Goal: Task Accomplishment & Management: Manage account settings

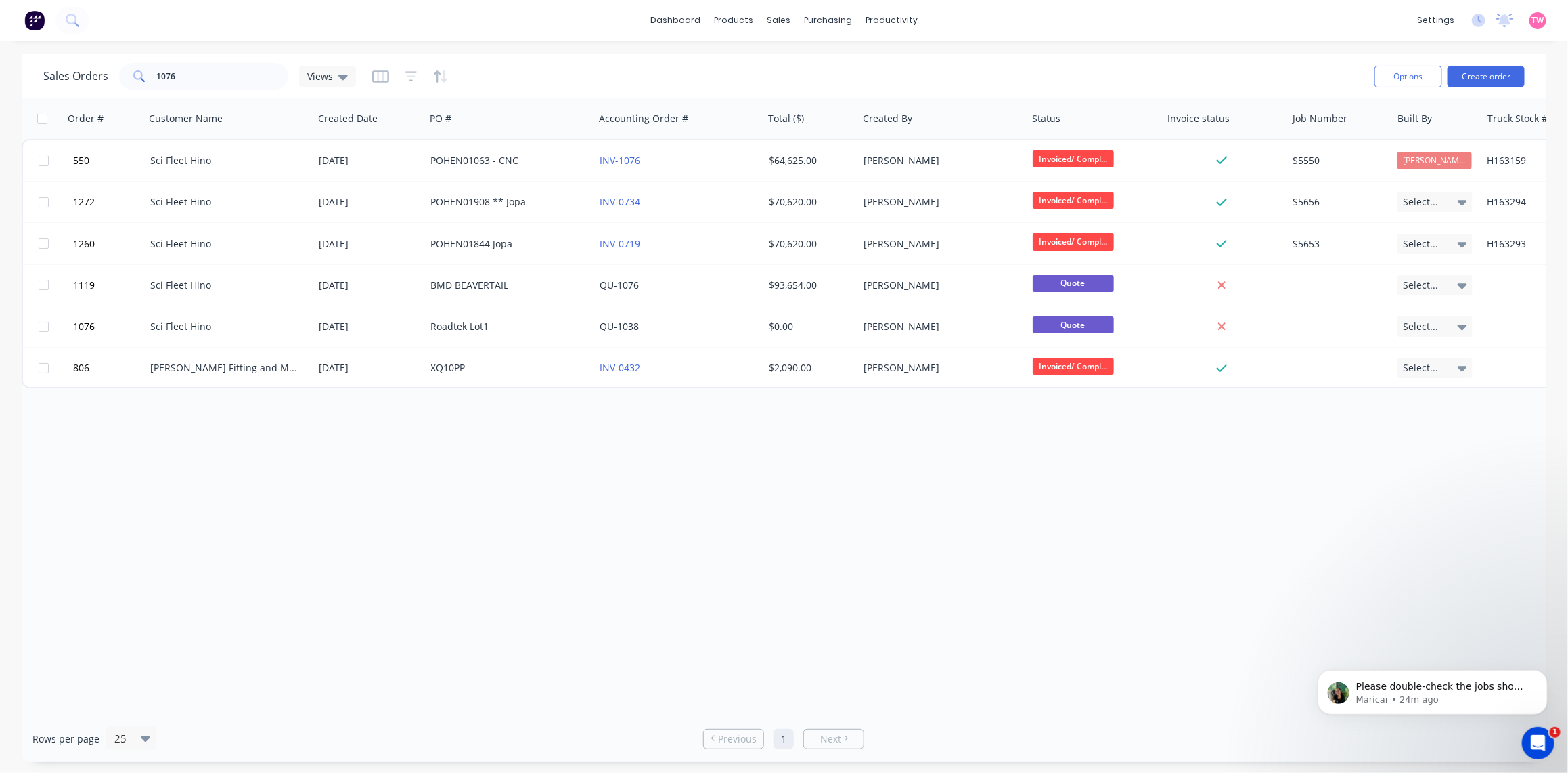
scroll to position [1, 0]
click at [347, 72] on div "Views" at bounding box center [328, 76] width 57 height 21
click at [367, 210] on div "Invoiced/Completed edit" at bounding box center [394, 218] width 181 height 27
click at [356, 217] on button "Invoiced/Completed" at bounding box center [380, 219] width 155 height 16
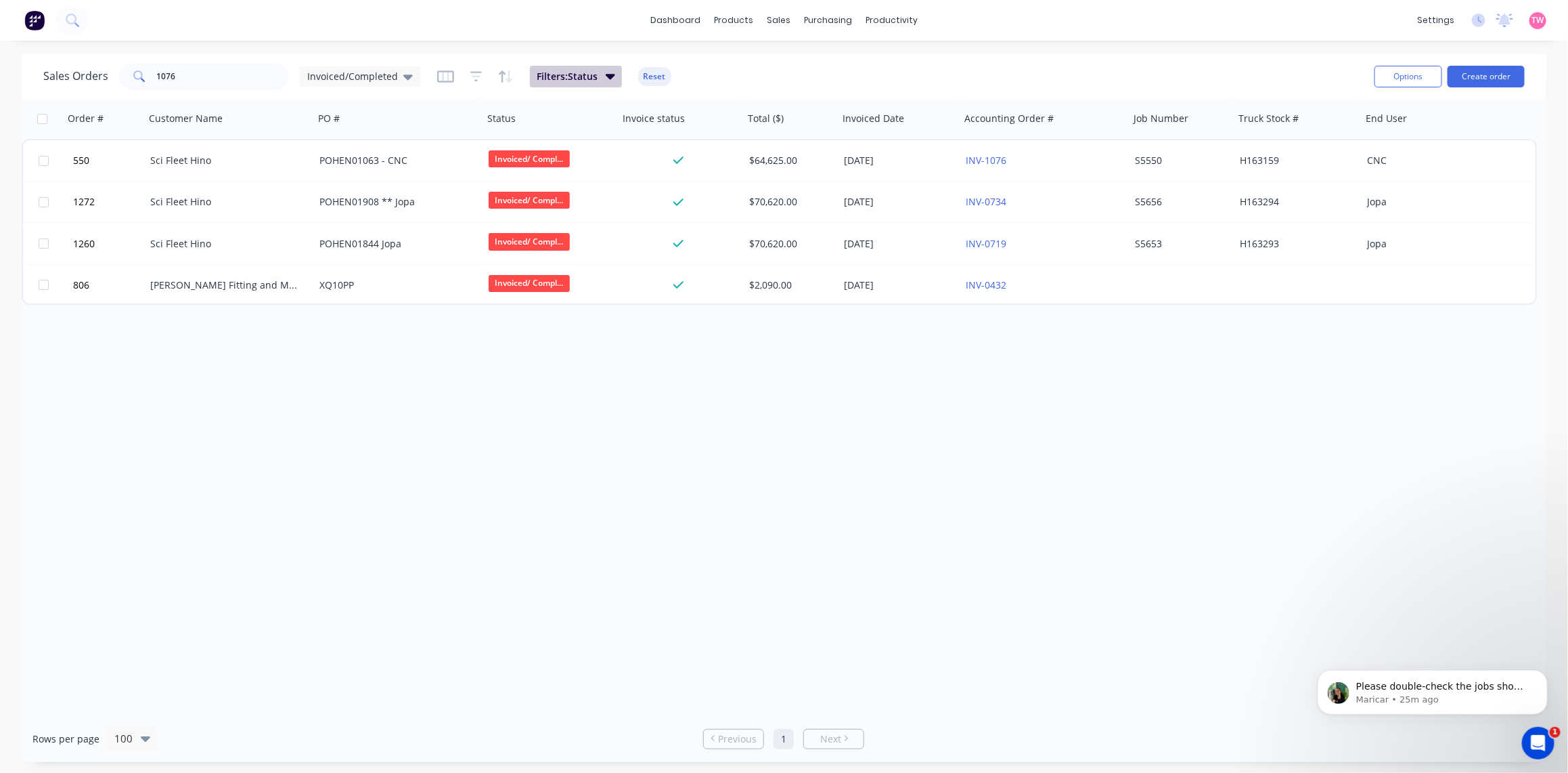
click at [610, 72] on icon "button" at bounding box center [611, 75] width 10 height 15
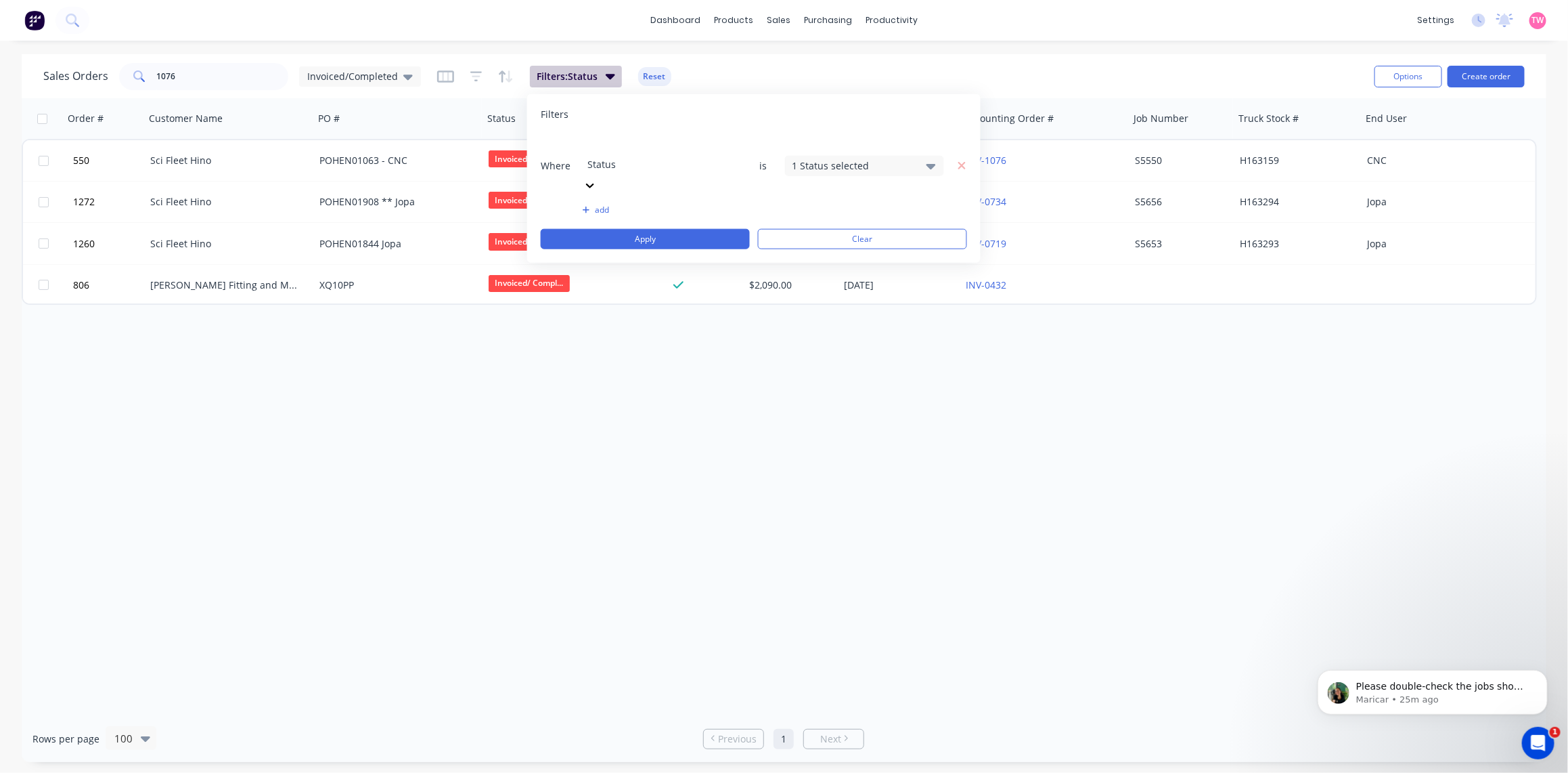
click at [610, 72] on icon "button" at bounding box center [611, 75] width 10 height 15
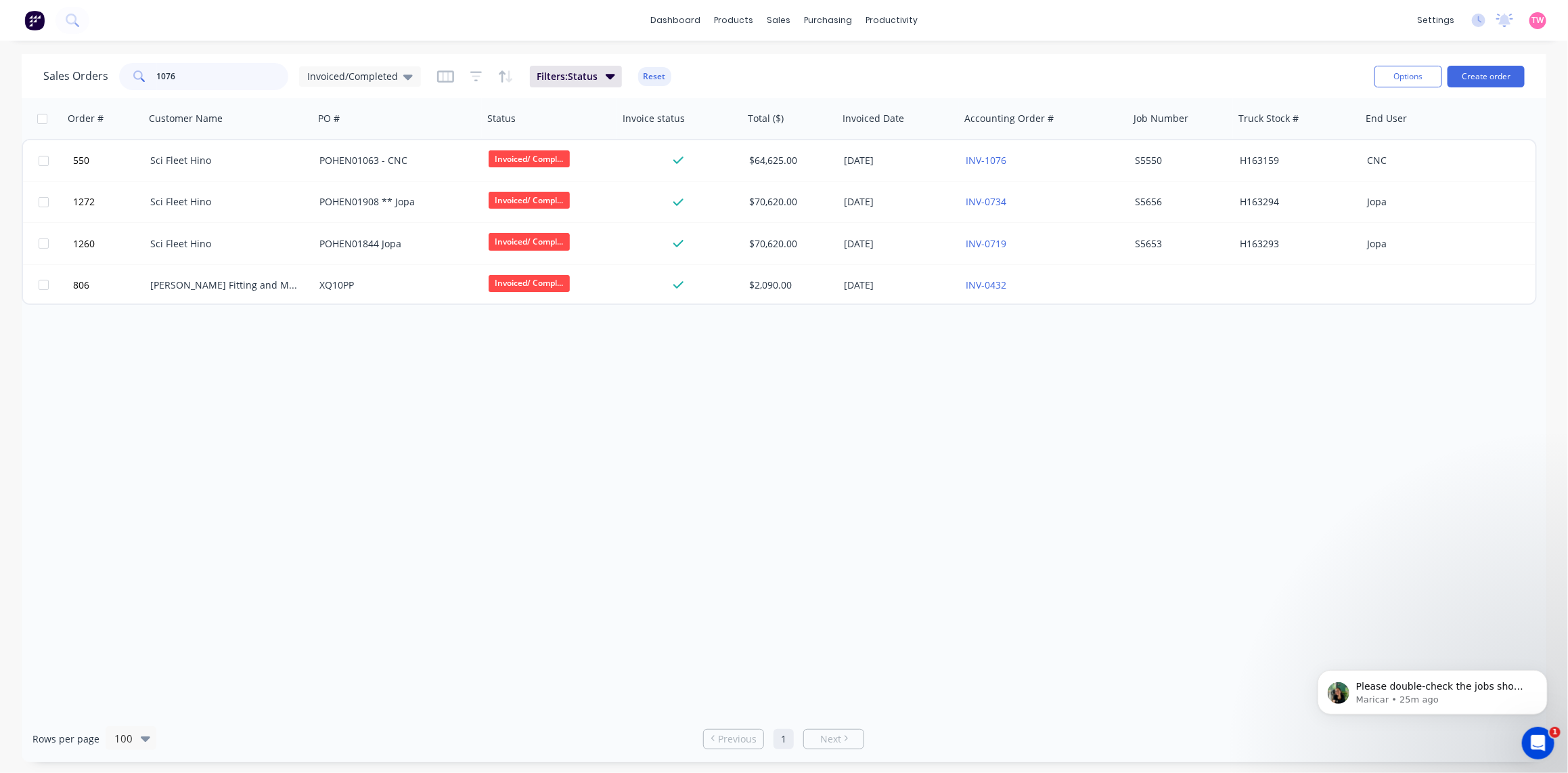
drag, startPoint x: 200, startPoint y: 73, endPoint x: 32, endPoint y: 73, distance: 168.0
click at [34, 75] on div "Sales Orders 1076 Invoiced/Completed Filters: Status Reset Options Create order" at bounding box center [784, 76] width 1525 height 44
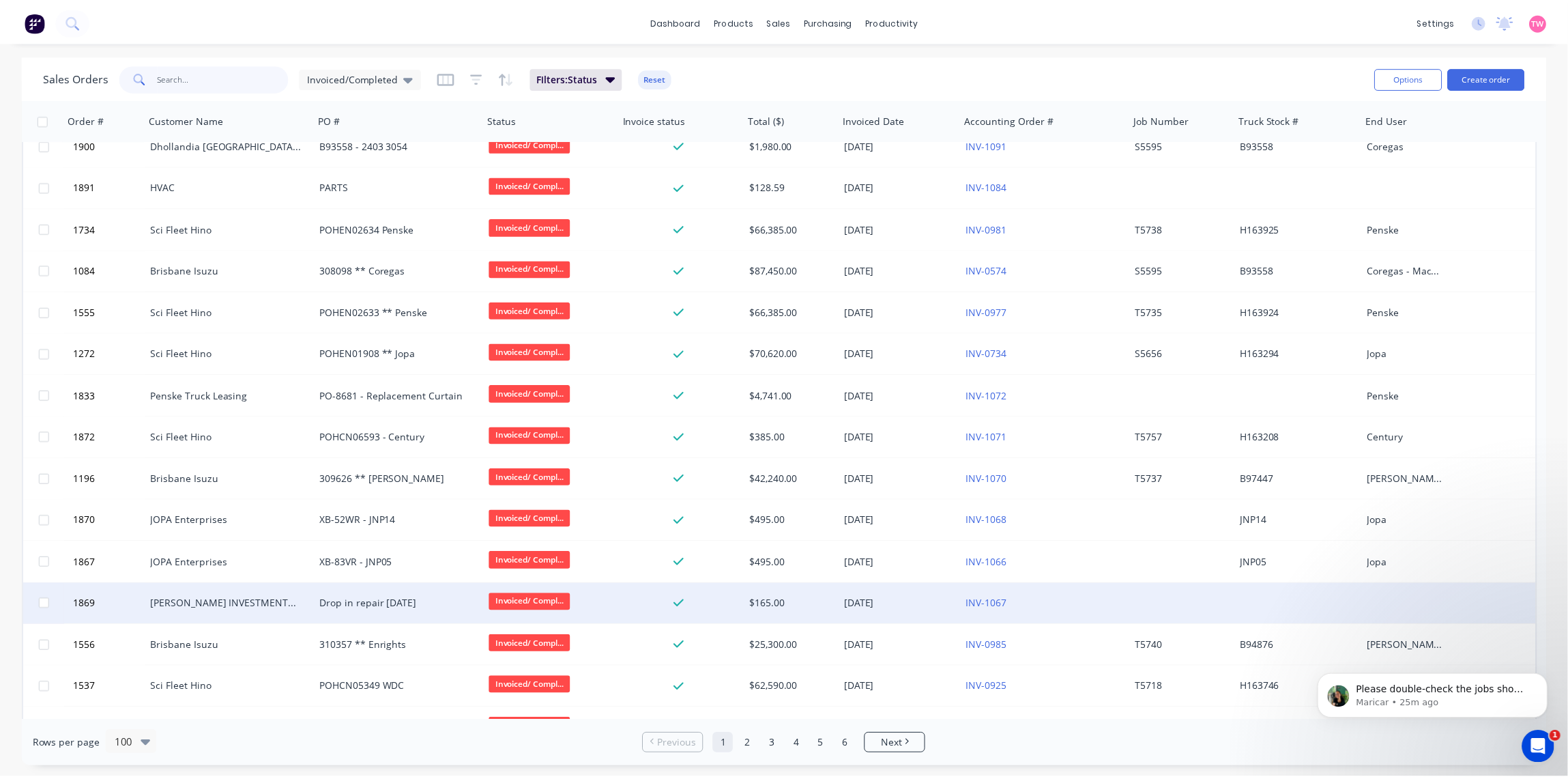
scroll to position [0, 0]
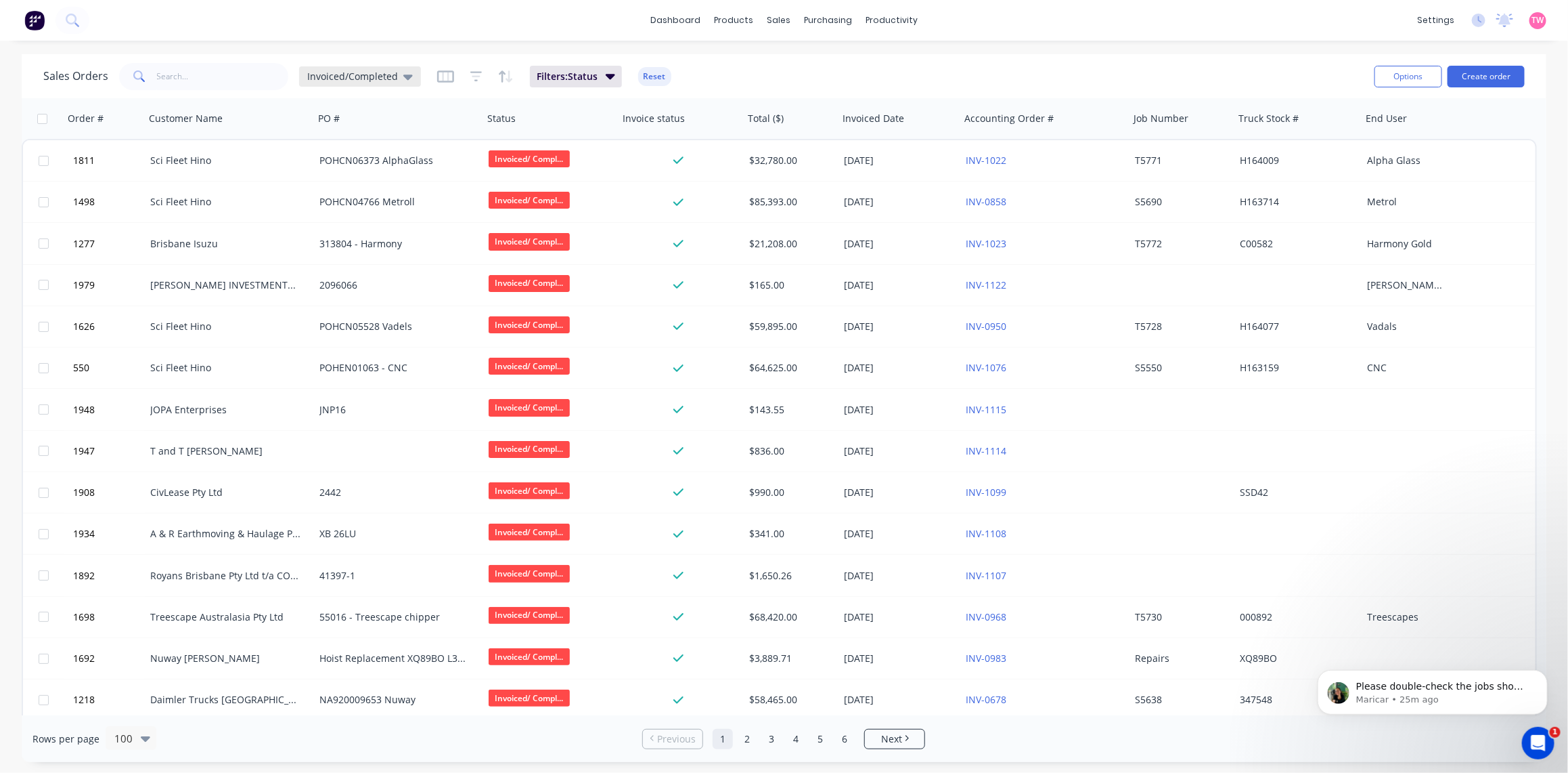
click at [403, 76] on icon at bounding box center [408, 77] width 10 height 5
click at [346, 245] on button "Not Invoiced" at bounding box center [380, 246] width 155 height 16
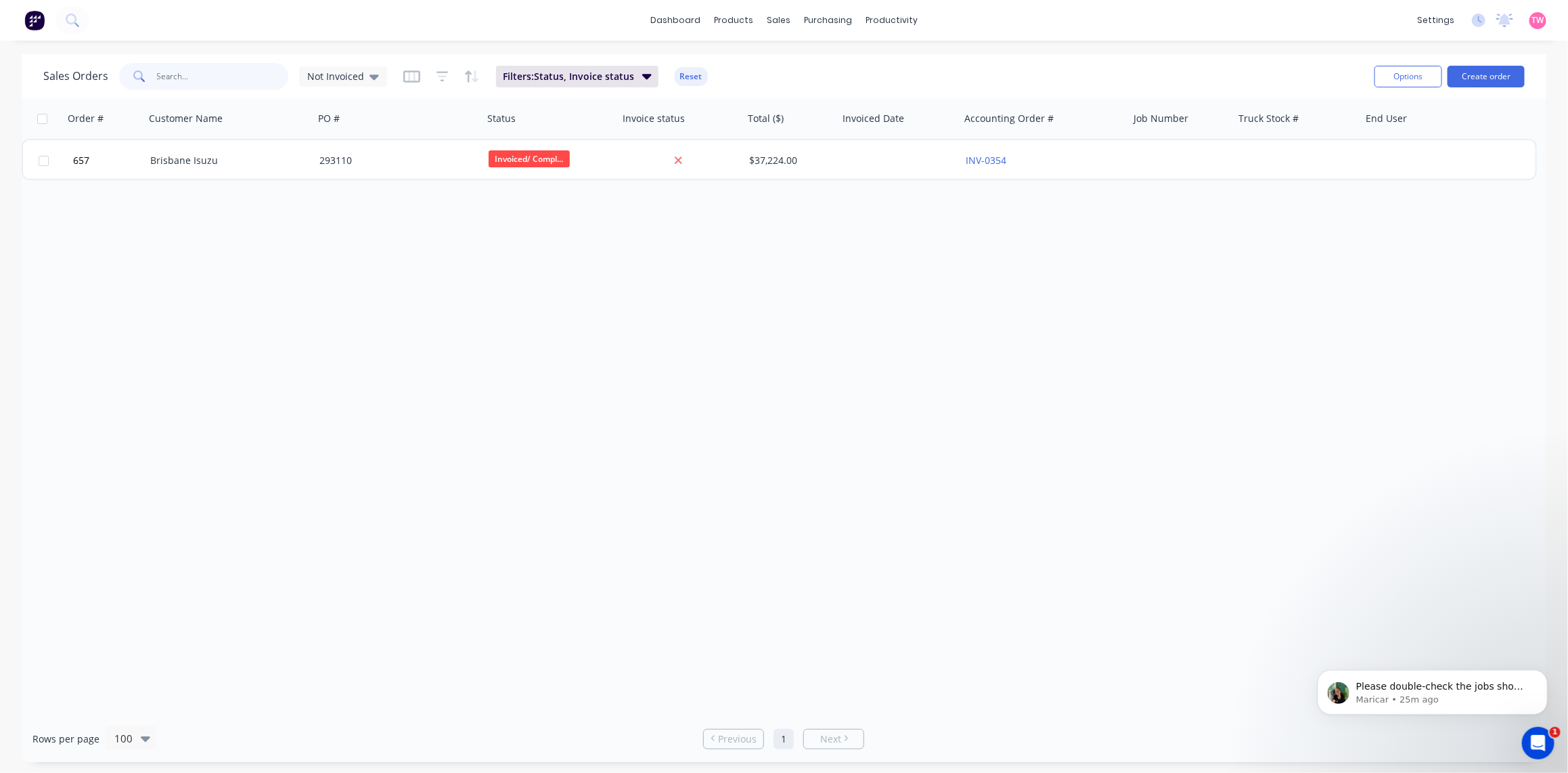
click at [200, 77] on input "text" at bounding box center [223, 76] width 132 height 27
click at [360, 66] on div "Not Invoiced" at bounding box center [343, 76] width 88 height 21
click at [364, 191] on button "None (Default)" at bounding box center [380, 191] width 155 height 16
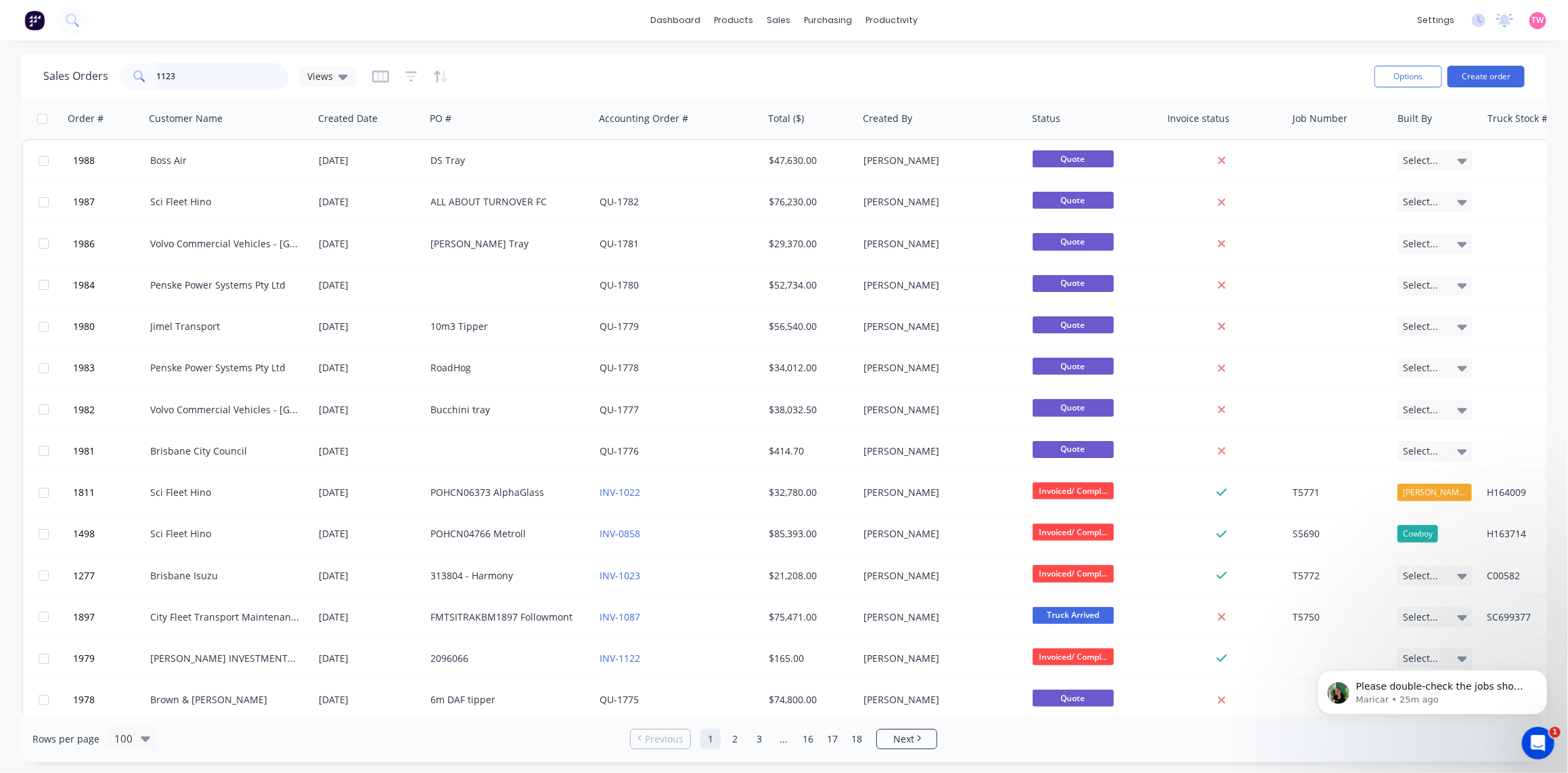
click at [197, 75] on input "1123" at bounding box center [223, 76] width 132 height 27
type input "1123"
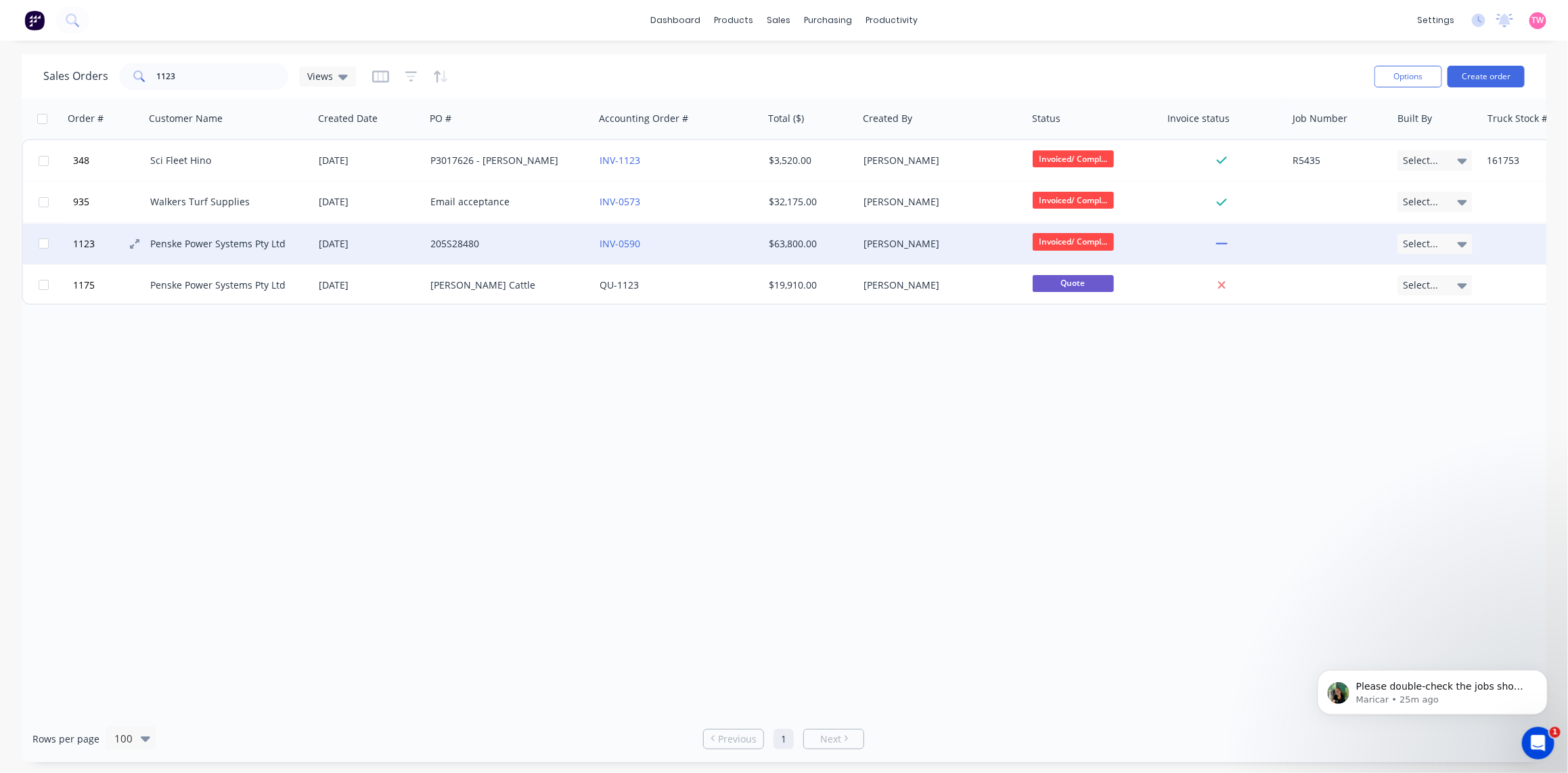
click at [111, 243] on button "1123" at bounding box center [109, 244] width 81 height 40
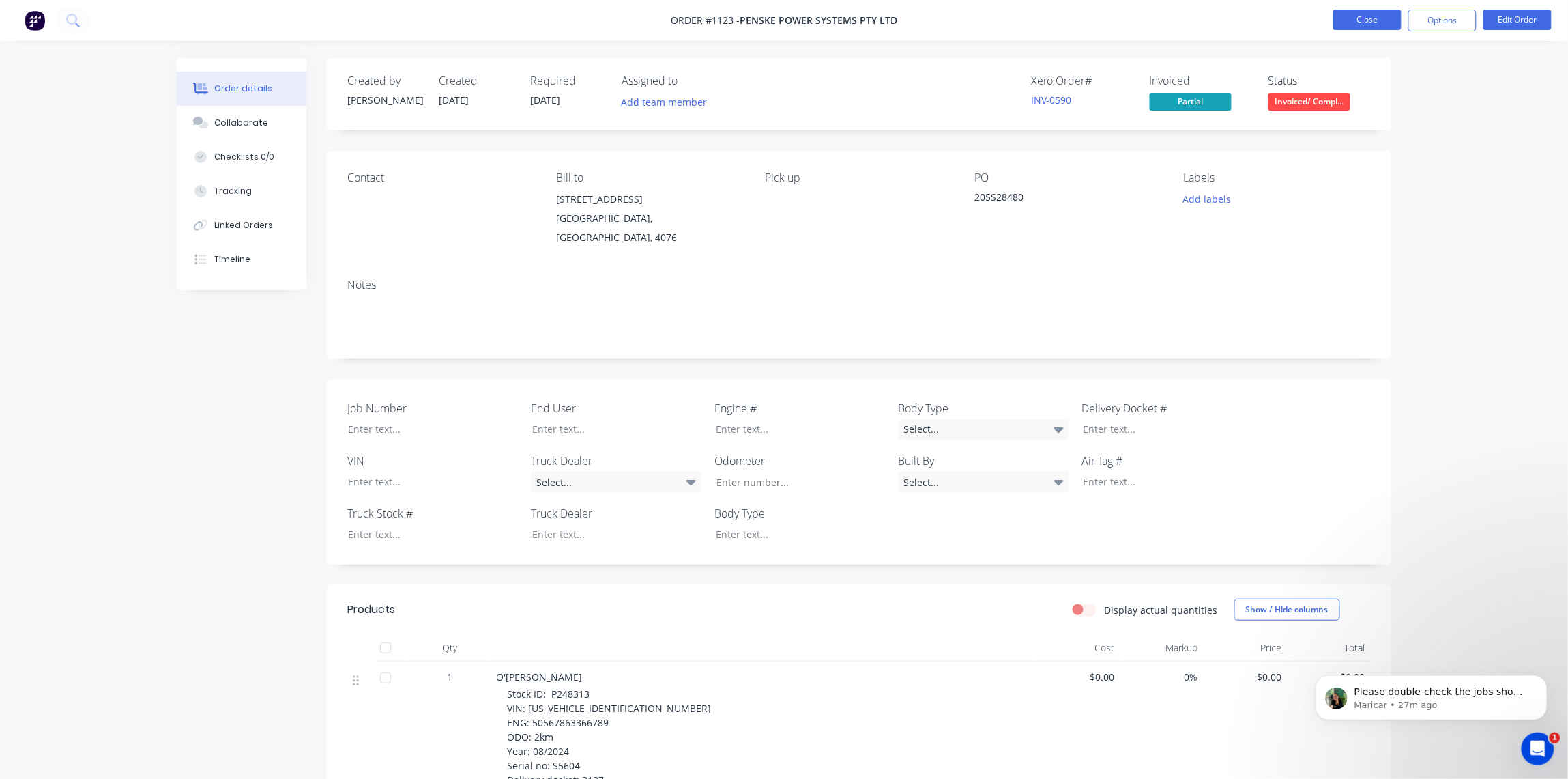
click at [1359, 21] on button "Close" at bounding box center [1367, 20] width 69 height 21
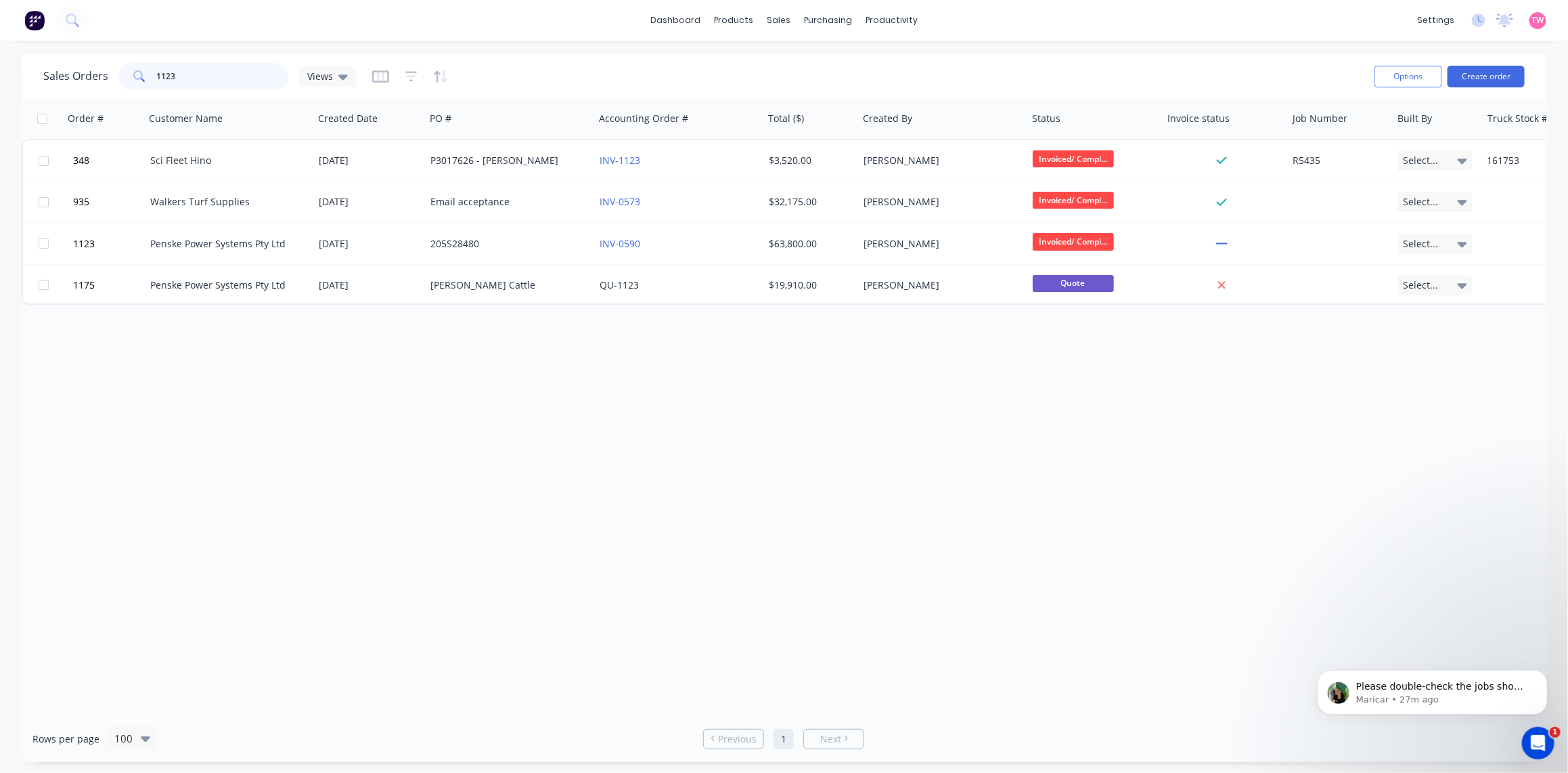
drag, startPoint x: 191, startPoint y: 73, endPoint x: 94, endPoint y: 75, distance: 97.0
click at [108, 75] on div "Sales Orders 1123 Views" at bounding box center [199, 76] width 312 height 27
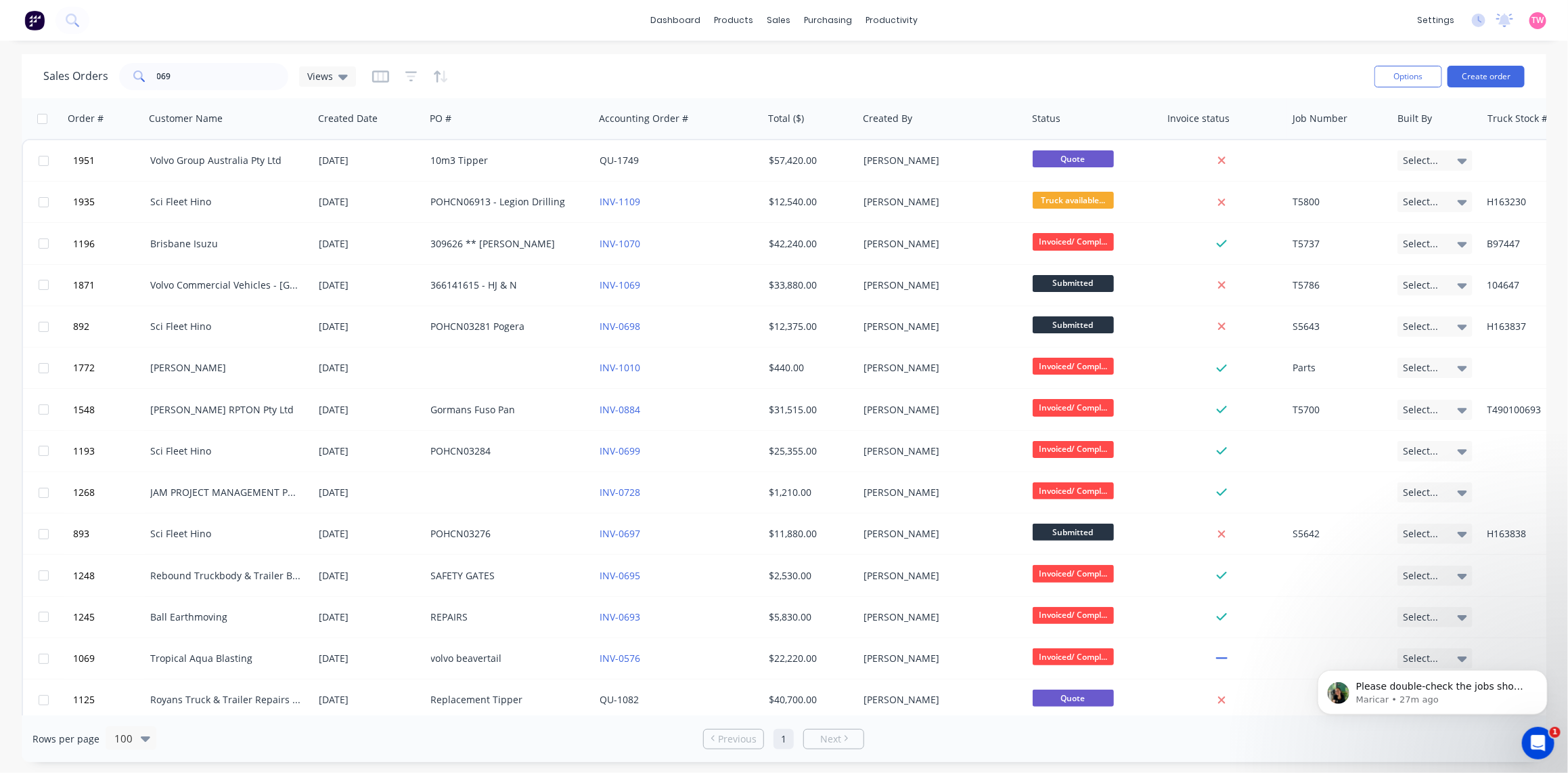
click at [153, 78] on span at bounding box center [138, 76] width 37 height 27
click at [157, 73] on input "069" at bounding box center [223, 76] width 132 height 27
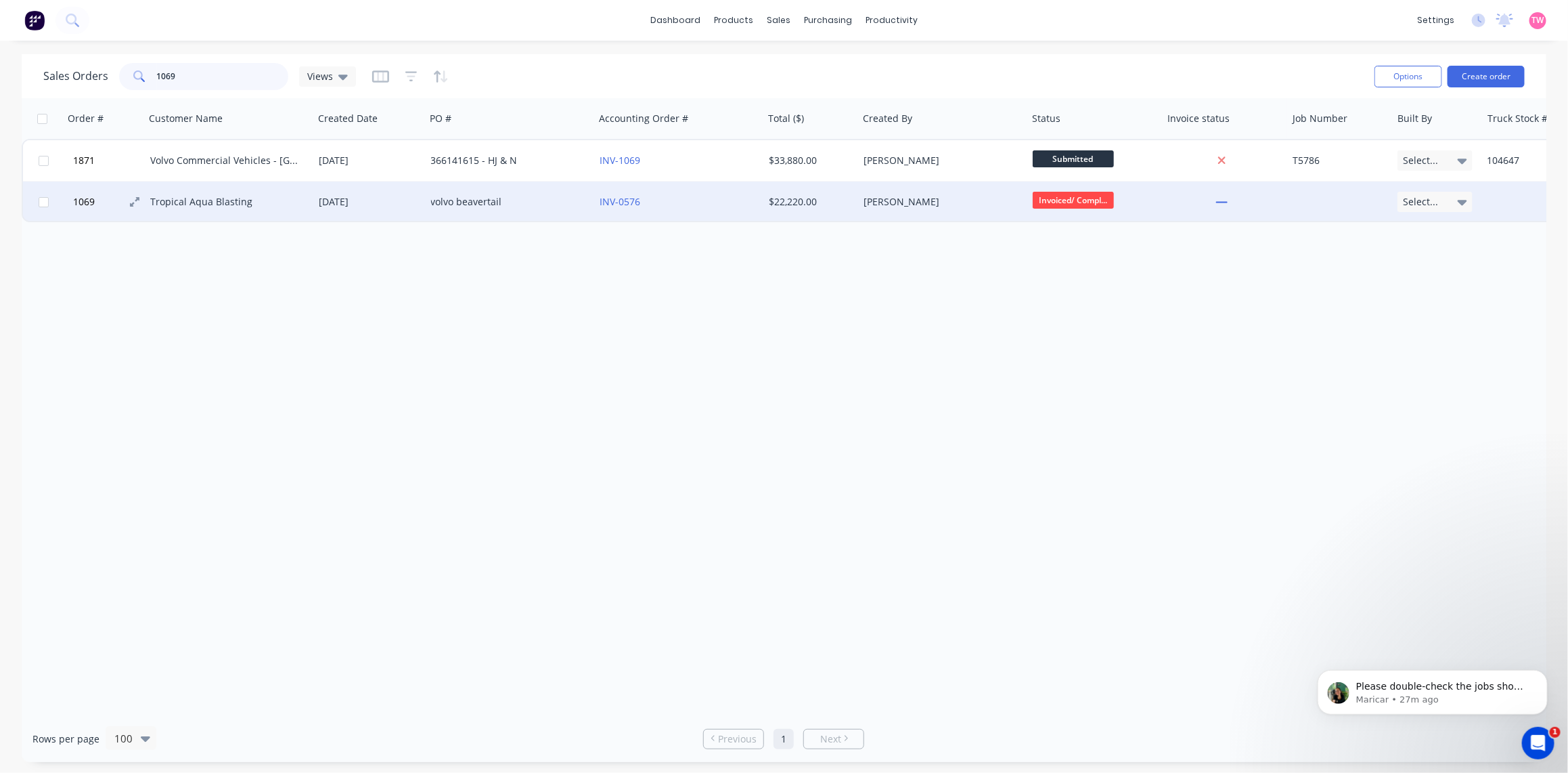
type input "1069"
click at [108, 201] on button "1069" at bounding box center [109, 201] width 81 height 40
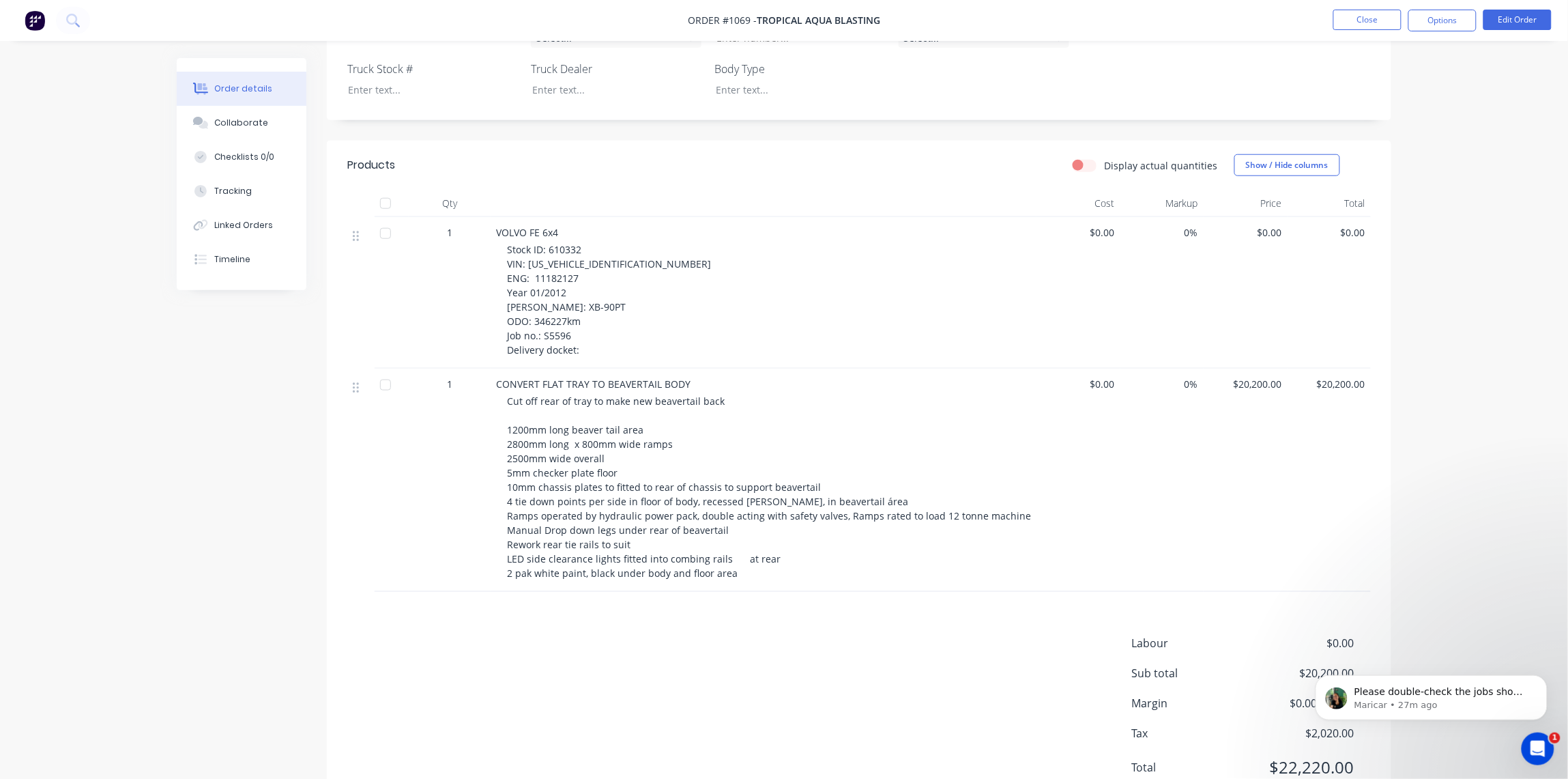
scroll to position [500, 0]
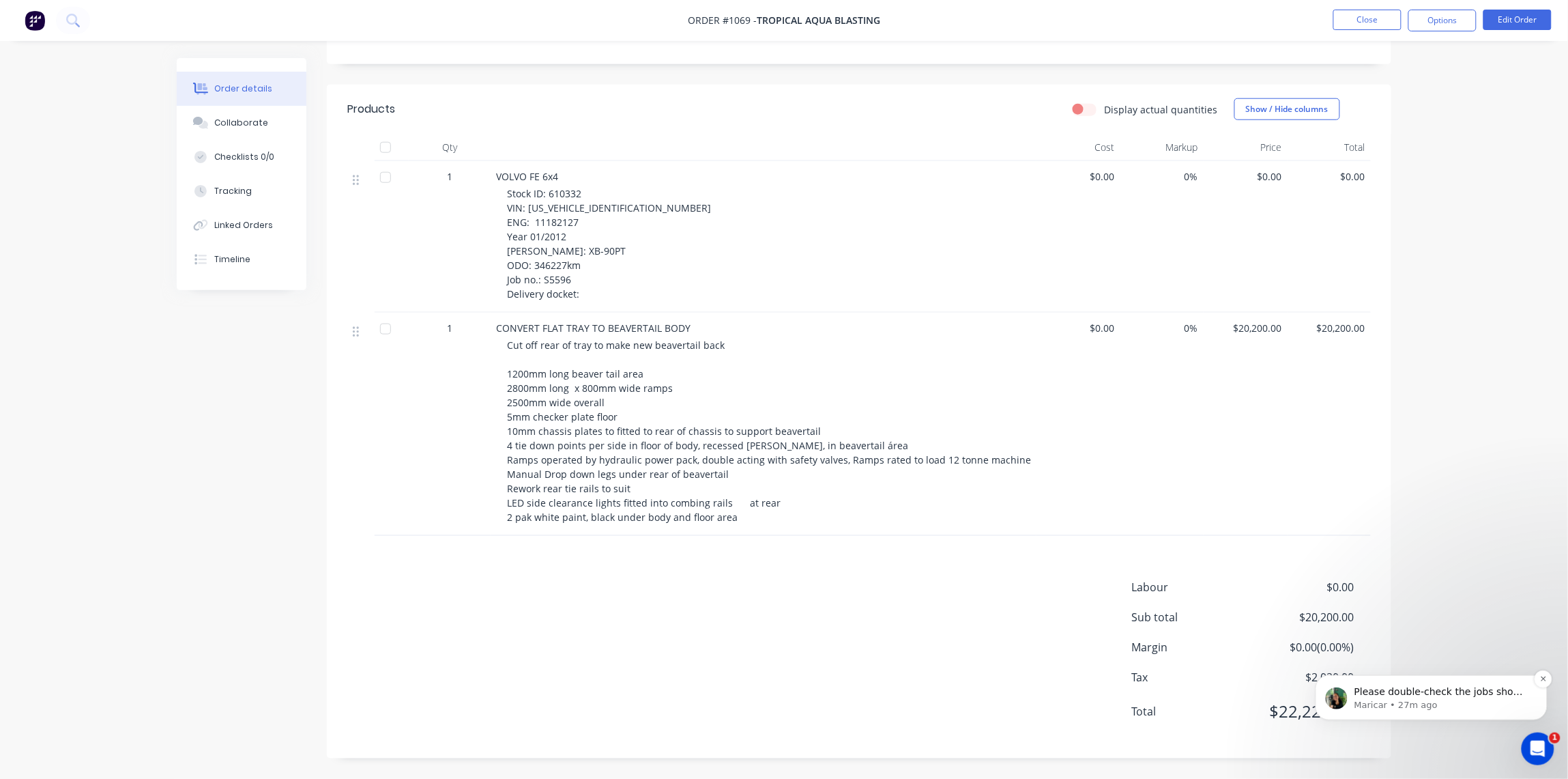
click at [1490, 699] on p "Maricar • 27m ago" at bounding box center [1442, 704] width 176 height 12
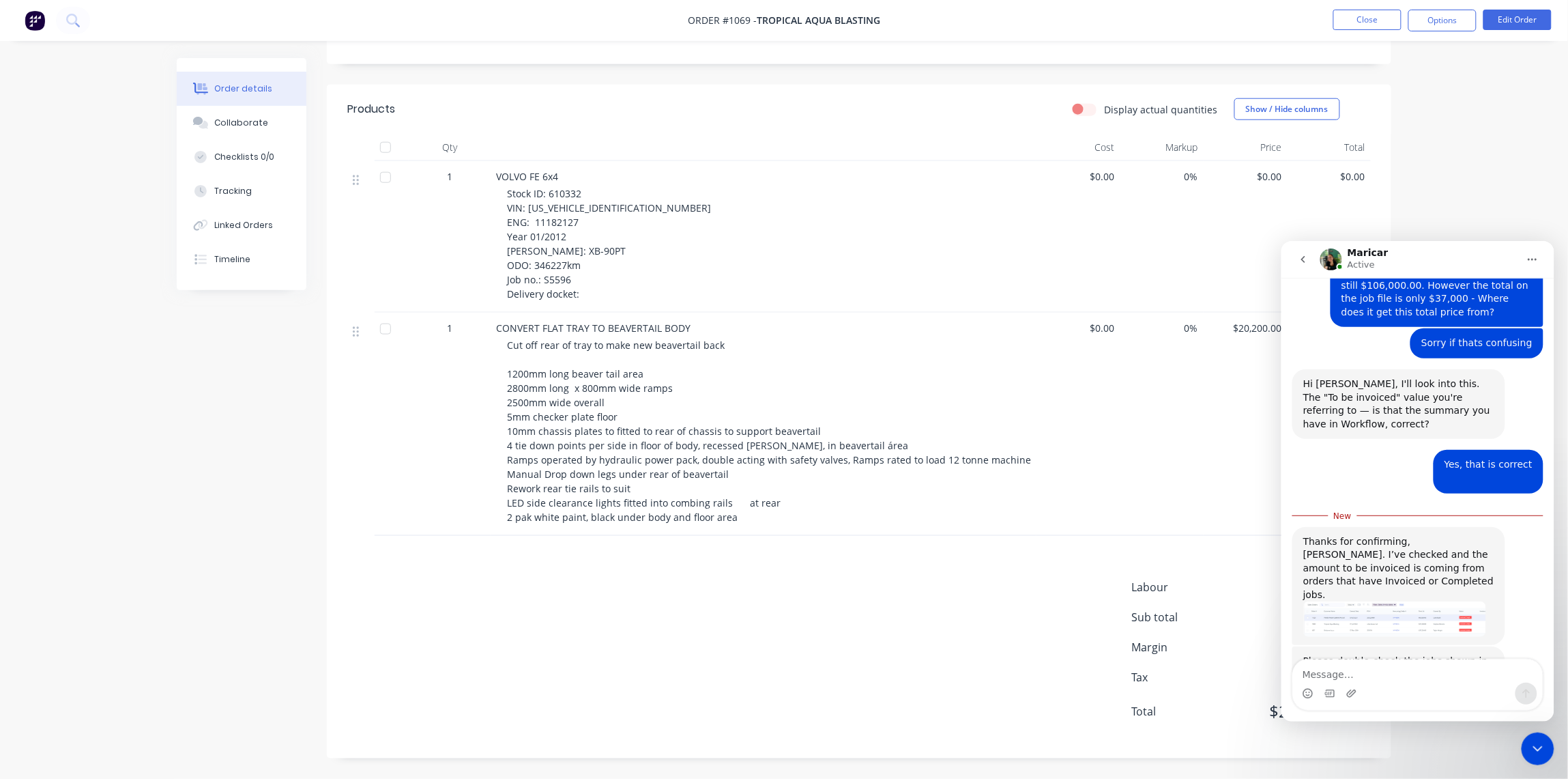
scroll to position [1001, 0]
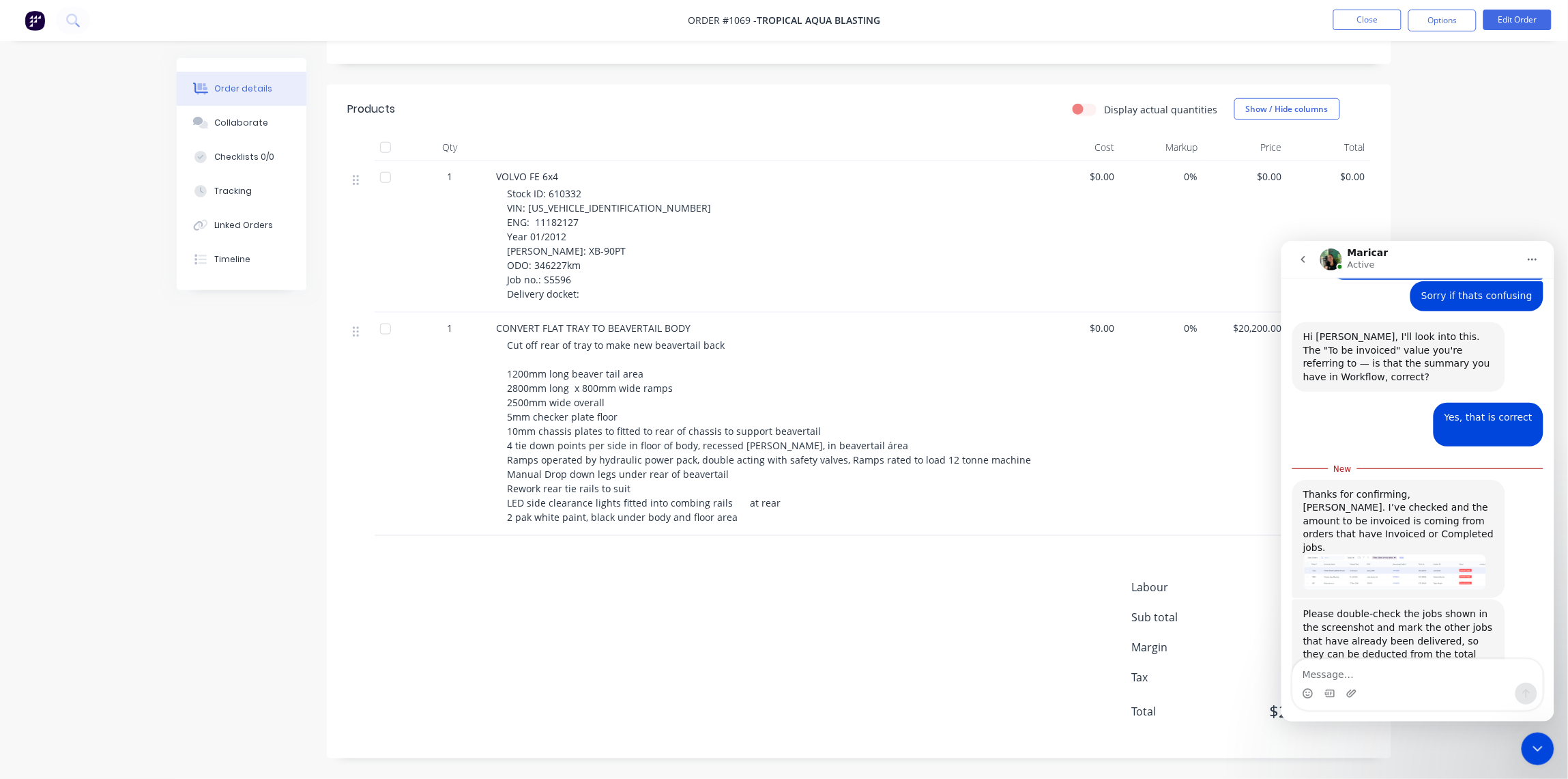
click at [1350, 668] on textarea "Message…" at bounding box center [1417, 670] width 249 height 23
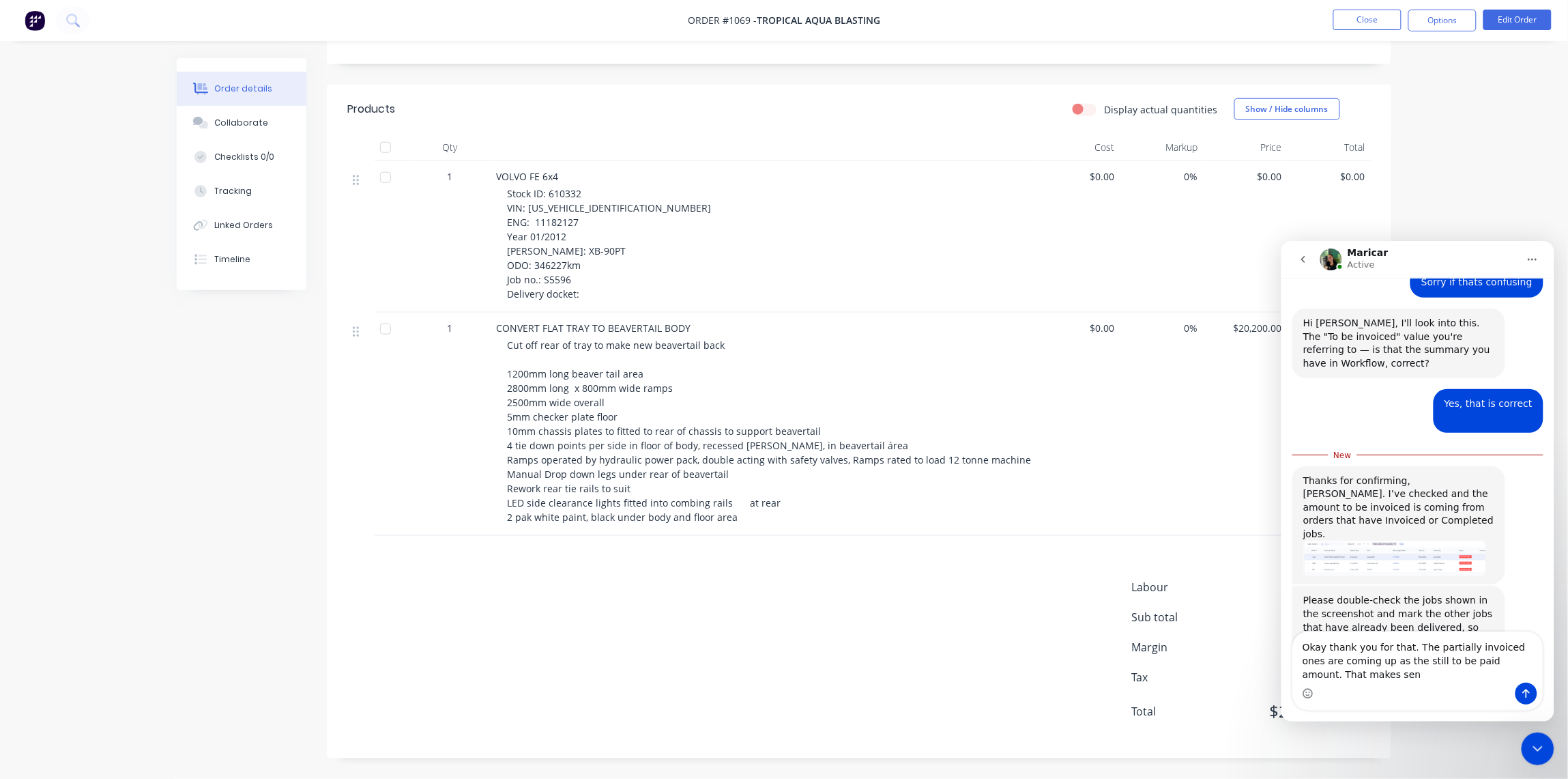
scroll to position [1027, 0]
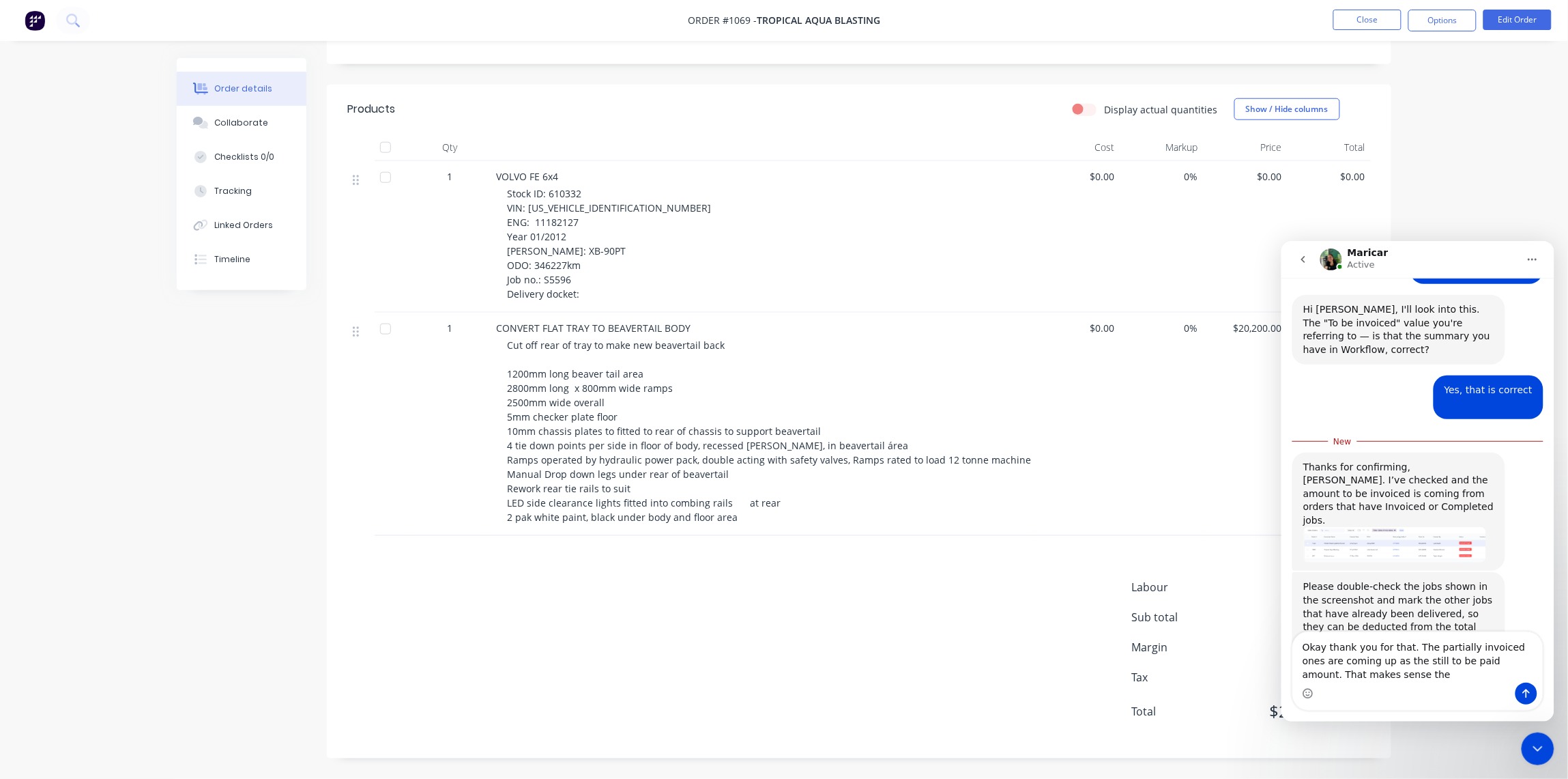
type textarea "Okay thank you for that. The partially invoiced ones are coming up as the still…"
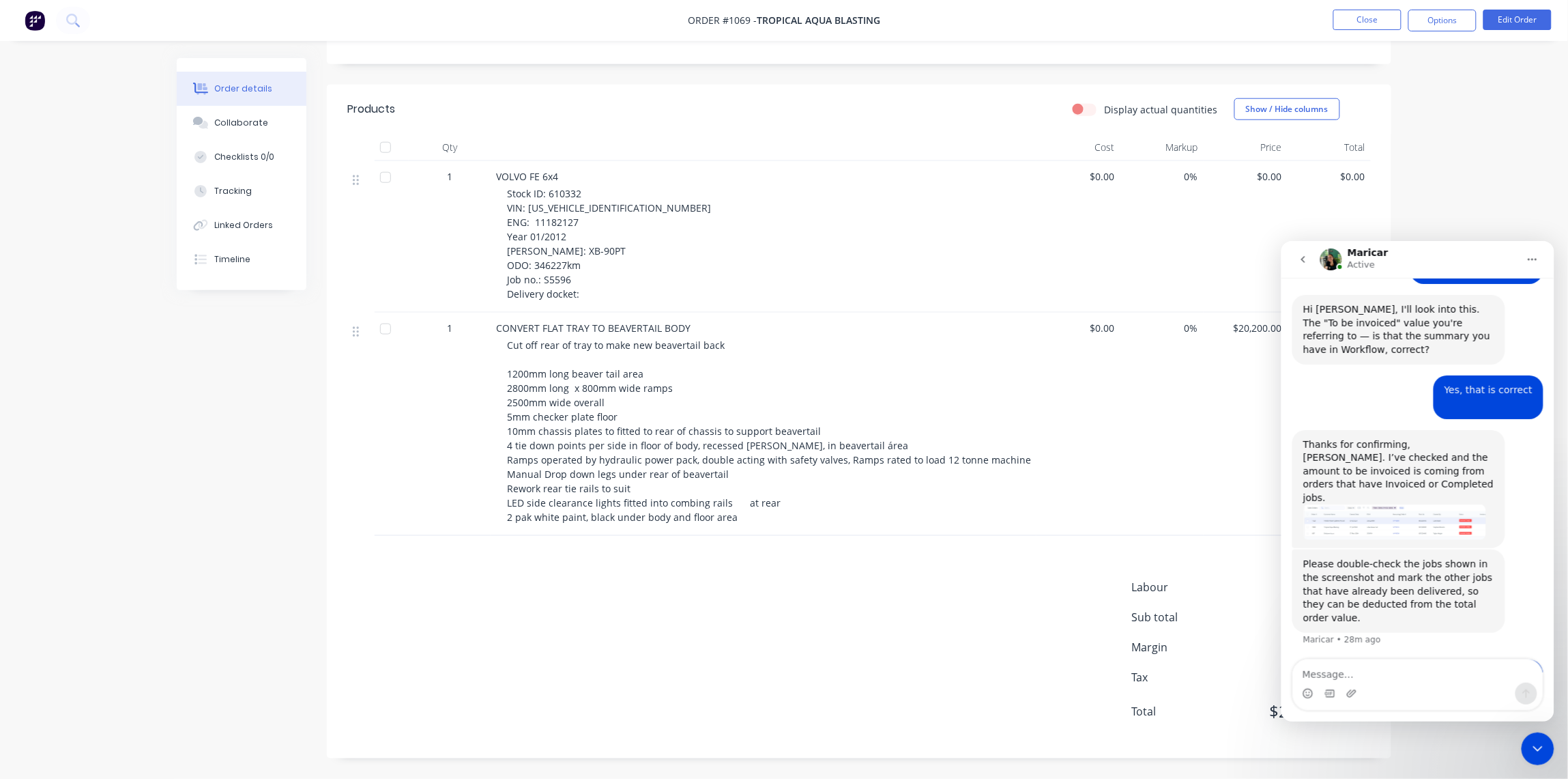
scroll to position [1045, 0]
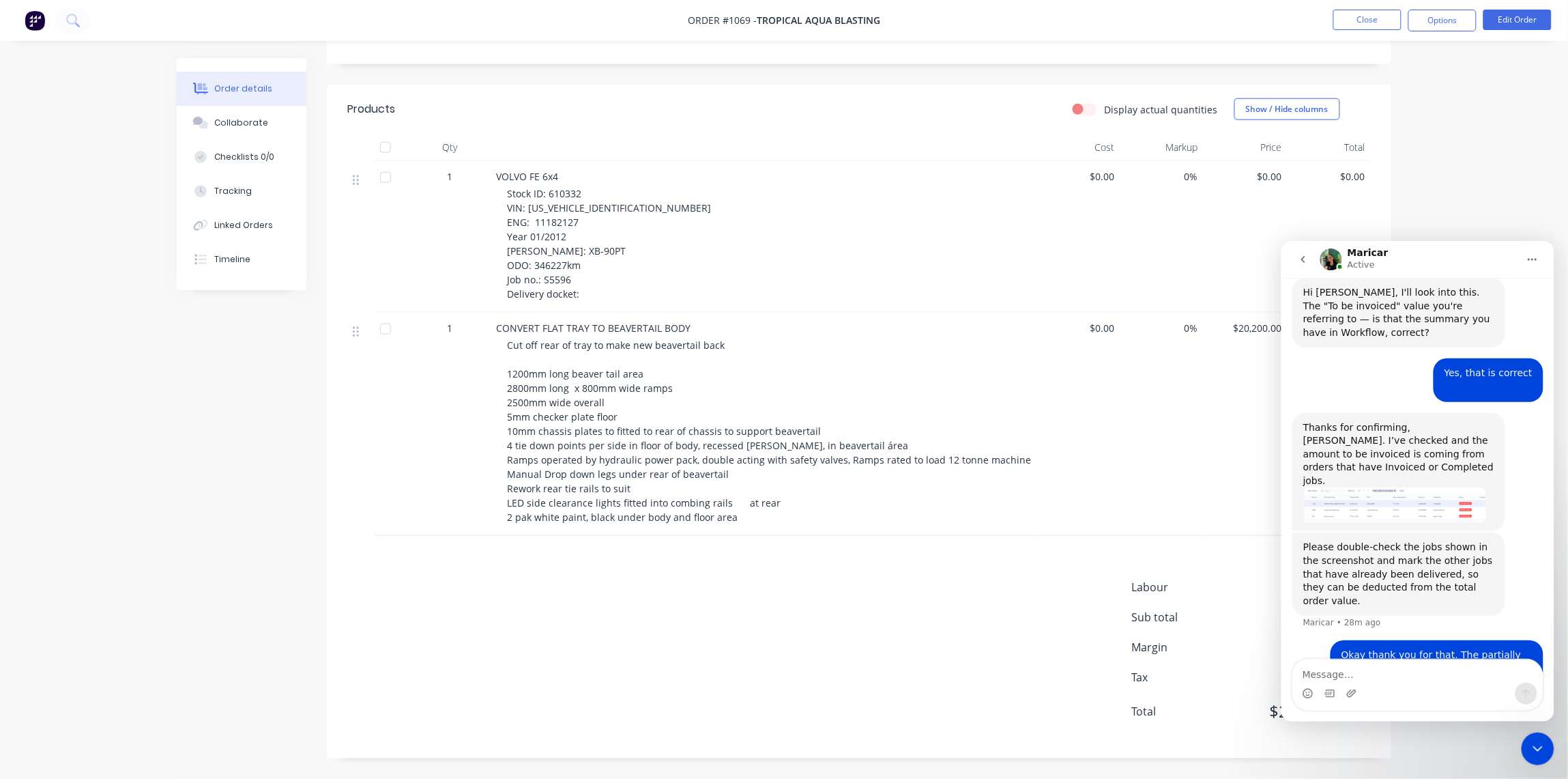
click at [1491, 202] on div "Order details Collaborate Checklists 0/0 Tracking Linked Orders Timeline Order …" at bounding box center [784, 139] width 1568 height 1279
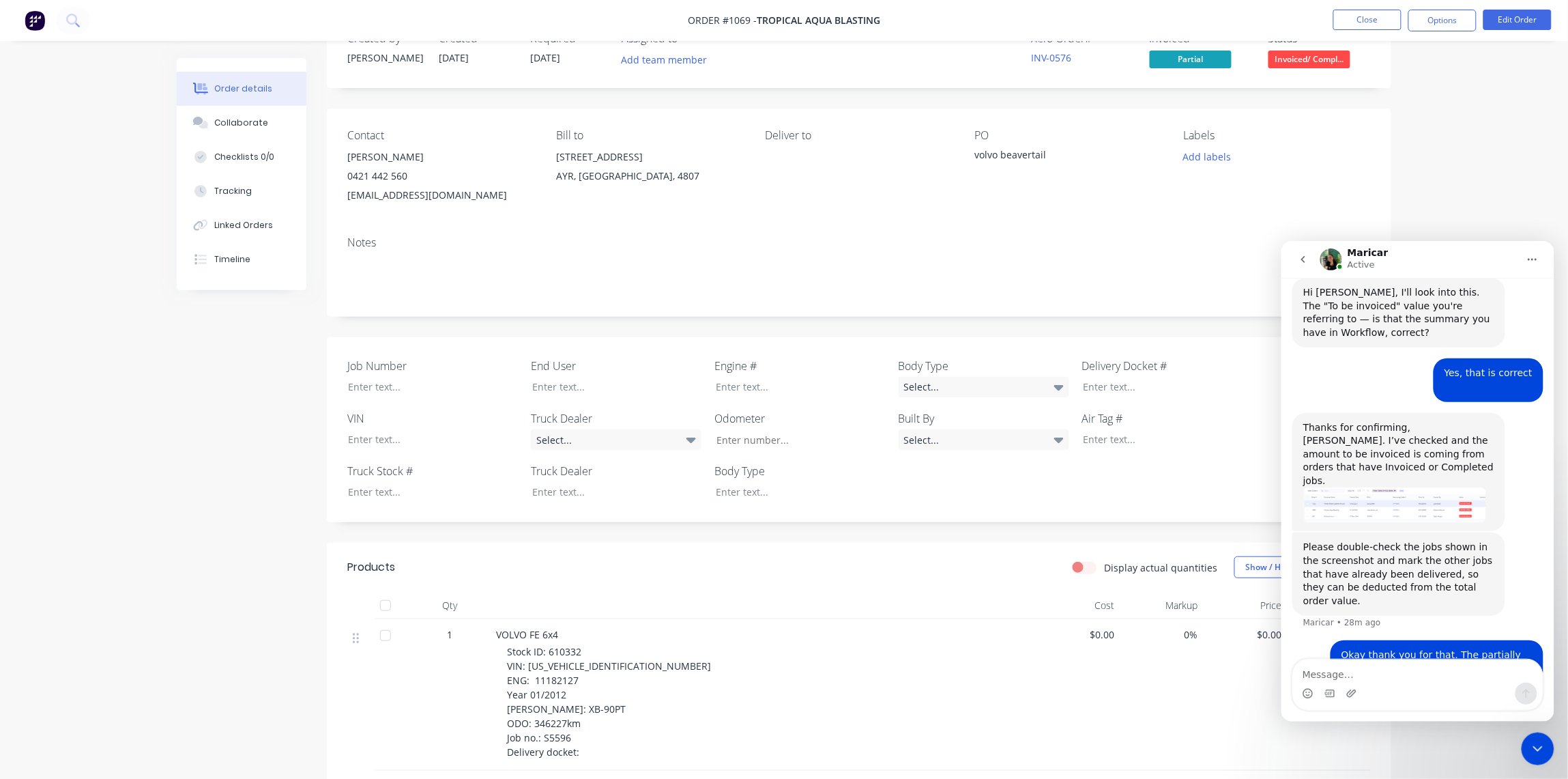
scroll to position [0, 0]
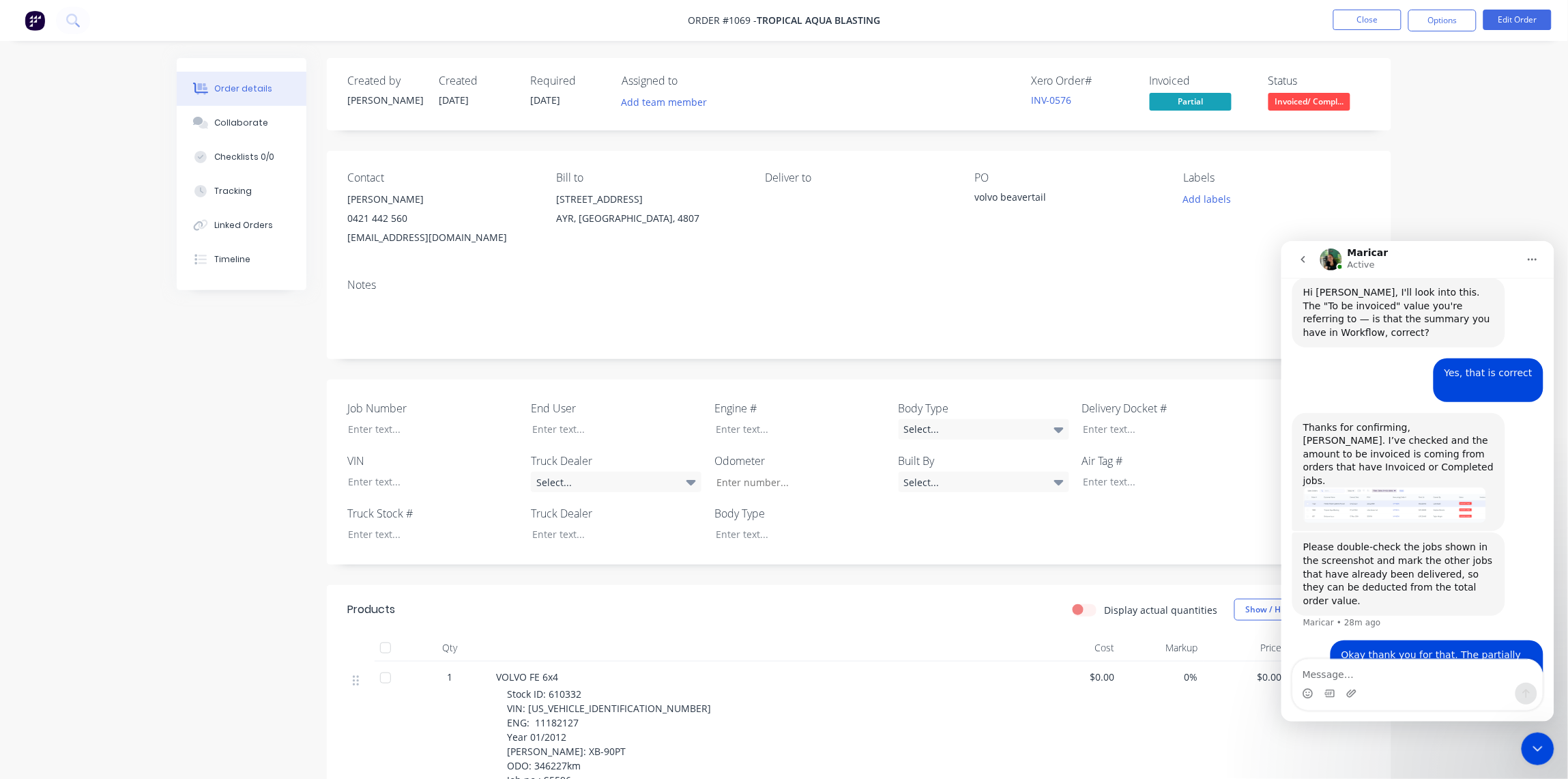
click at [1298, 256] on icon "go back" at bounding box center [1303, 258] width 11 height 11
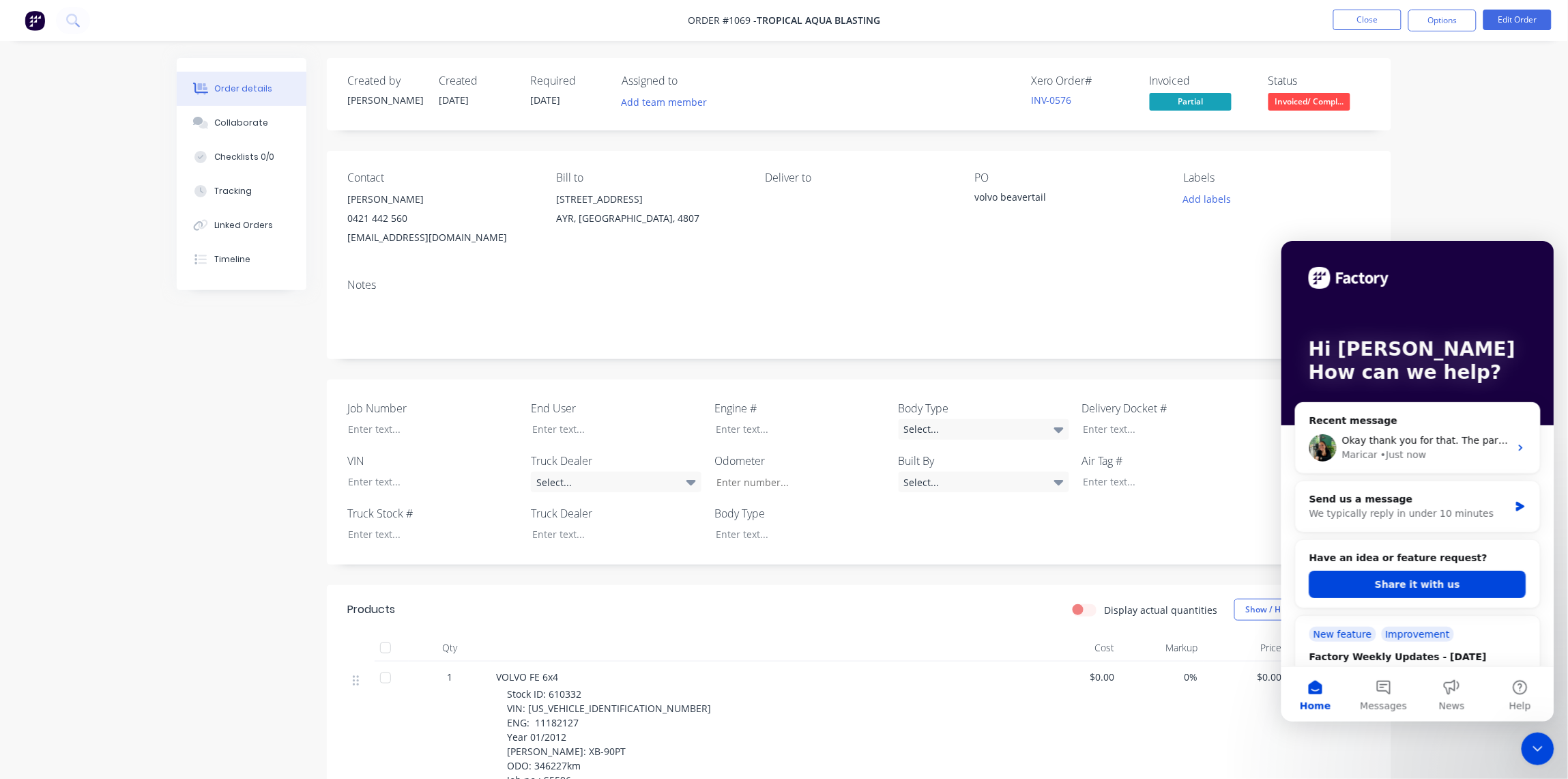
click at [1540, 750] on icon "Close Intercom Messenger" at bounding box center [1537, 748] width 16 height 16
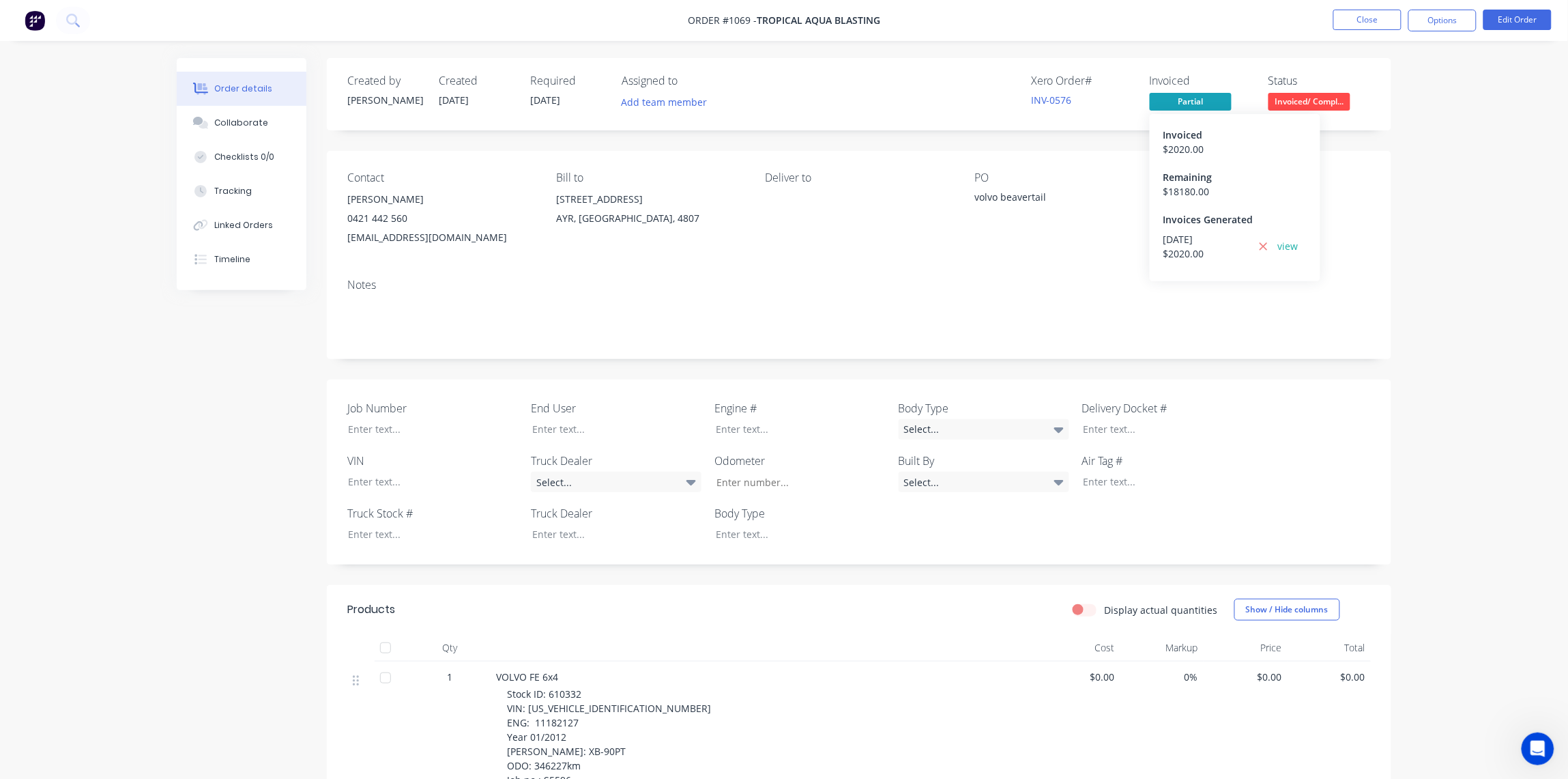
click at [1180, 99] on span "Partial" at bounding box center [1190, 100] width 81 height 17
click at [1473, 149] on div "Order details Collaborate Checklists 0/0 Tracking Linked Orders Timeline Order …" at bounding box center [784, 639] width 1568 height 1279
click at [1202, 99] on span "Partial" at bounding box center [1190, 100] width 81 height 17
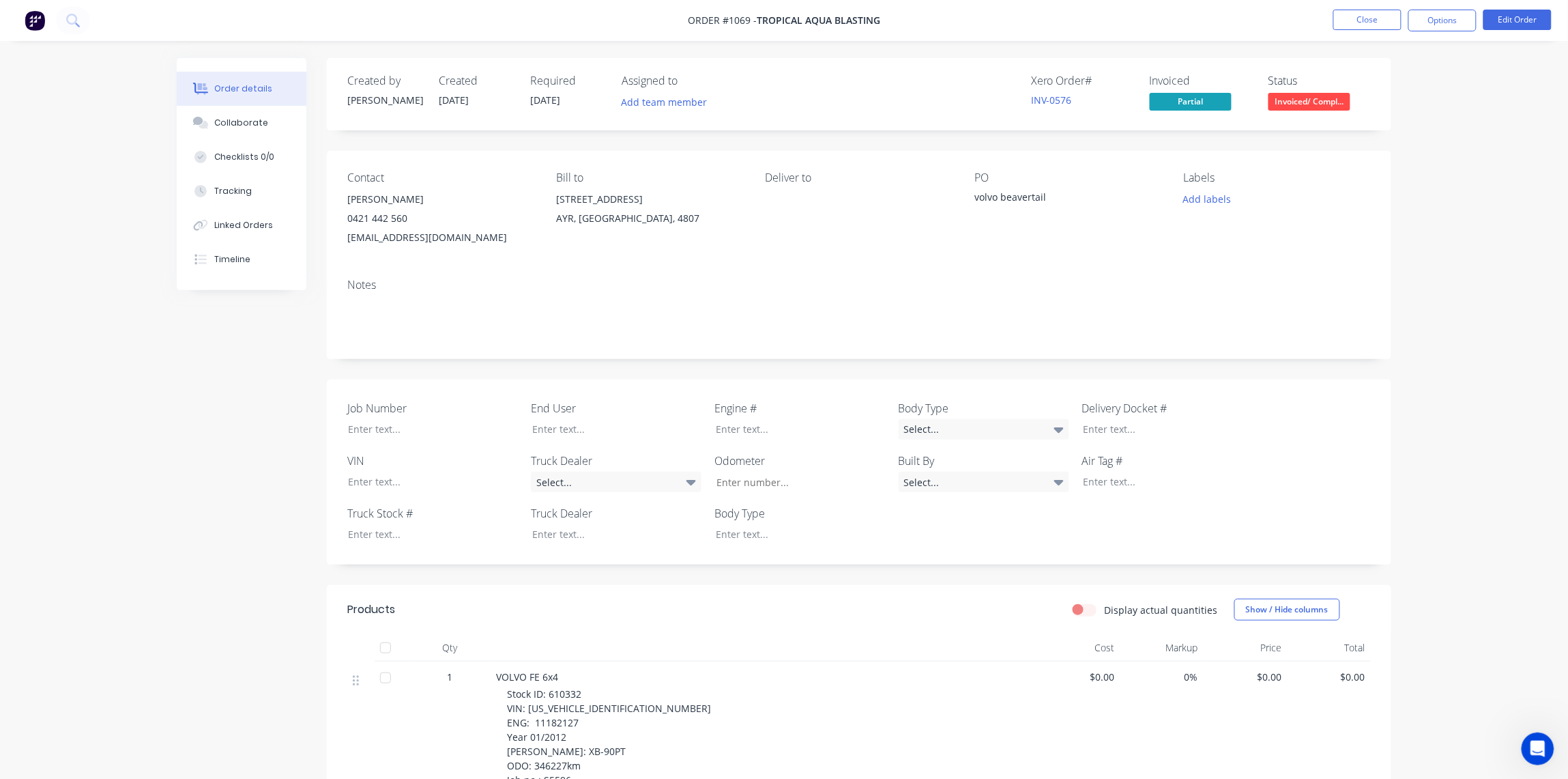
click at [1491, 189] on div "Order details Collaborate Checklists 0/0 Tracking Linked Orders Timeline Order …" at bounding box center [784, 639] width 1568 height 1279
click at [1345, 21] on button "Close" at bounding box center [1367, 20] width 69 height 21
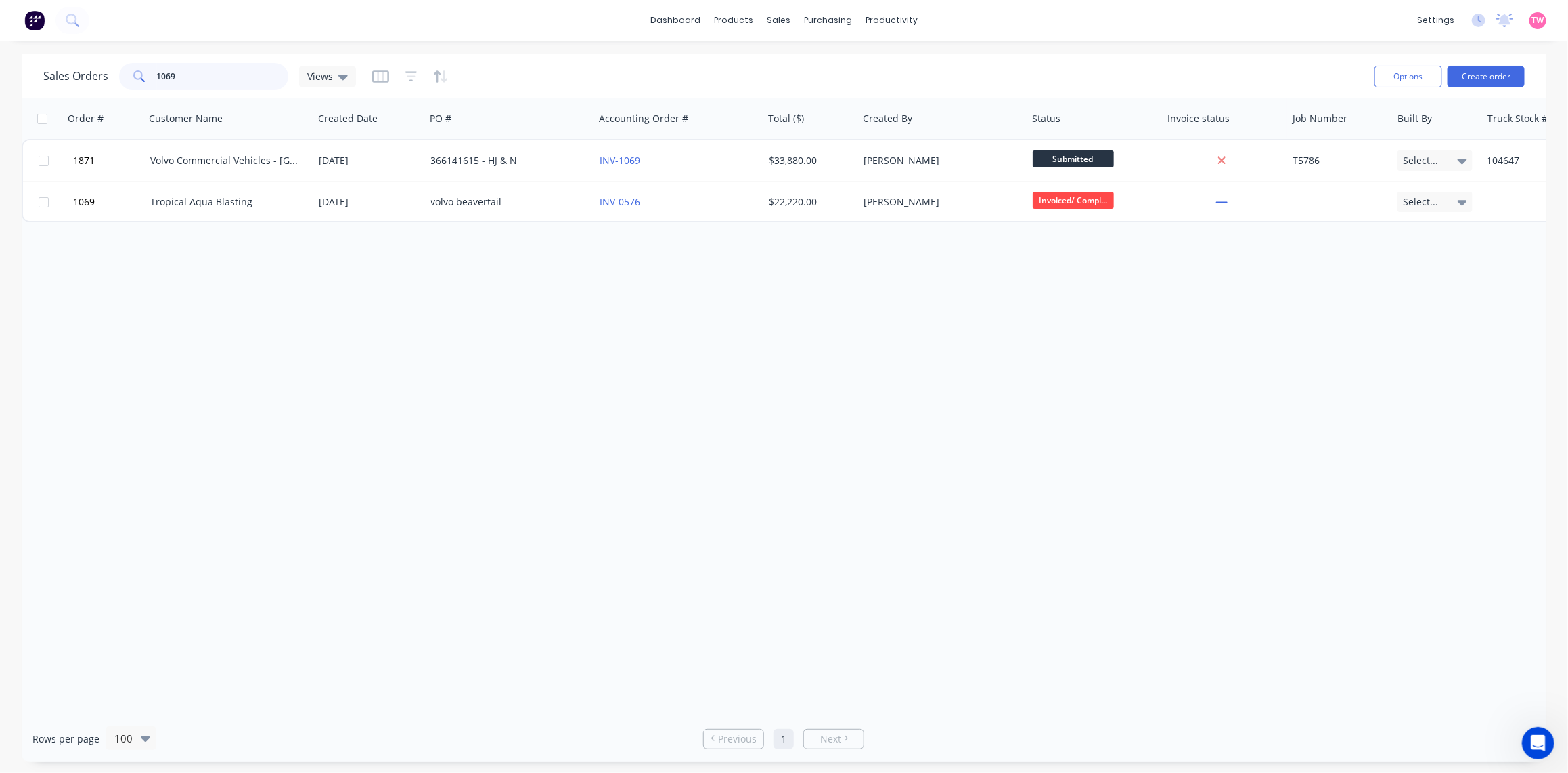
drag, startPoint x: 184, startPoint y: 72, endPoint x: 42, endPoint y: 92, distance: 143.4
click at [89, 79] on div "Sales Orders 1069 Views" at bounding box center [199, 76] width 312 height 27
type input "1123"
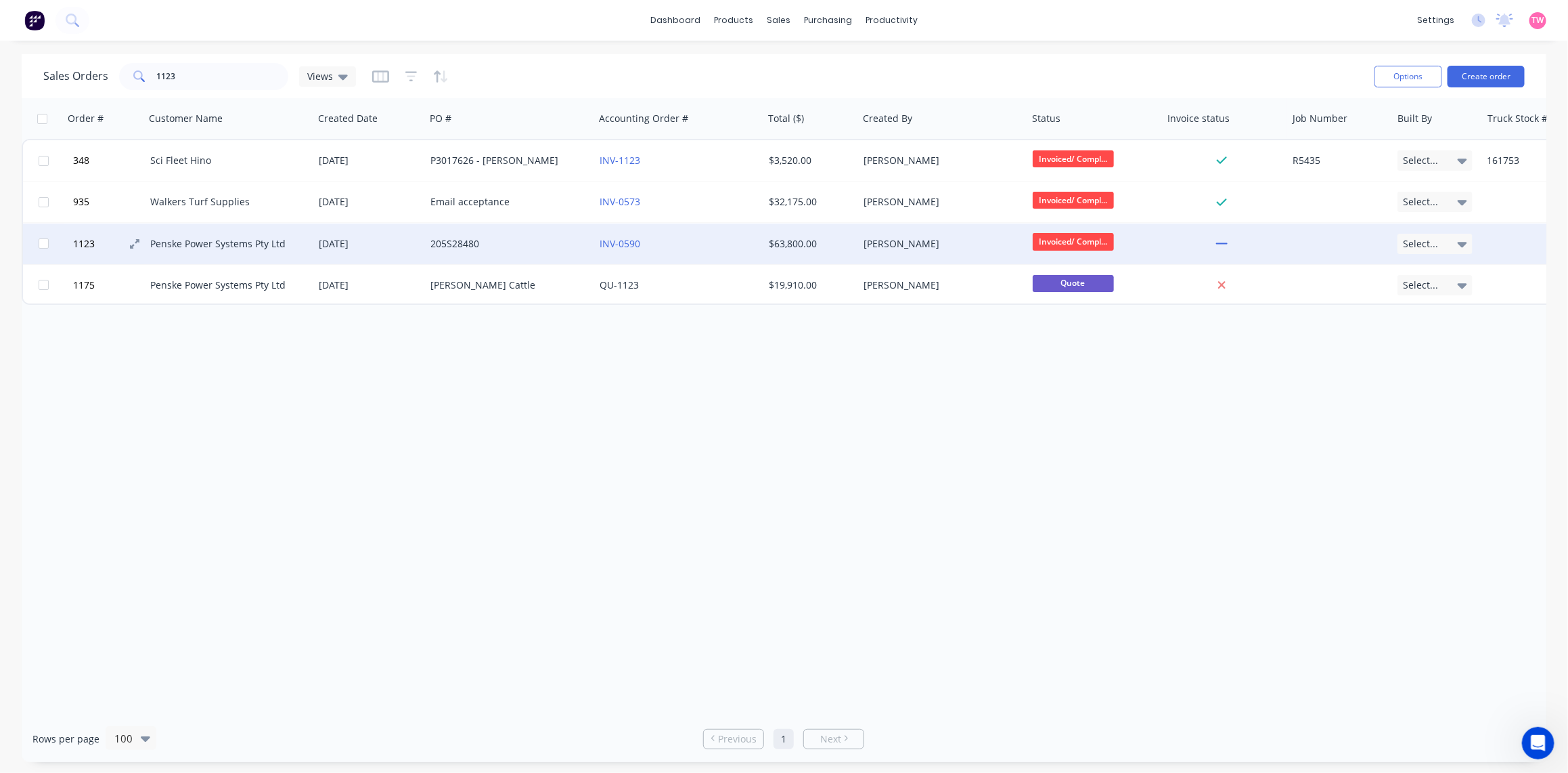
click at [110, 246] on button "1123" at bounding box center [109, 244] width 81 height 40
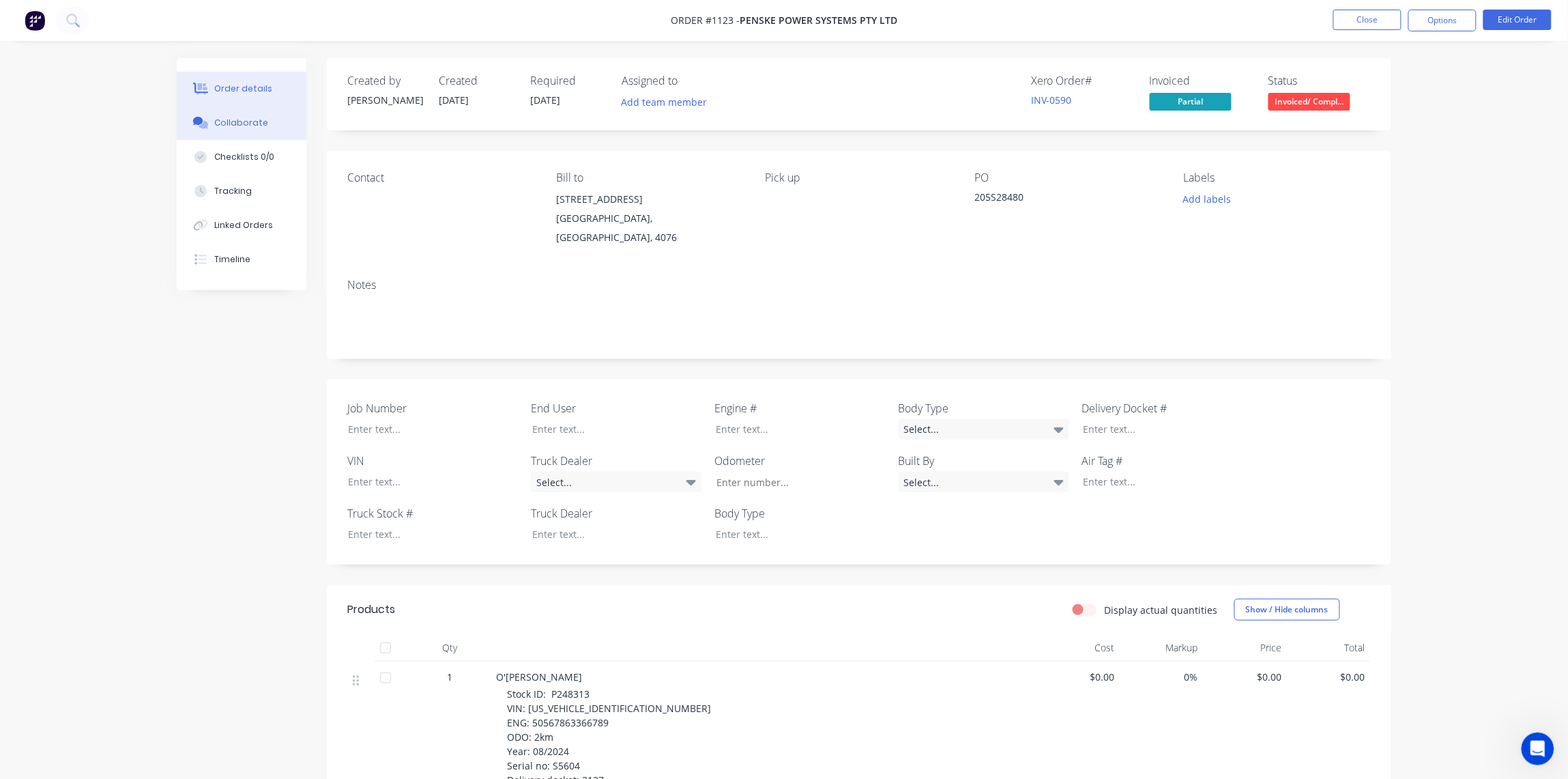
click at [228, 116] on div "Collaborate" at bounding box center [241, 122] width 54 height 12
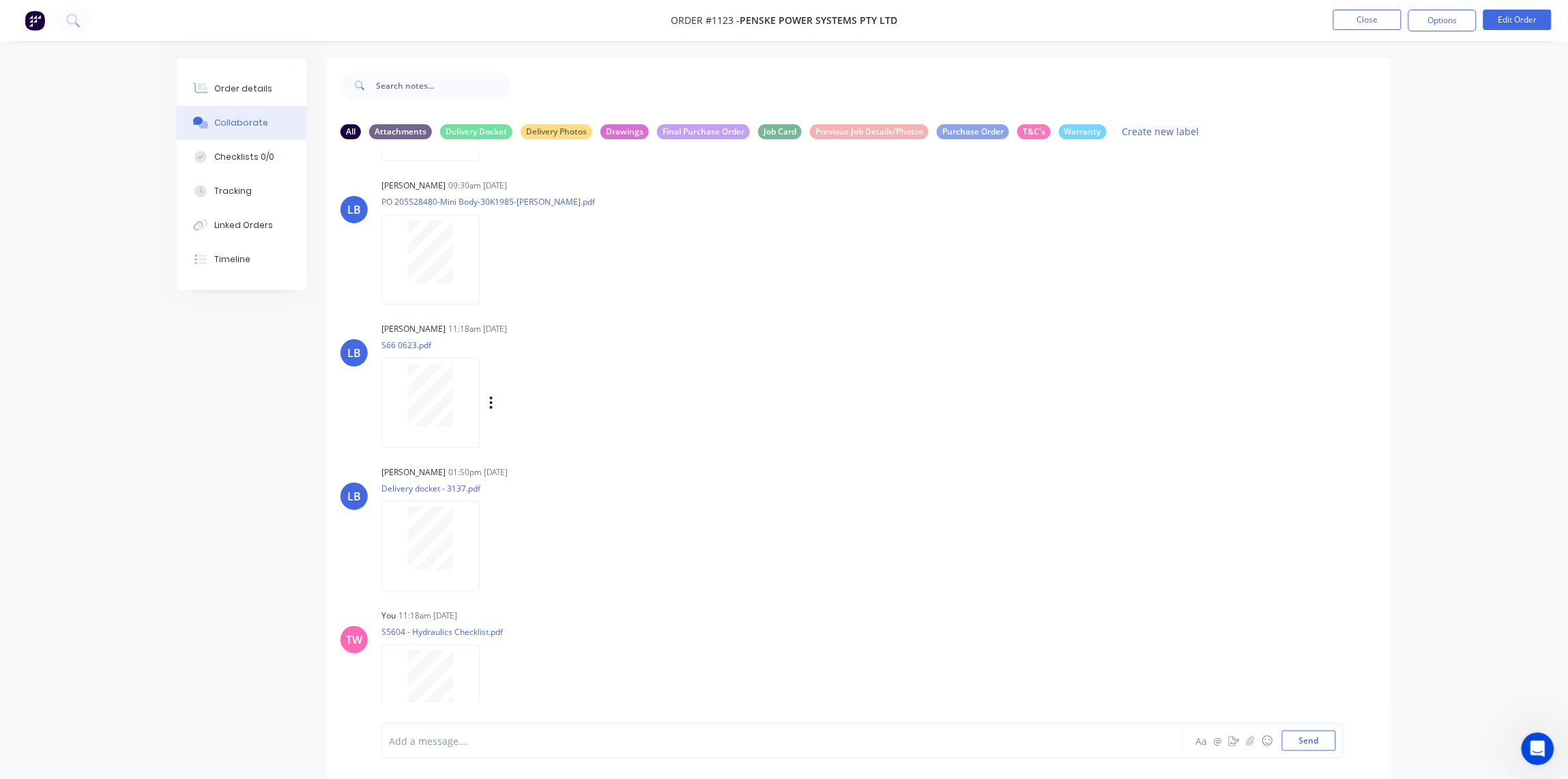
scroll to position [710, 0]
click at [488, 397] on div "Labels Download Delete" at bounding box center [561, 404] width 154 height 20
click at [490, 401] on icon "button" at bounding box center [491, 404] width 4 height 16
click at [534, 410] on button "Labels" at bounding box center [581, 409] width 154 height 31
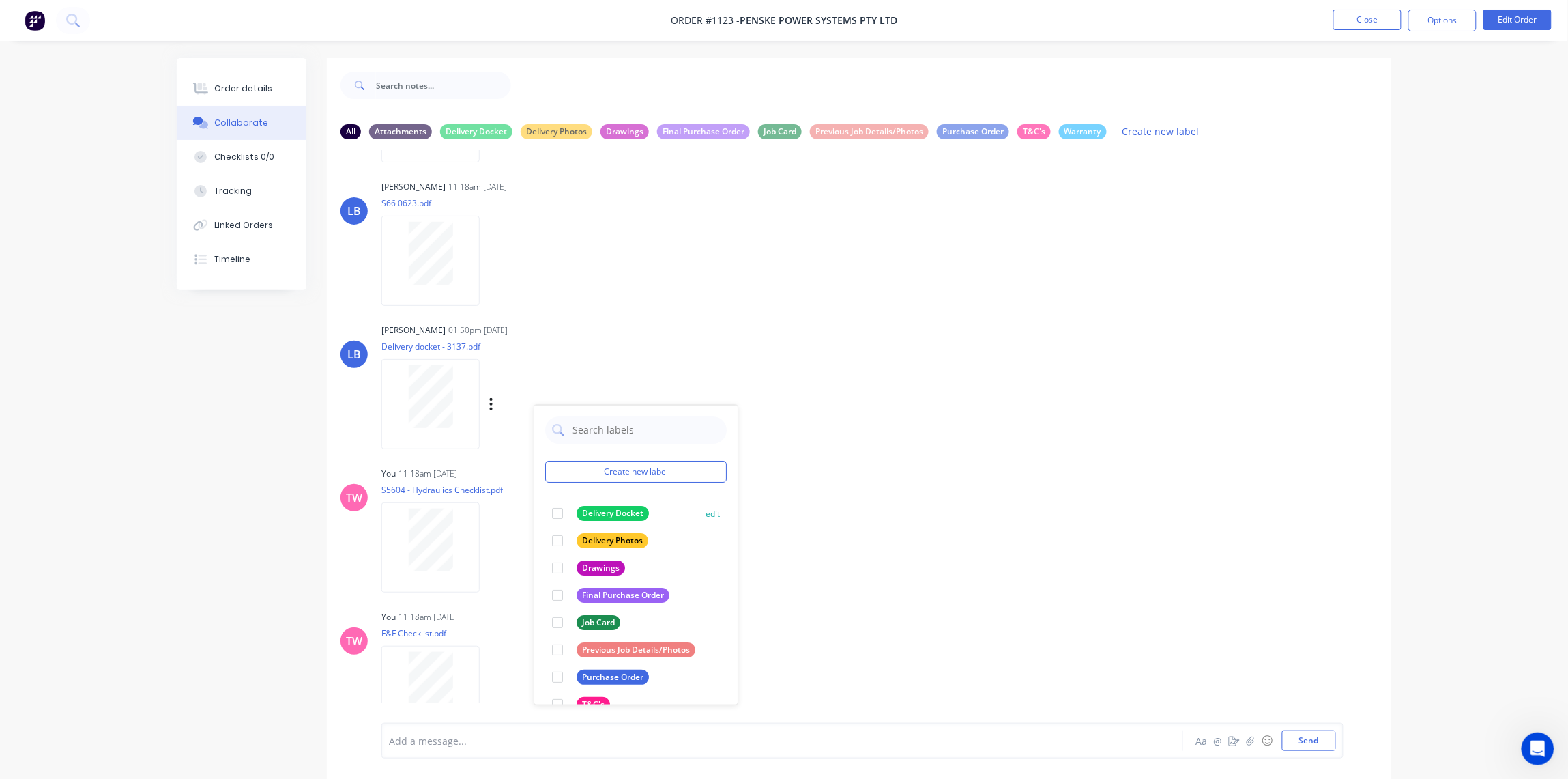
click at [560, 514] on div at bounding box center [556, 513] width 27 height 27
click at [492, 545] on icon "button" at bounding box center [491, 547] width 3 height 12
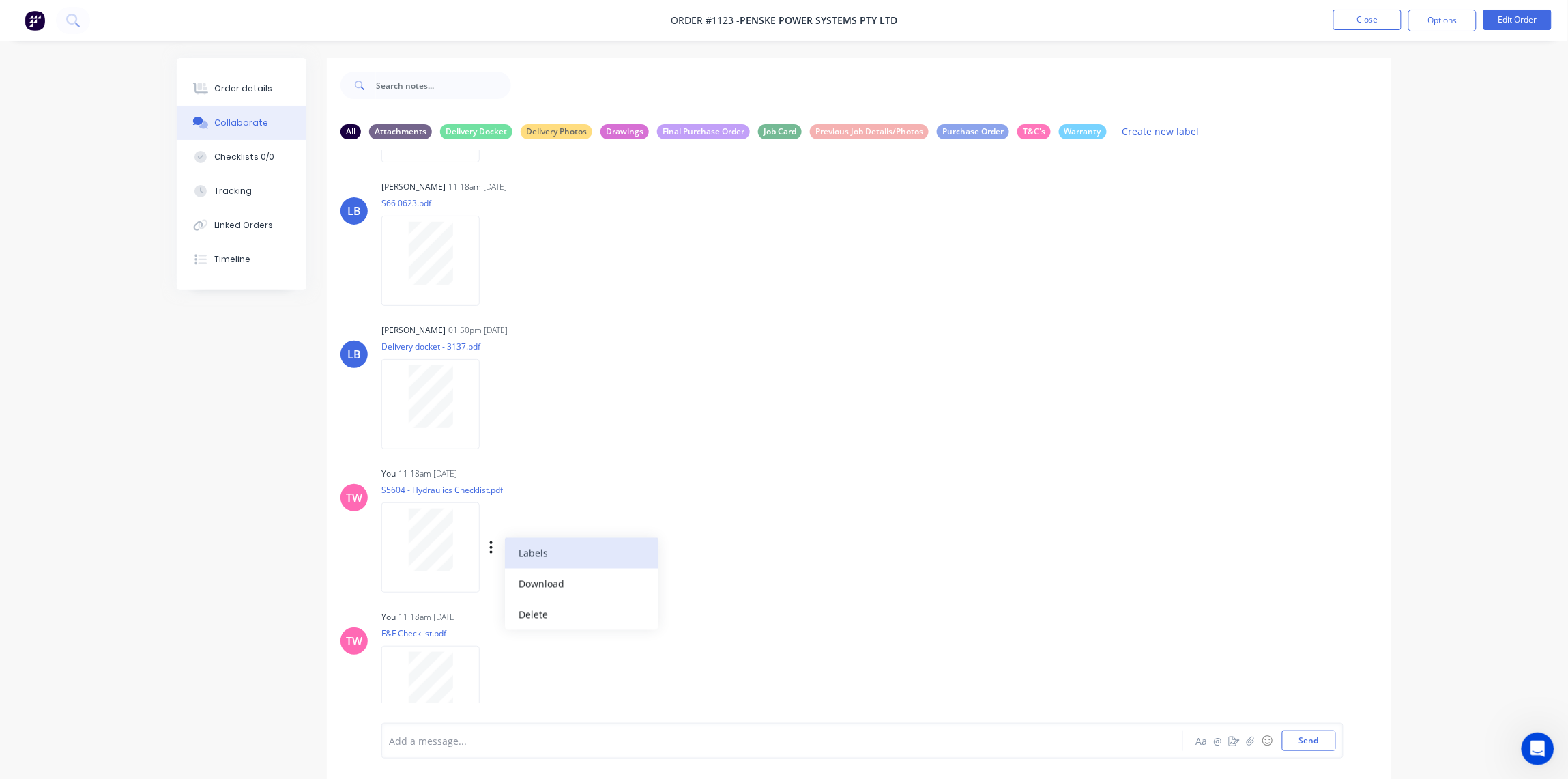
click at [535, 548] on button "Labels" at bounding box center [581, 552] width 154 height 31
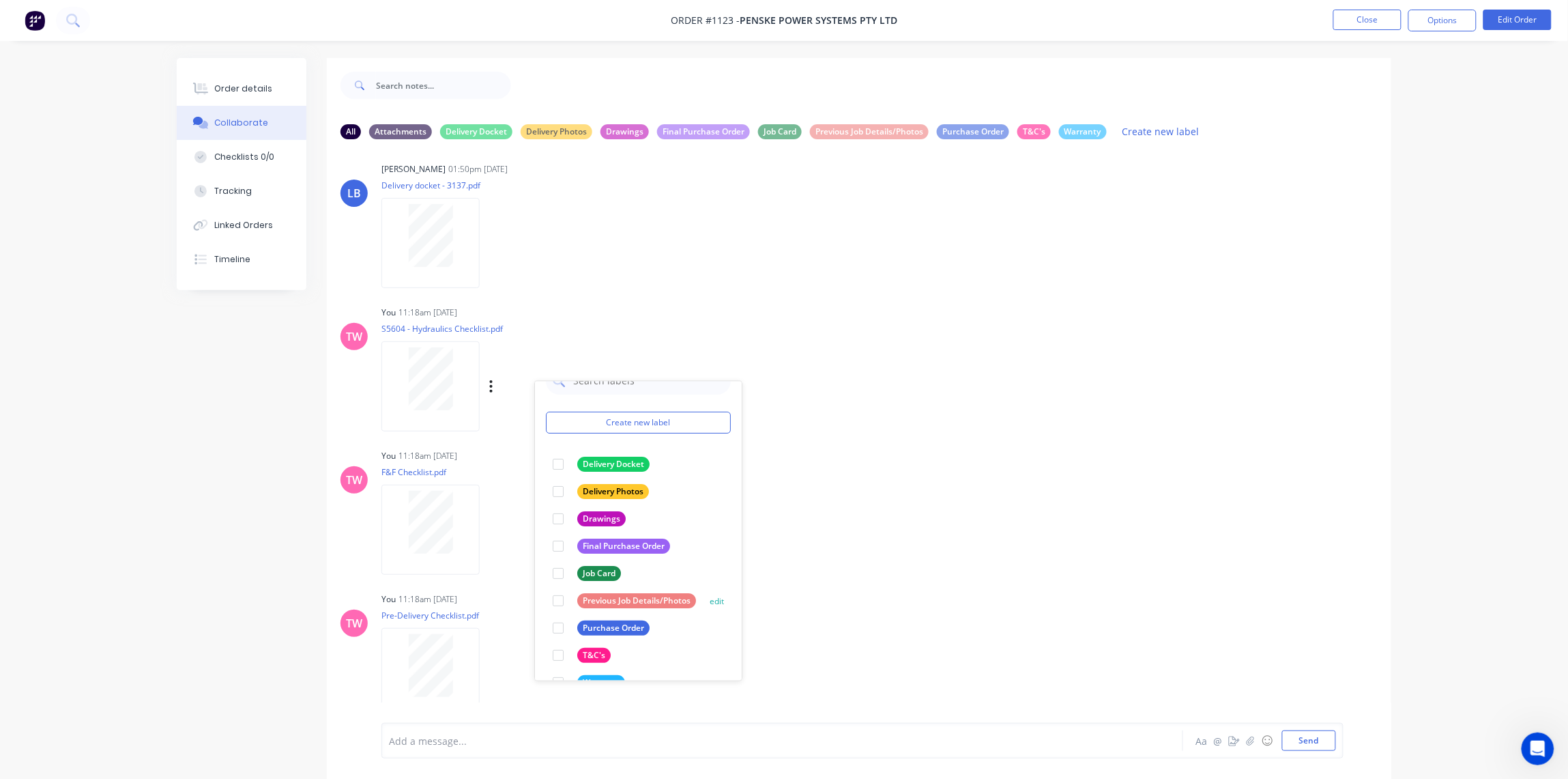
scroll to position [0, 0]
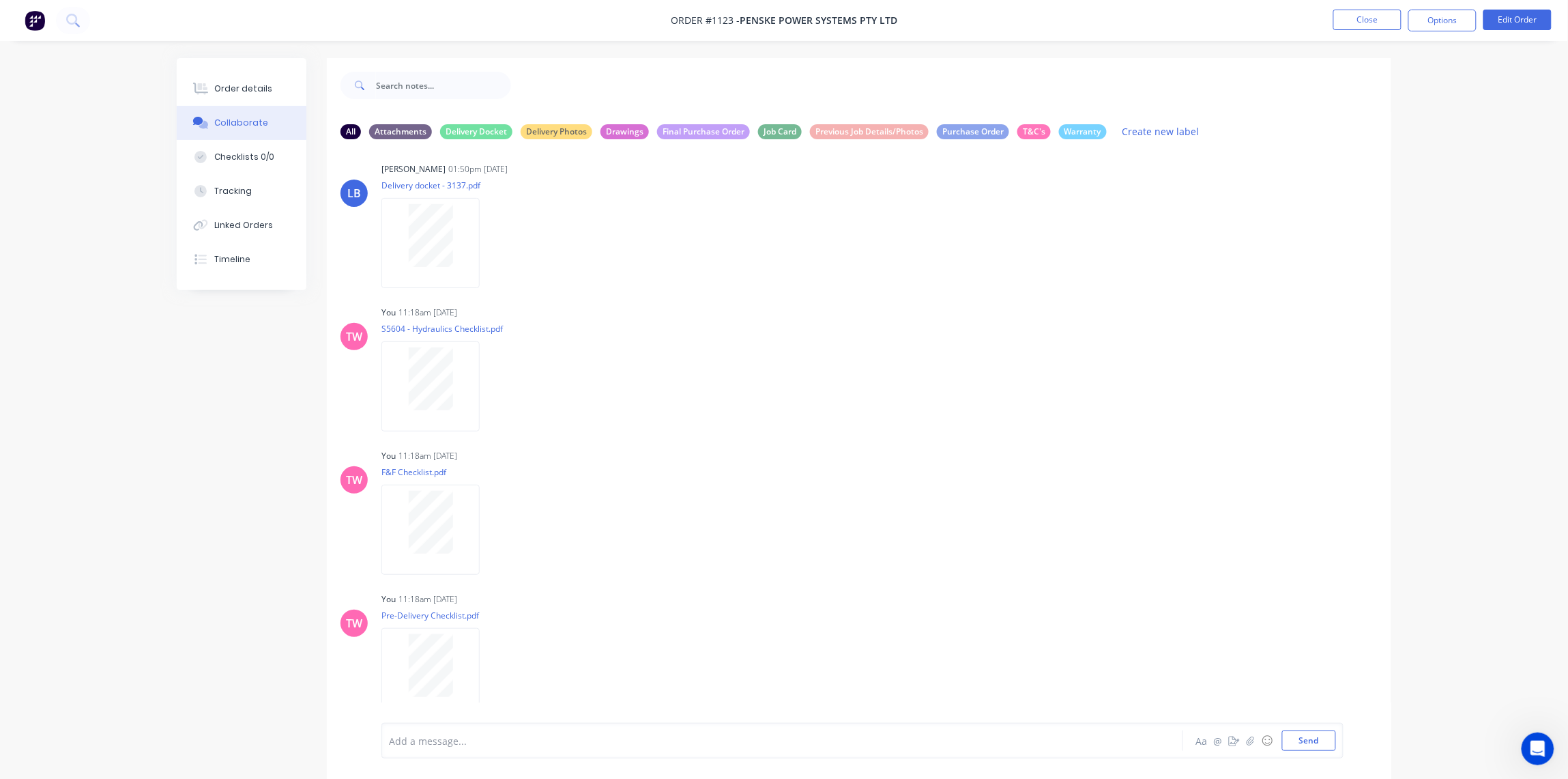
click at [217, 513] on div "All Attachments Delivery Docket Delivery Photos Drawings Final Purchase Order J…" at bounding box center [784, 428] width 1215 height 741
click at [0, 0] on icon "button" at bounding box center [0, 0] width 0 height 0
click at [0, 0] on button "Labels" at bounding box center [0, 0] width 0 height 0
click at [1101, 368] on div "TW You 11:18am 21/11/24 S5604 - Hydraulics Checklist.pdf Labels Download Delete" at bounding box center [859, 364] width 1064 height 123
click at [252, 85] on div "Order details" at bounding box center [243, 88] width 58 height 12
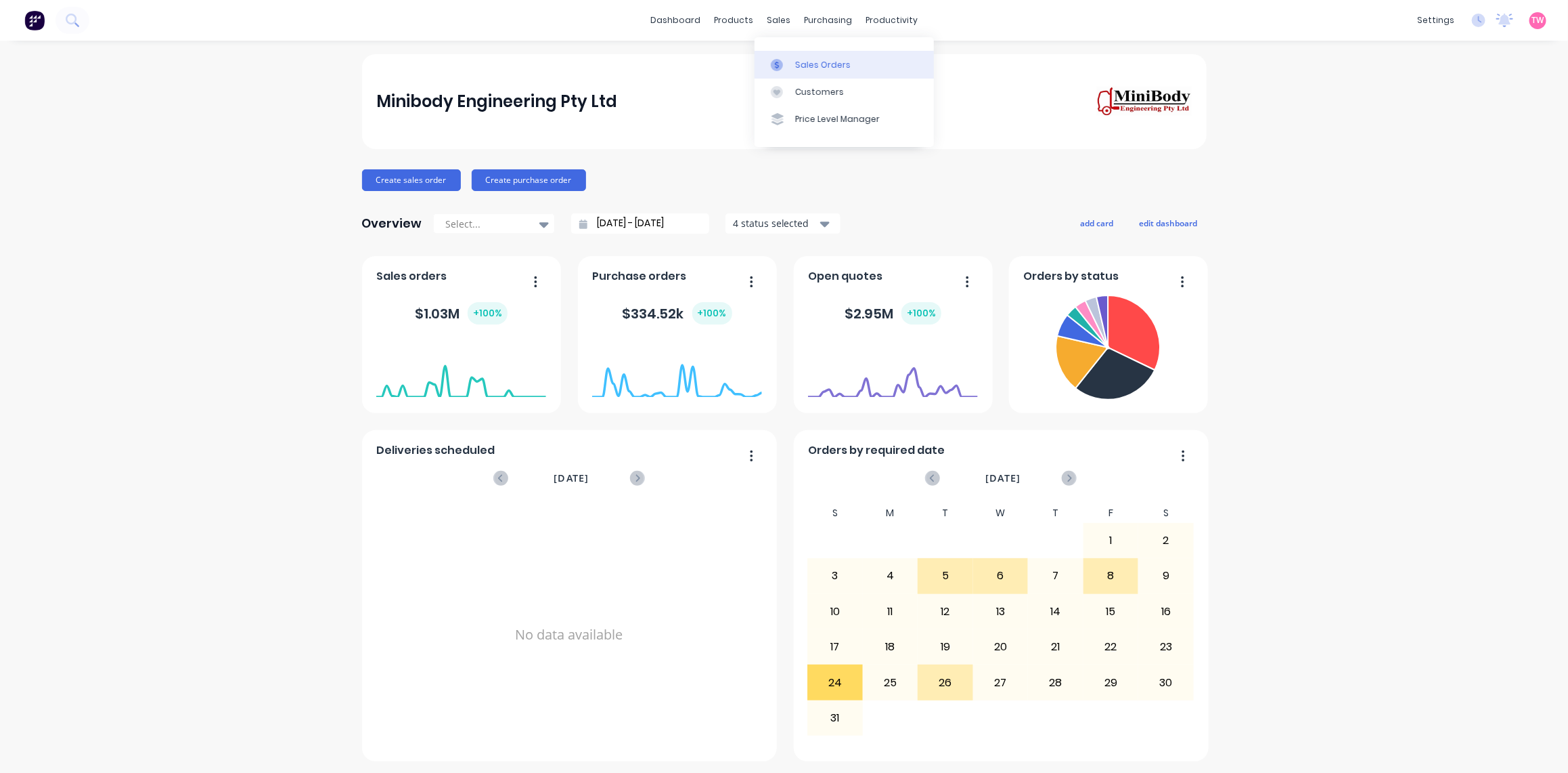
click at [833, 59] on div "Sales Orders" at bounding box center [823, 65] width 55 height 12
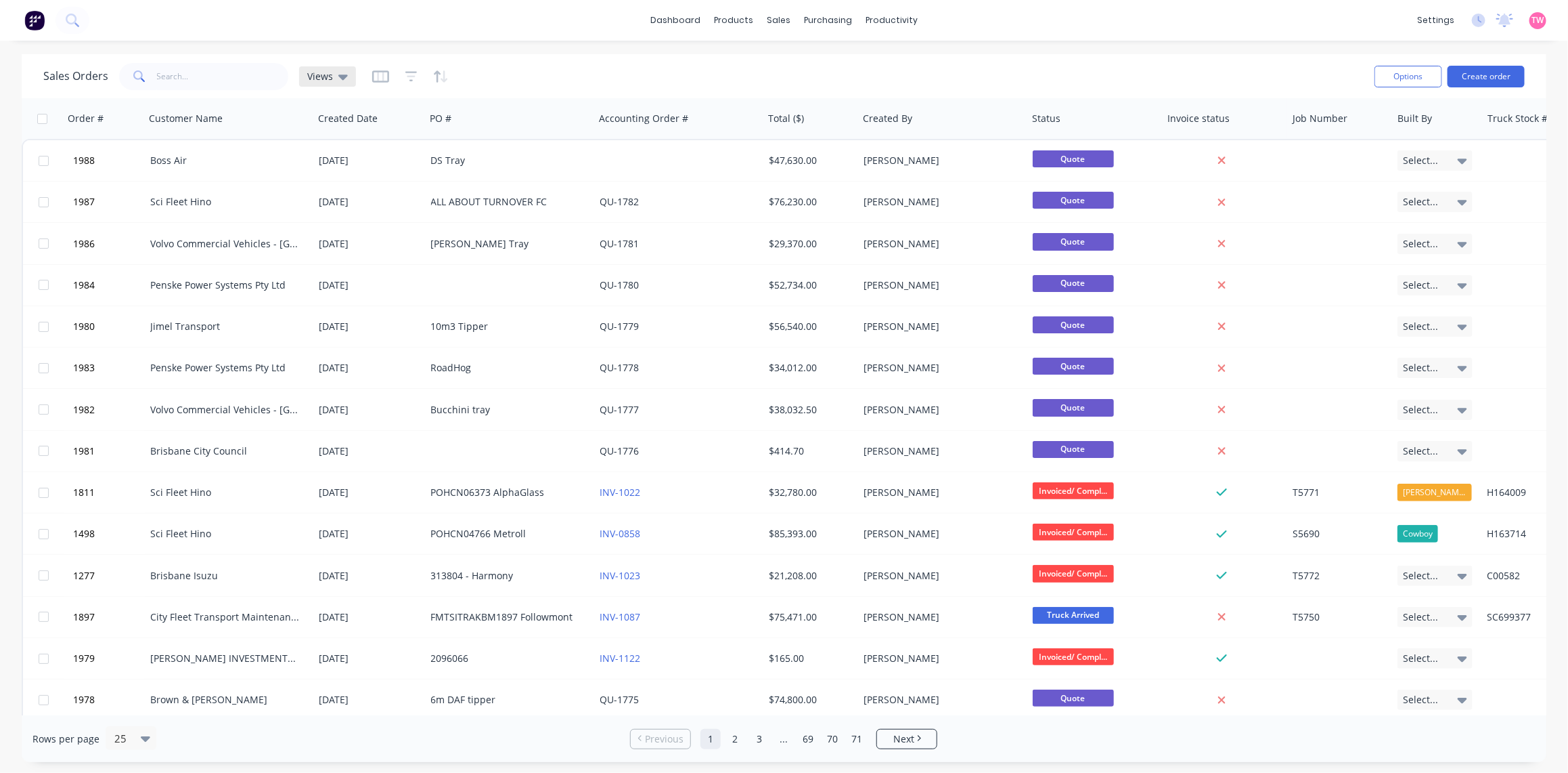
click at [338, 72] on icon at bounding box center [343, 76] width 10 height 15
click at [352, 241] on button "Not Invoiced" at bounding box center [380, 246] width 155 height 16
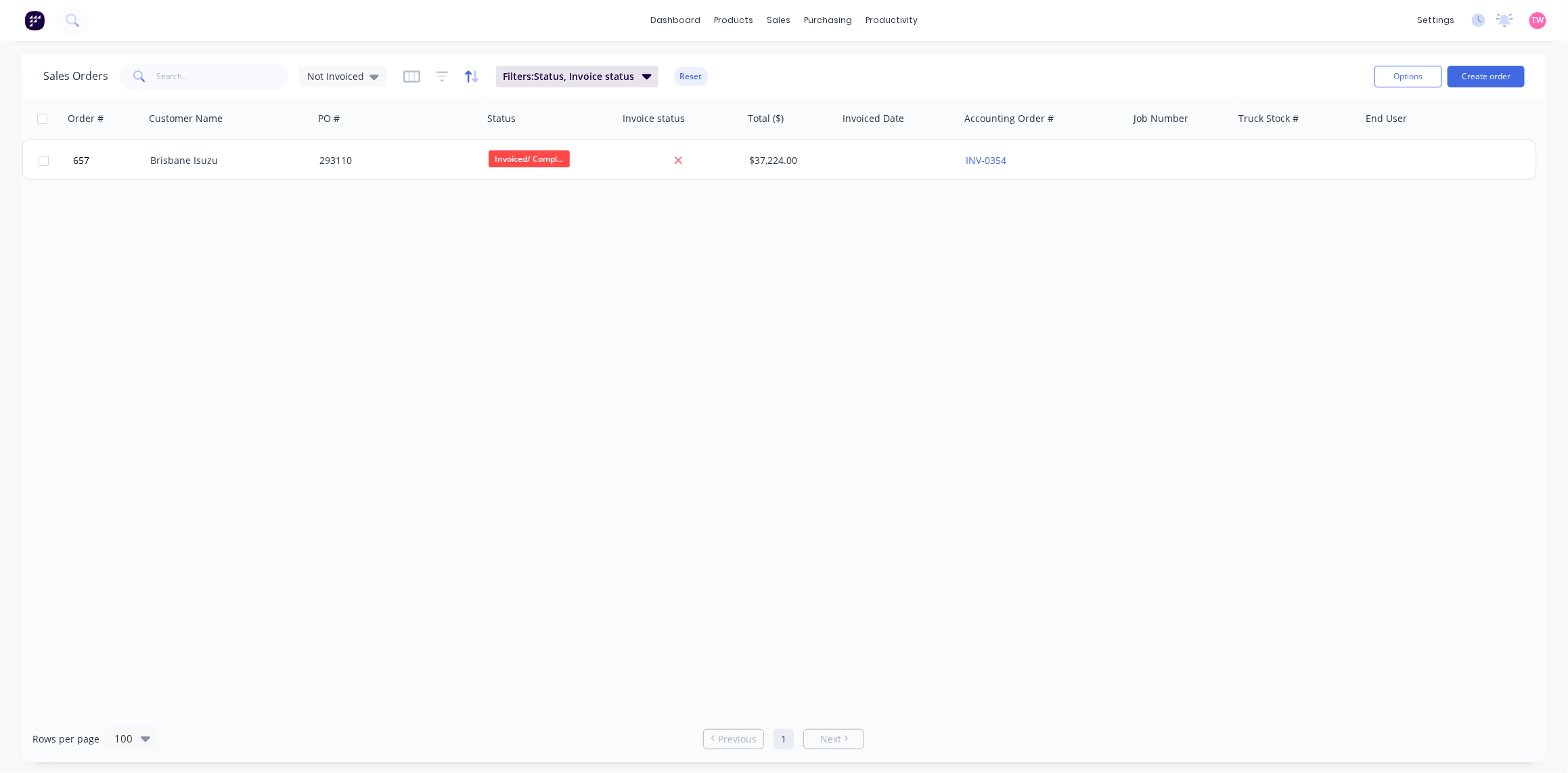
click at [465, 72] on icon "button" at bounding box center [468, 76] width 7 height 12
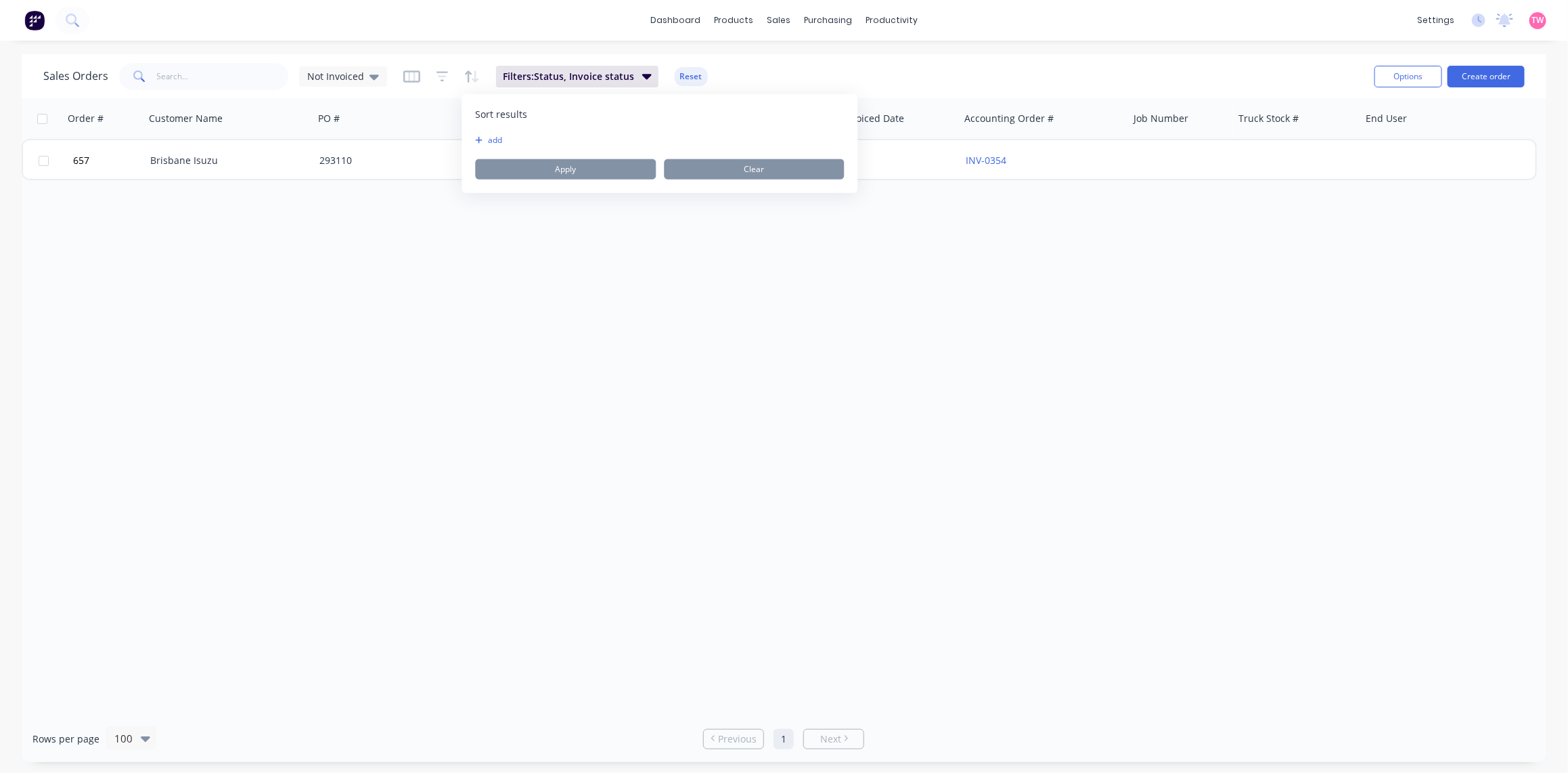
click at [488, 133] on div "Sort results To pick up a draggable item, press the space bar. While dragging, …" at bounding box center [660, 143] width 396 height 99
click at [492, 137] on button "add" at bounding box center [484, 140] width 17 height 11
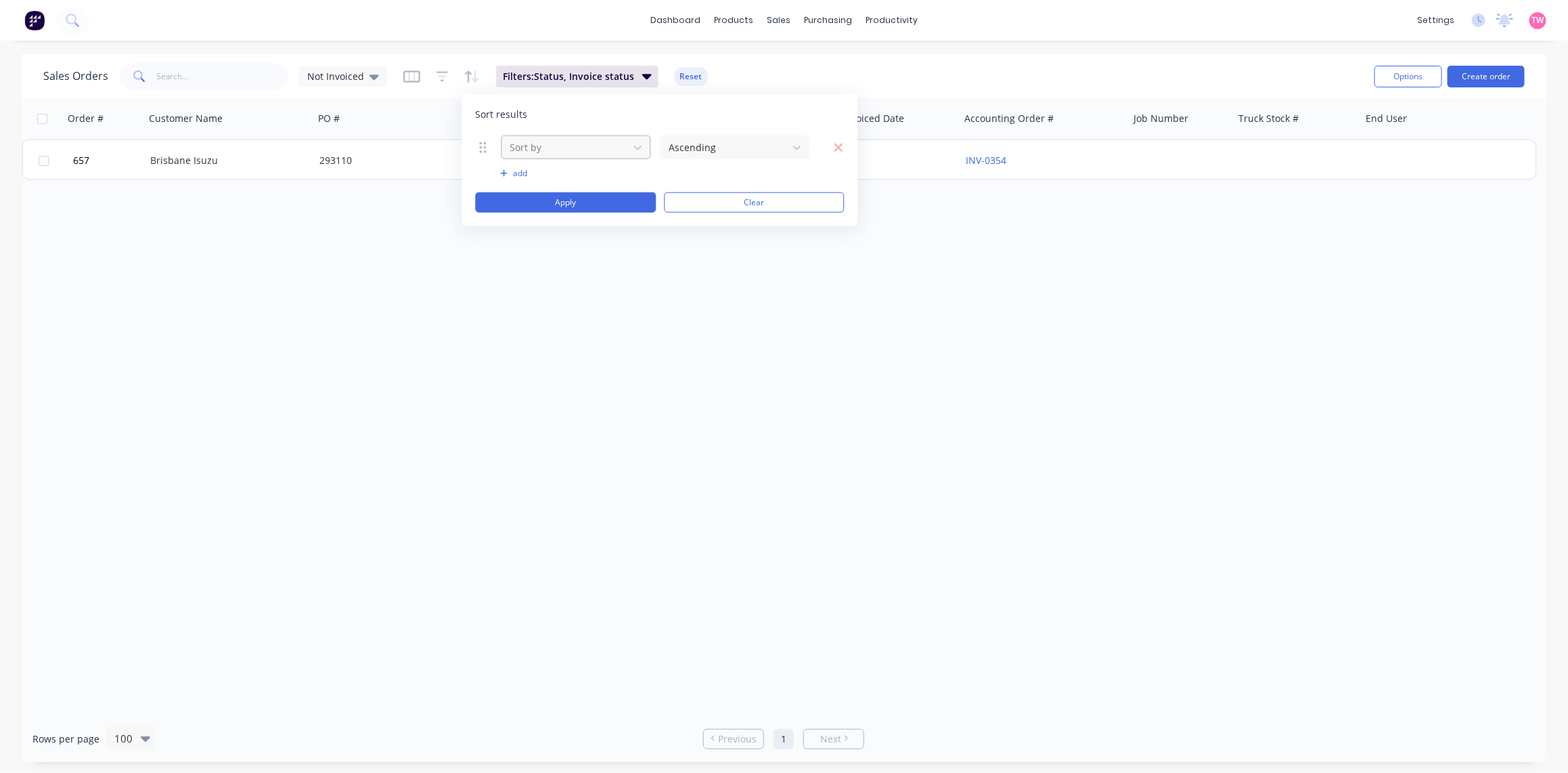
click at [550, 148] on div at bounding box center [566, 147] width 113 height 17
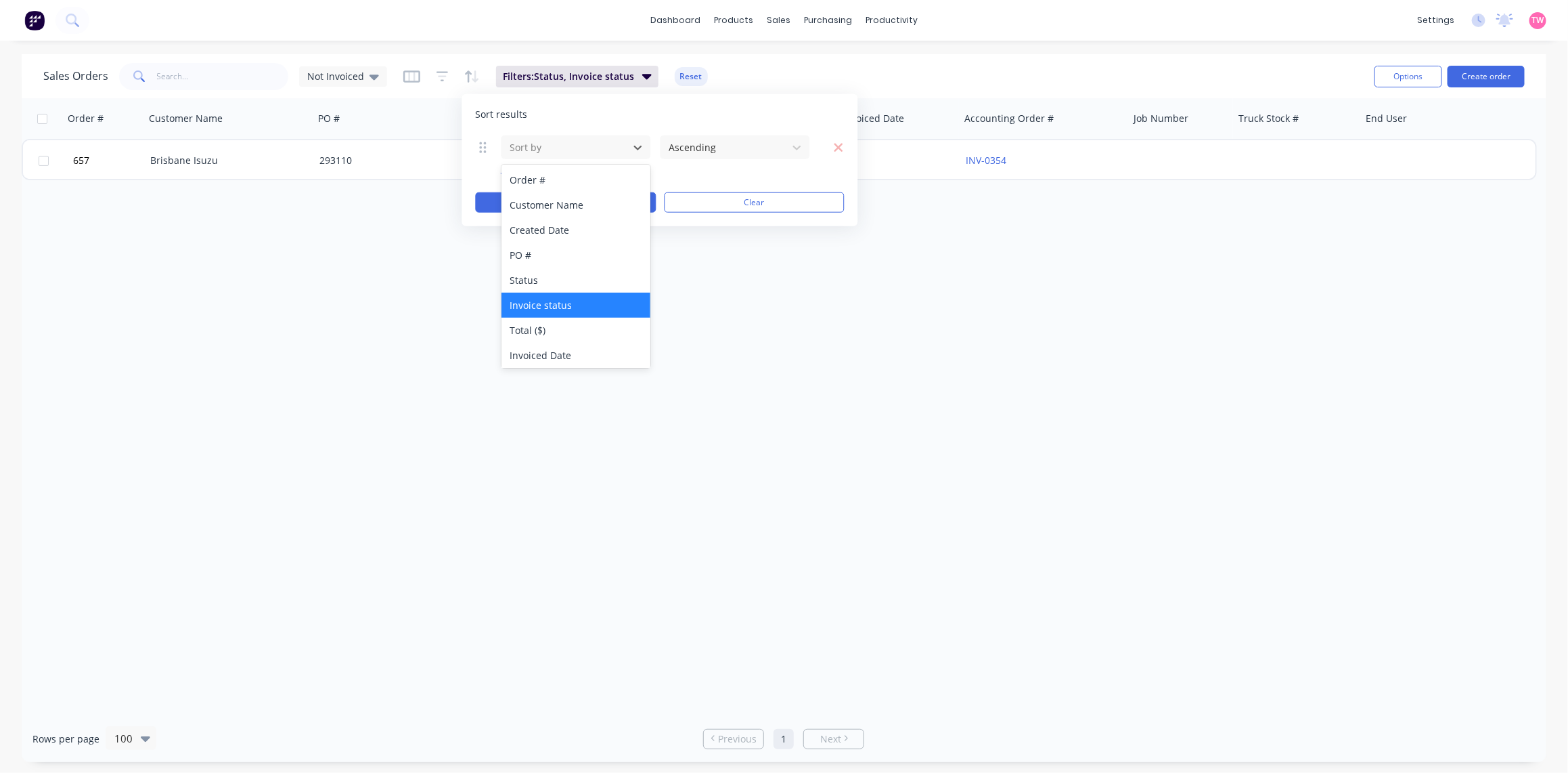
click at [568, 302] on div "Invoice status" at bounding box center [576, 305] width 149 height 25
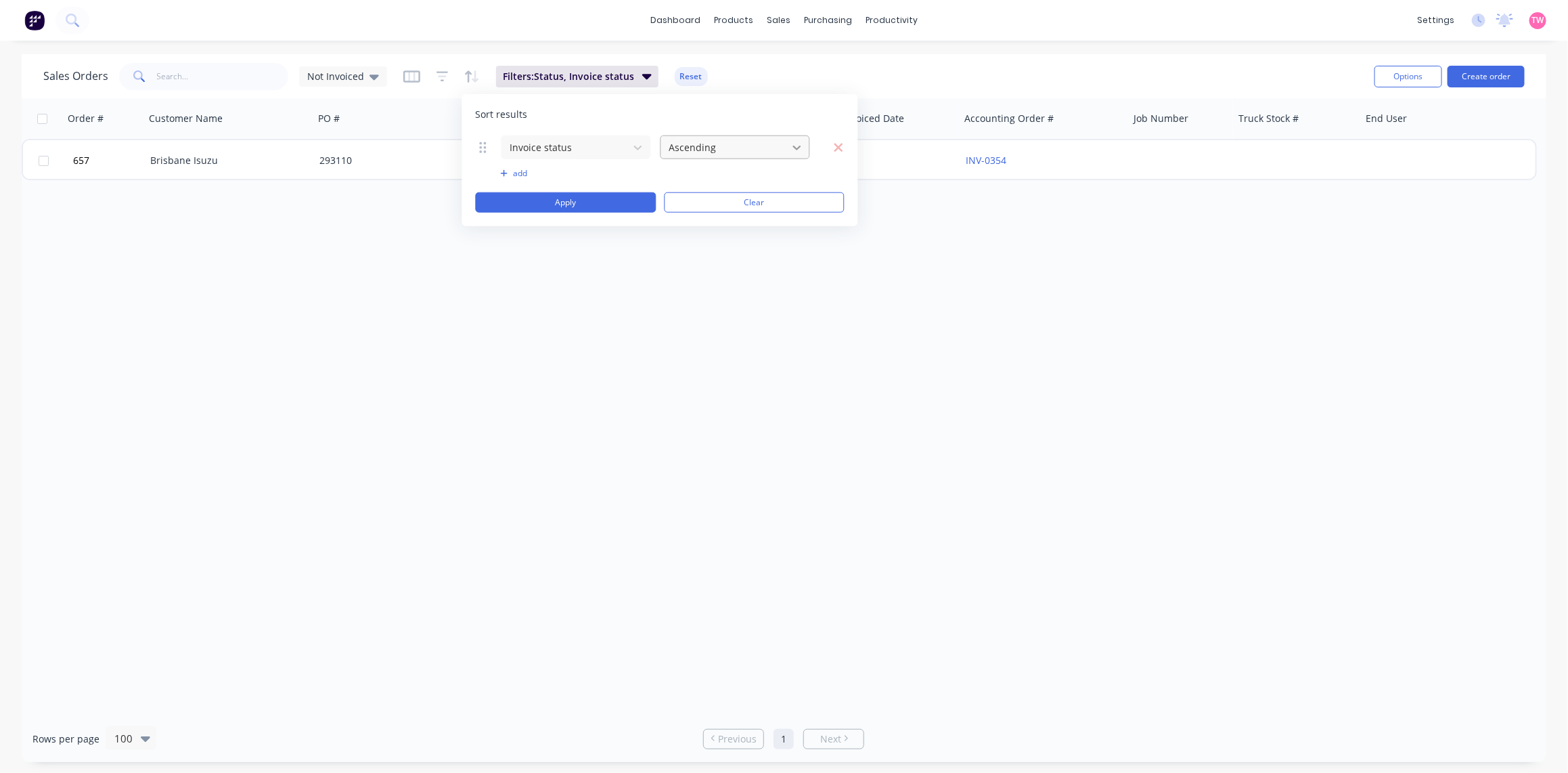
click at [795, 147] on icon at bounding box center [797, 147] width 8 height 5
click at [731, 206] on button "Clear" at bounding box center [754, 202] width 180 height 21
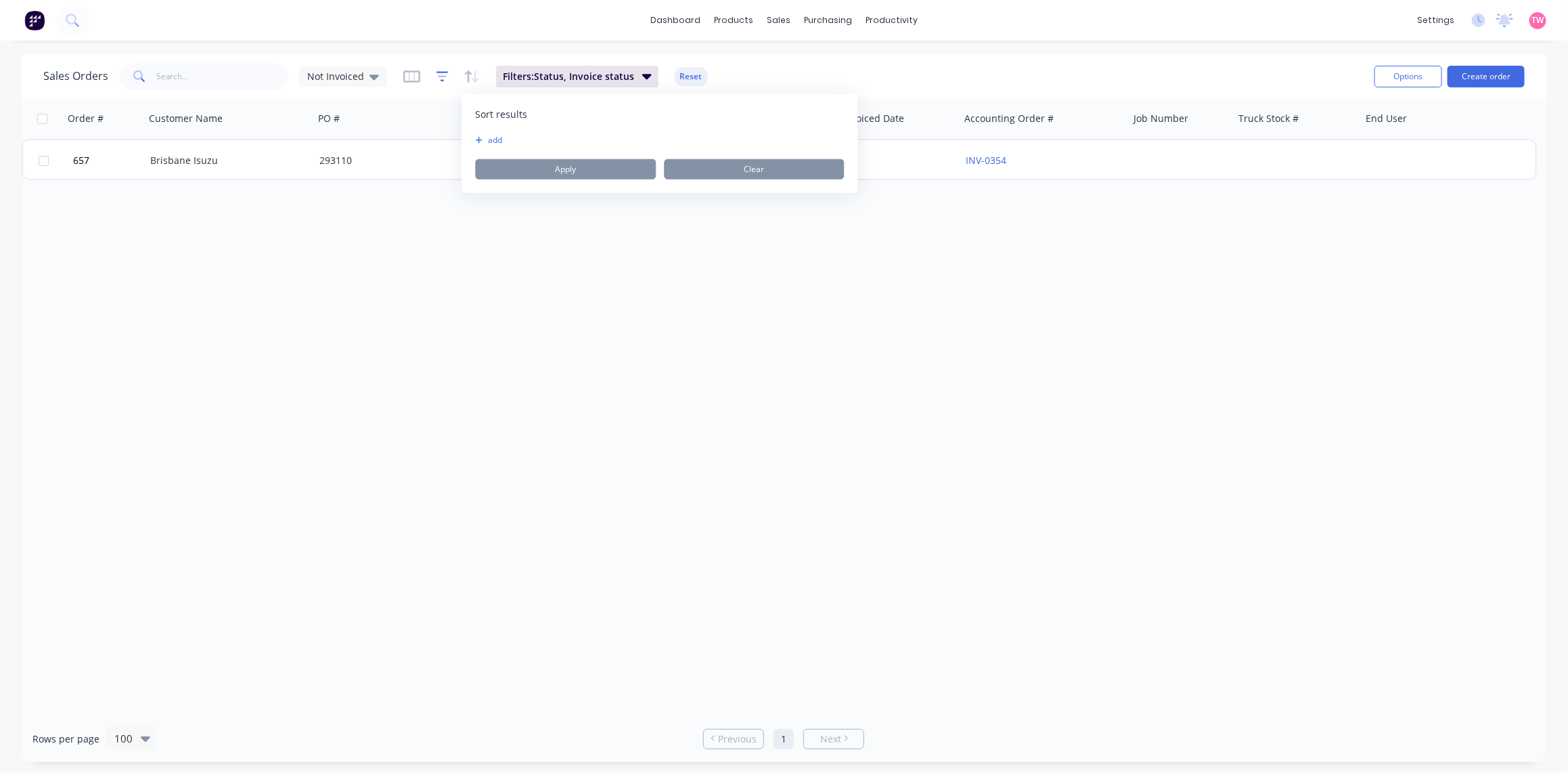
click at [437, 72] on icon "button" at bounding box center [443, 76] width 12 height 10
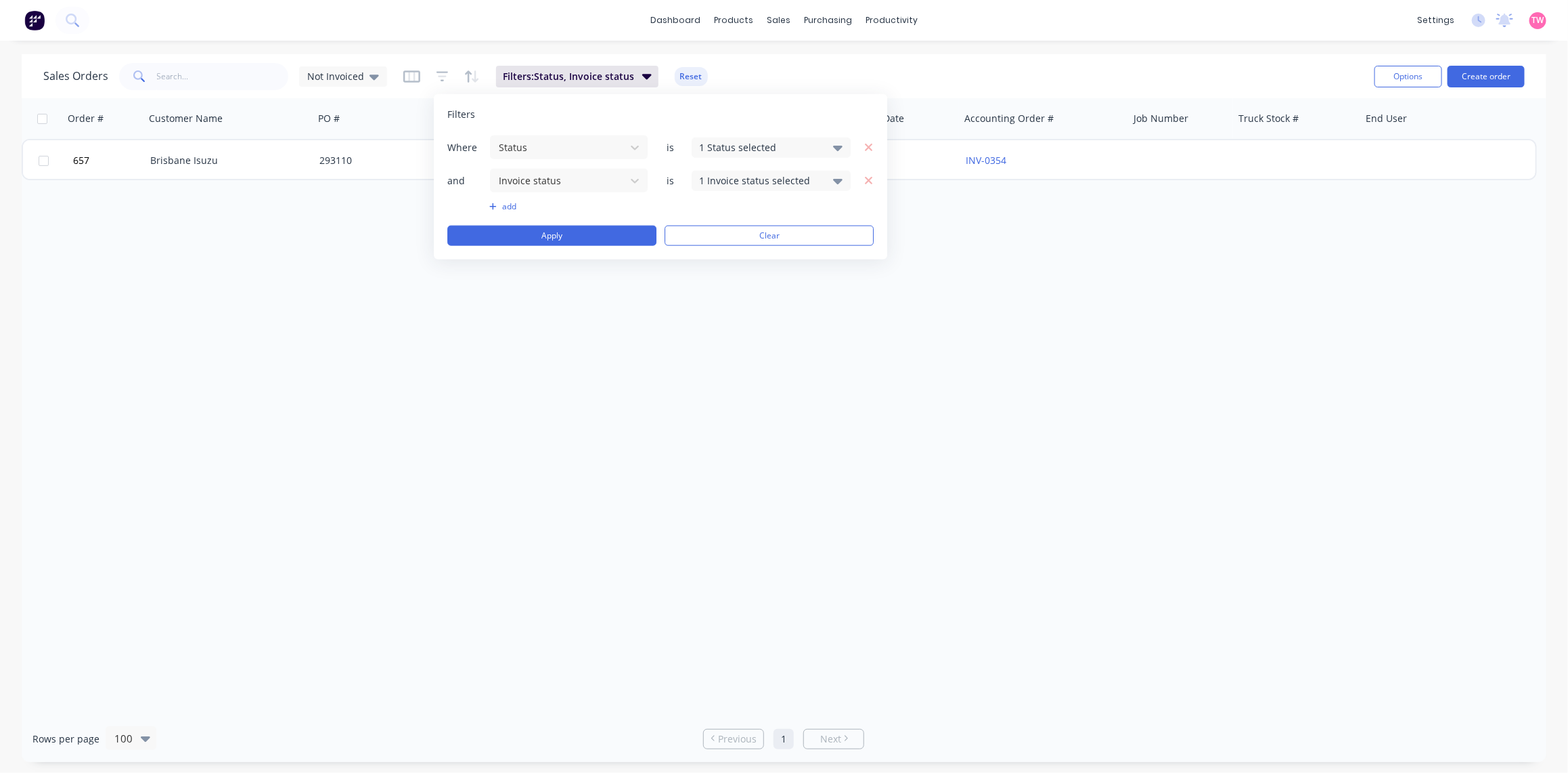
click at [502, 209] on button "add" at bounding box center [569, 206] width 159 height 11
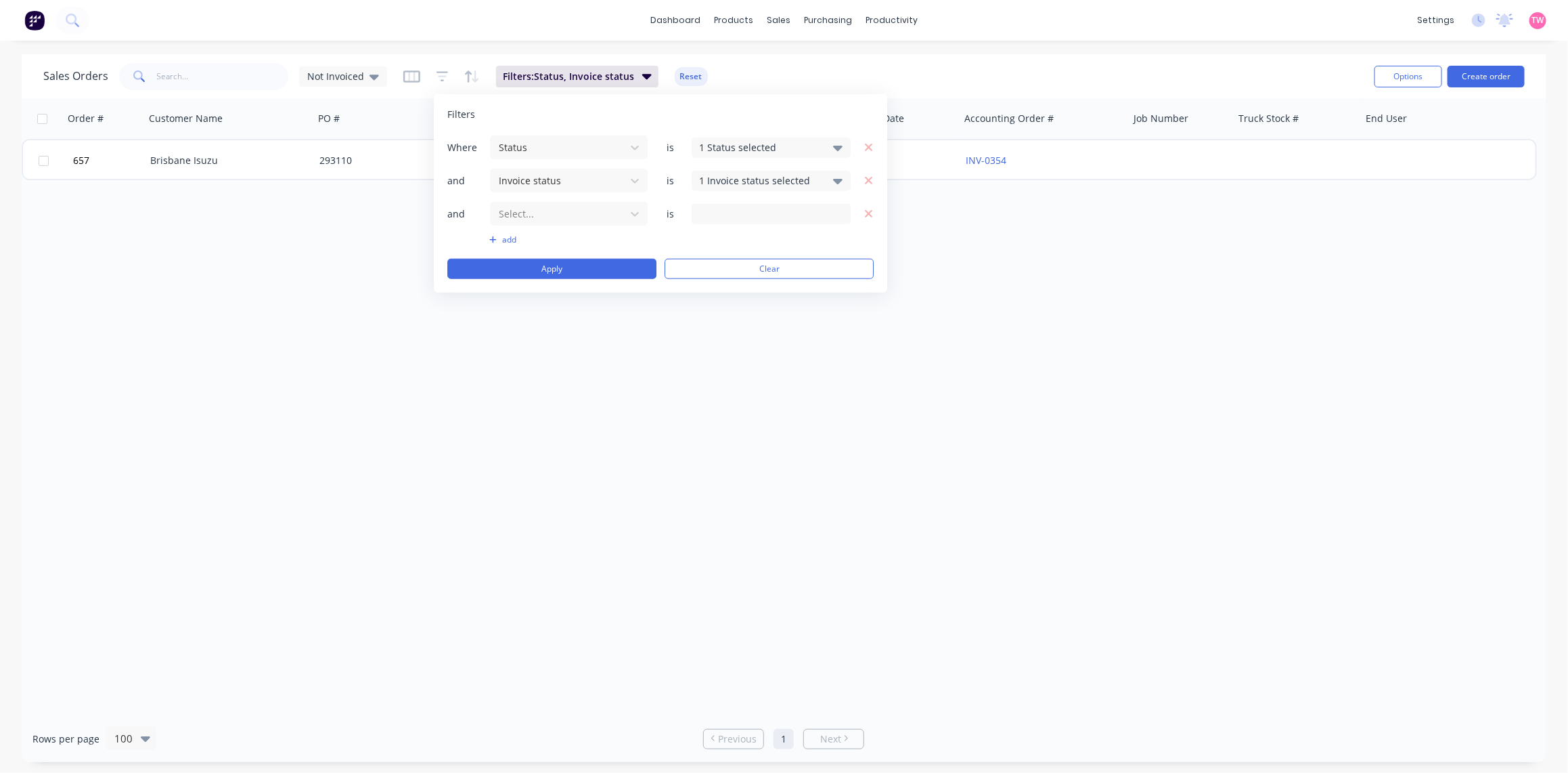
click at [834, 182] on icon at bounding box center [839, 179] width 10 height 15
click at [715, 309] on div at bounding box center [715, 310] width 27 height 27
click at [579, 275] on button "Apply" at bounding box center [552, 268] width 209 height 21
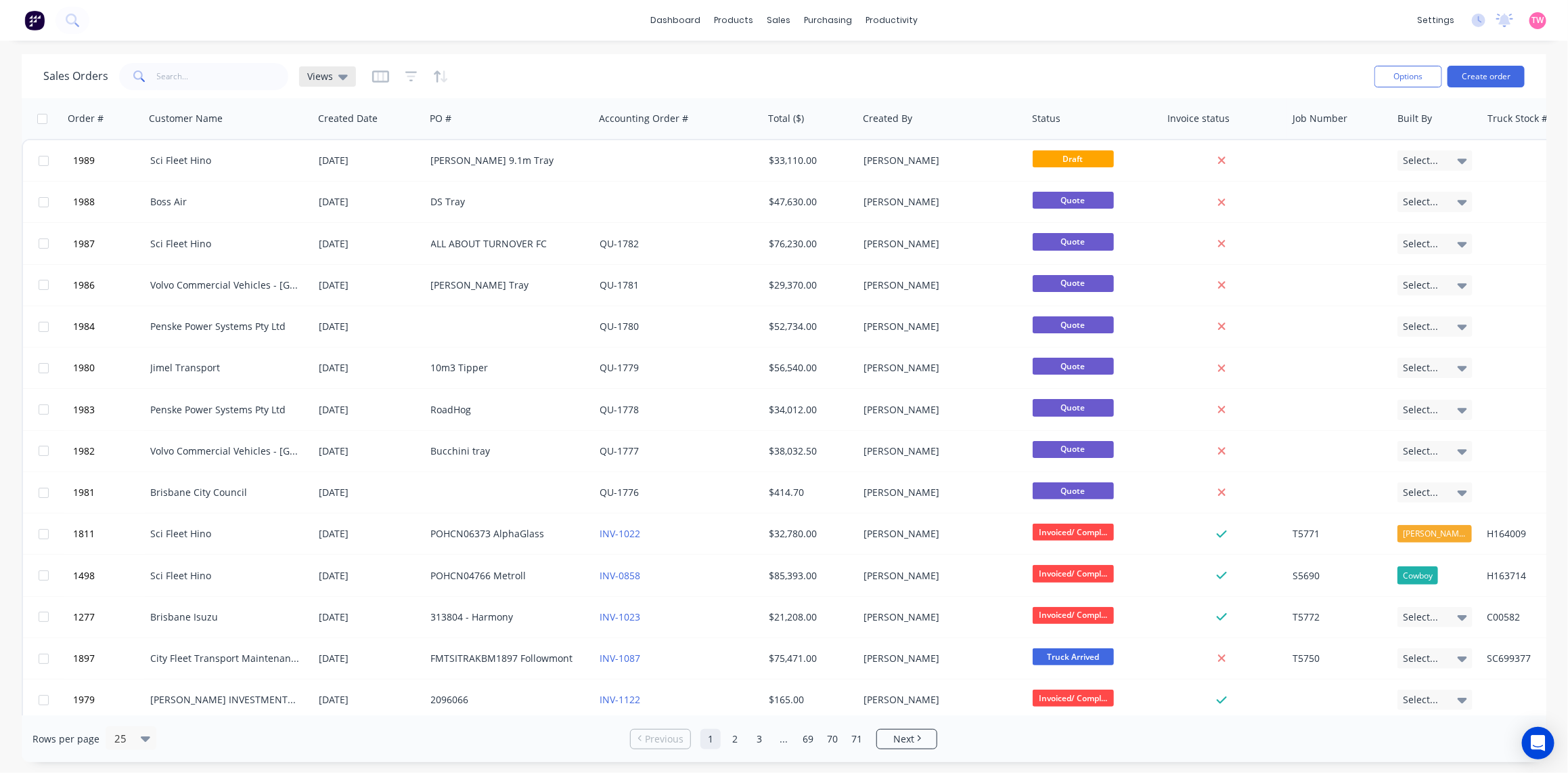
click at [339, 73] on icon at bounding box center [343, 76] width 10 height 15
click at [354, 246] on button "Not Invoiced" at bounding box center [380, 246] width 155 height 16
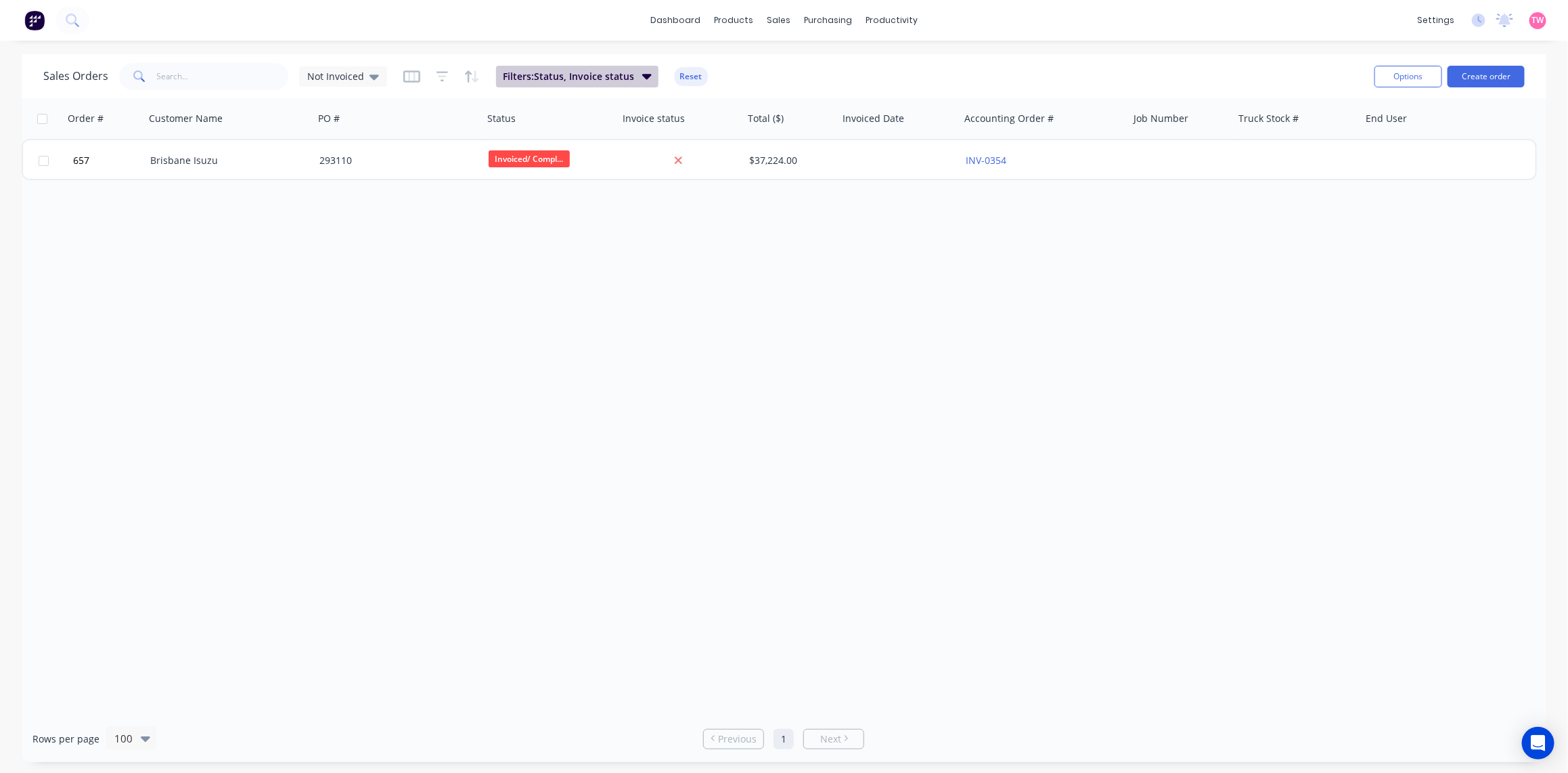
click at [647, 71] on icon "button" at bounding box center [648, 75] width 10 height 15
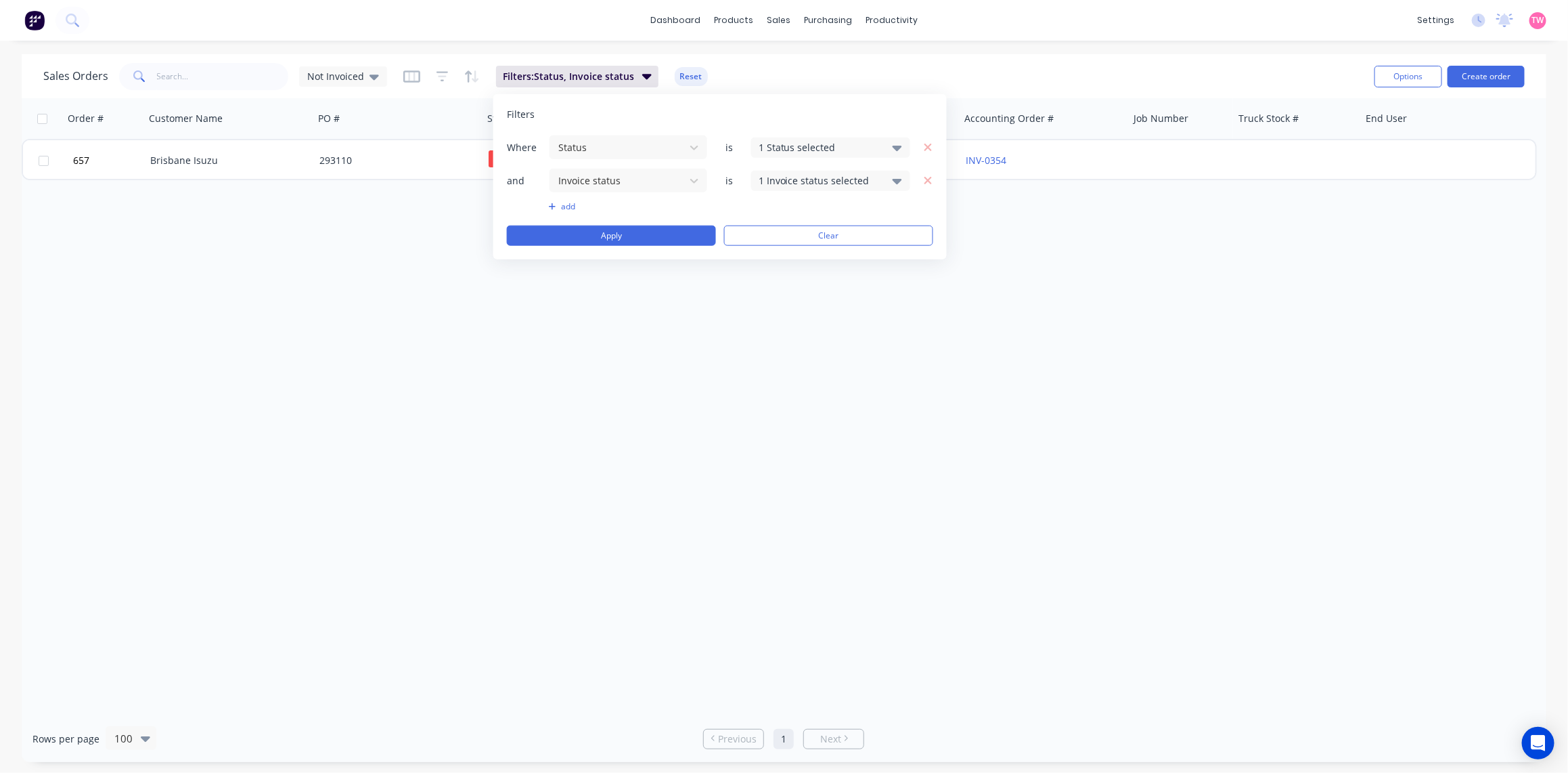
click at [894, 179] on icon at bounding box center [898, 180] width 10 height 5
click at [774, 312] on div at bounding box center [773, 310] width 27 height 27
click at [641, 239] on button "Apply" at bounding box center [611, 236] width 209 height 21
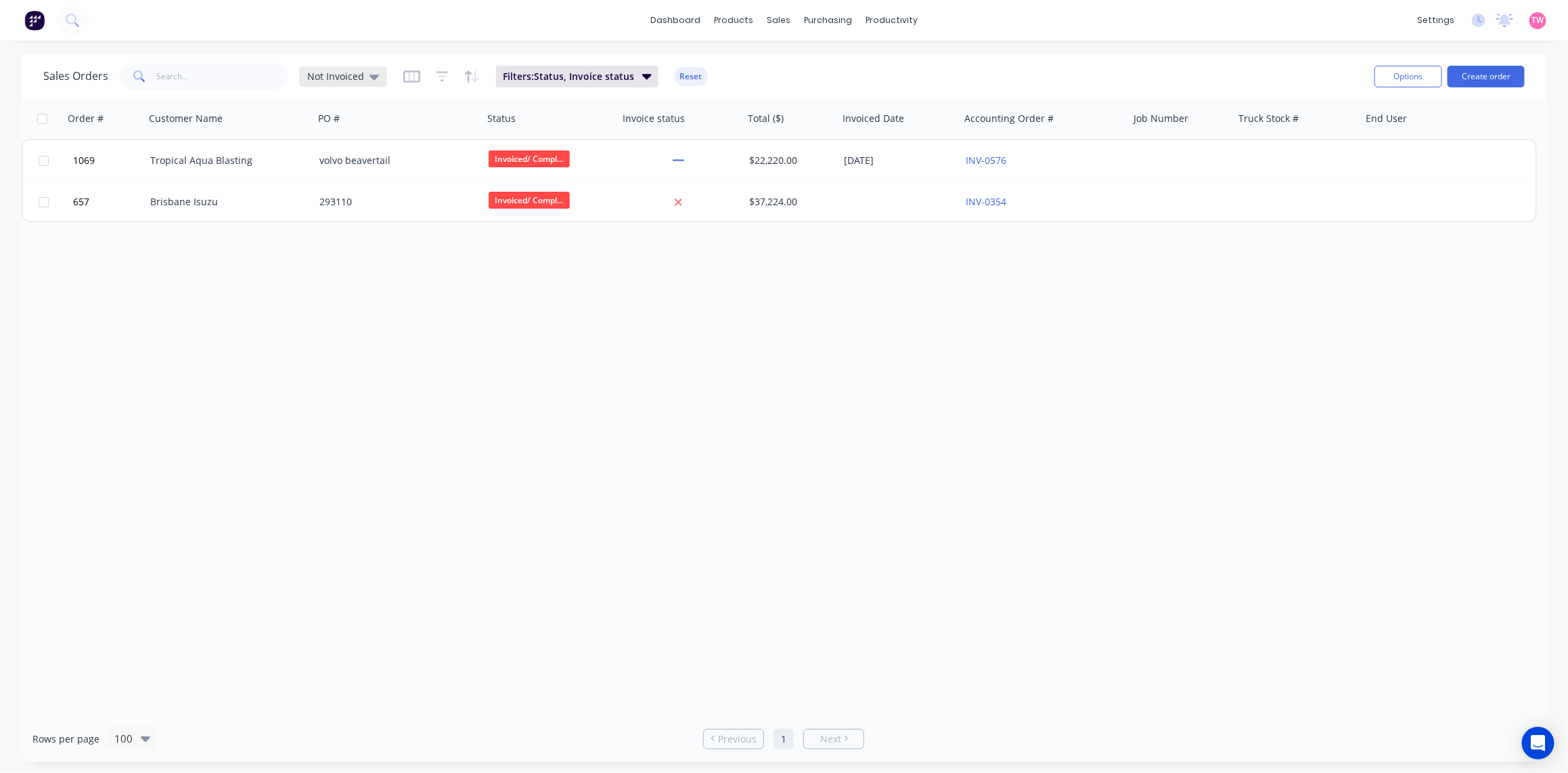
click at [373, 75] on icon at bounding box center [375, 77] width 10 height 5
click at [476, 246] on button "edit" at bounding box center [473, 246] width 18 height 14
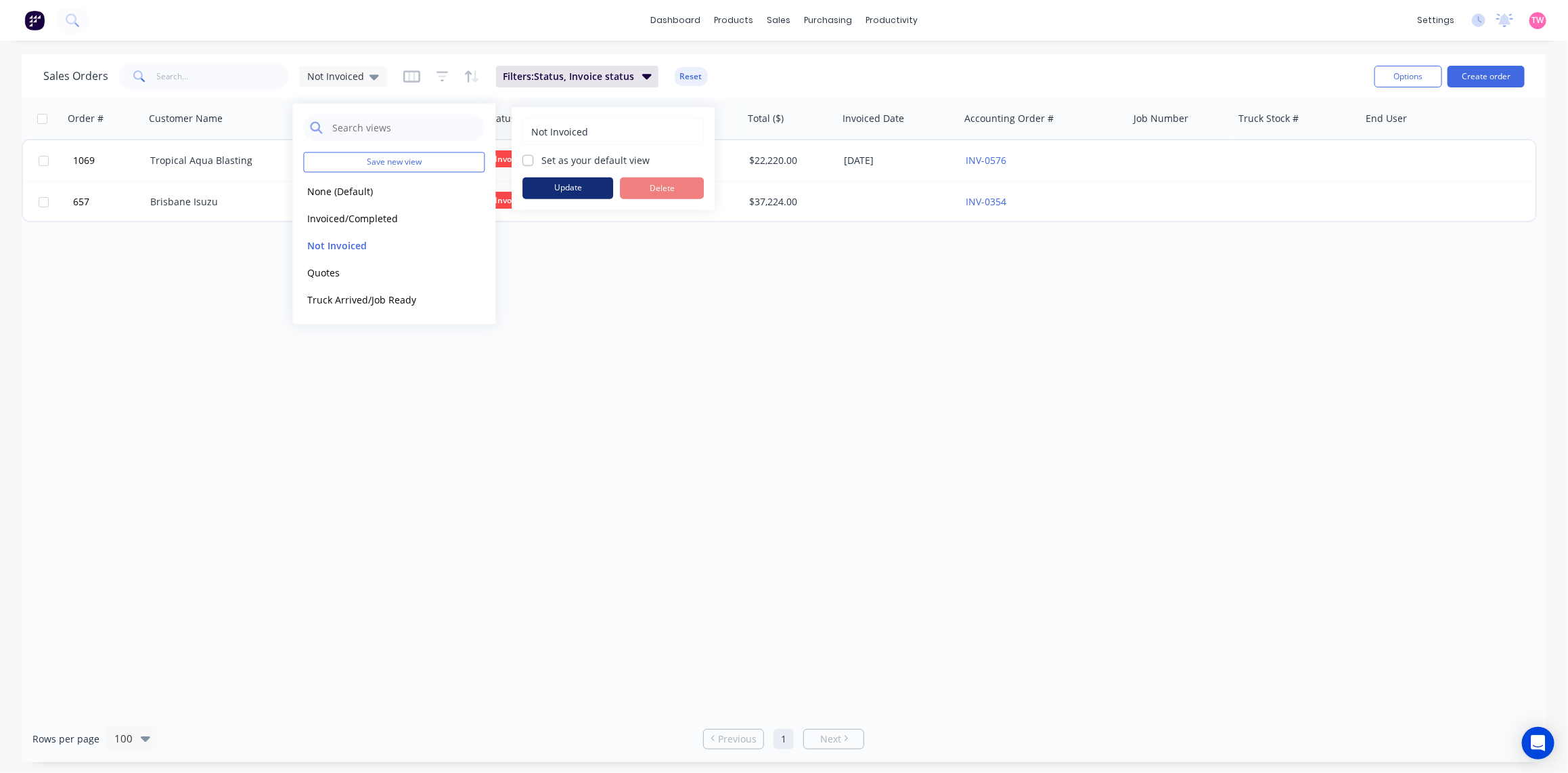
click at [554, 190] on button "Update" at bounding box center [568, 188] width 91 height 22
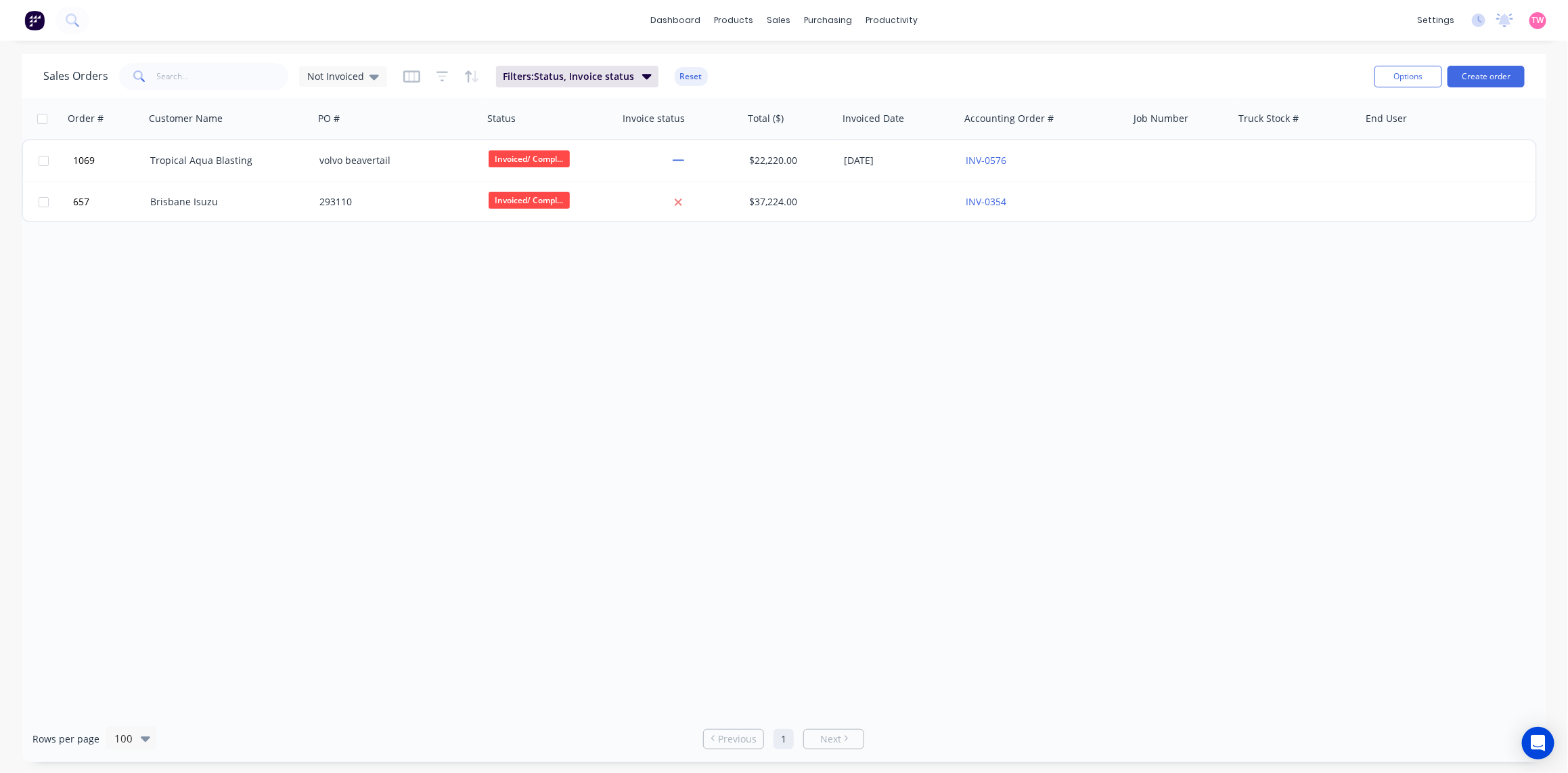
click at [667, 356] on div "Order # Customer Name PO # Status Invoice status Total ($) Invoiced Date Accoun…" at bounding box center [784, 407] width 1525 height 617
click at [370, 73] on icon at bounding box center [375, 76] width 10 height 15
click at [340, 191] on button "None (Default)" at bounding box center [380, 191] width 155 height 16
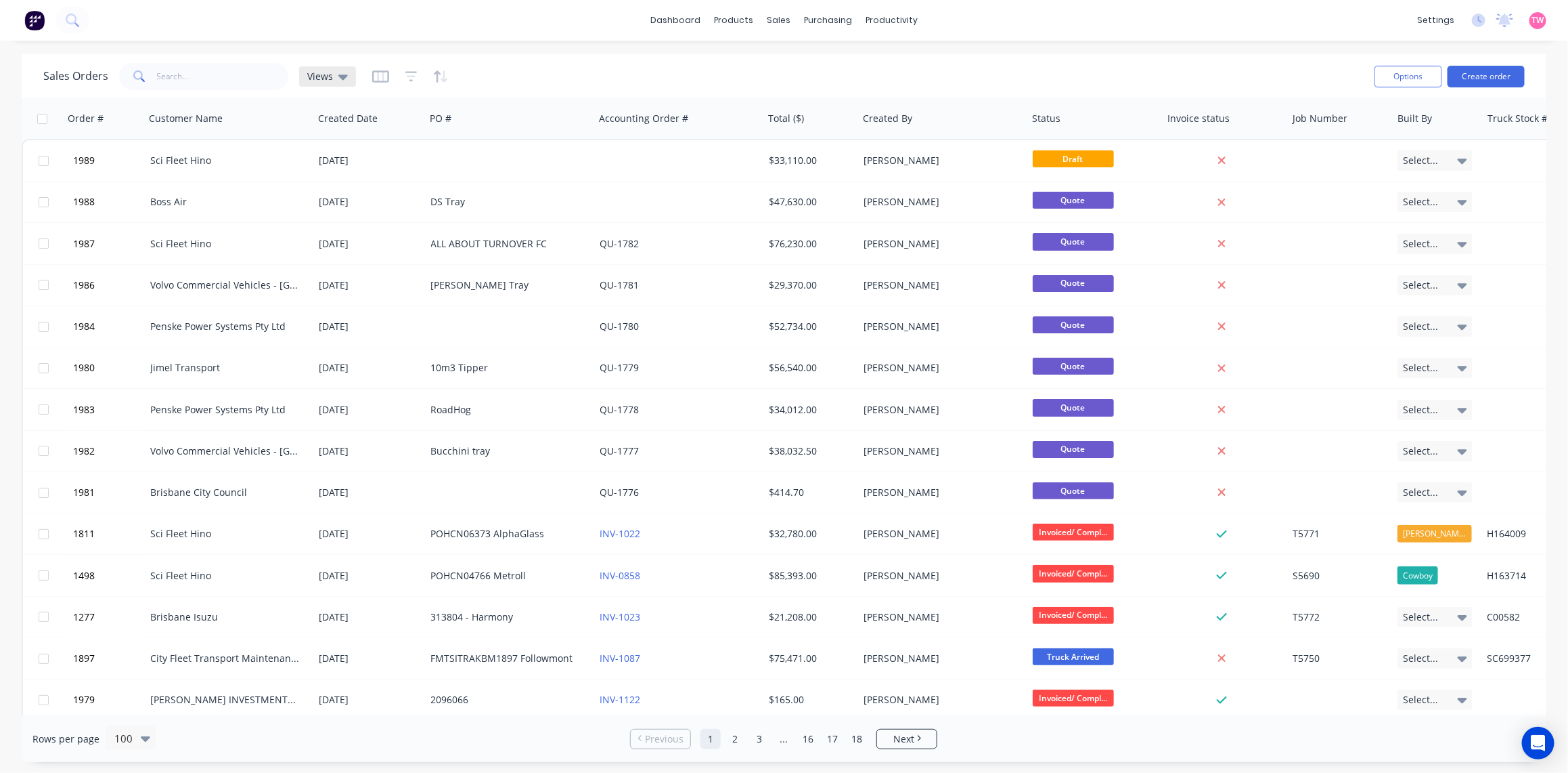
click at [340, 76] on icon at bounding box center [343, 77] width 10 height 5
click at [522, 77] on div "Sales Orders Views" at bounding box center [704, 76] width 1321 height 34
click at [380, 73] on icon "button" at bounding box center [380, 76] width 7 height 9
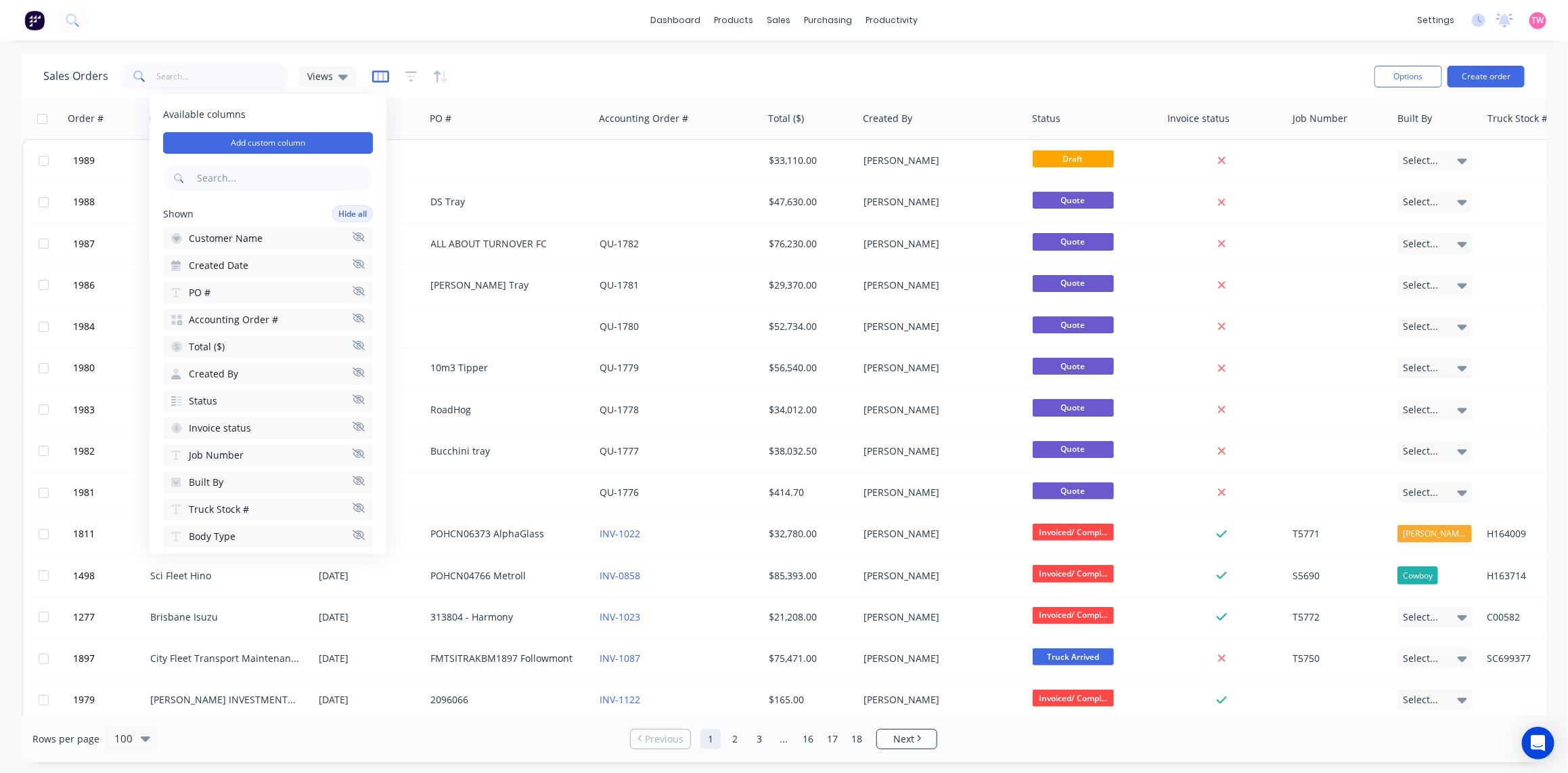
click at [380, 73] on icon "button" at bounding box center [380, 76] width 7 height 9
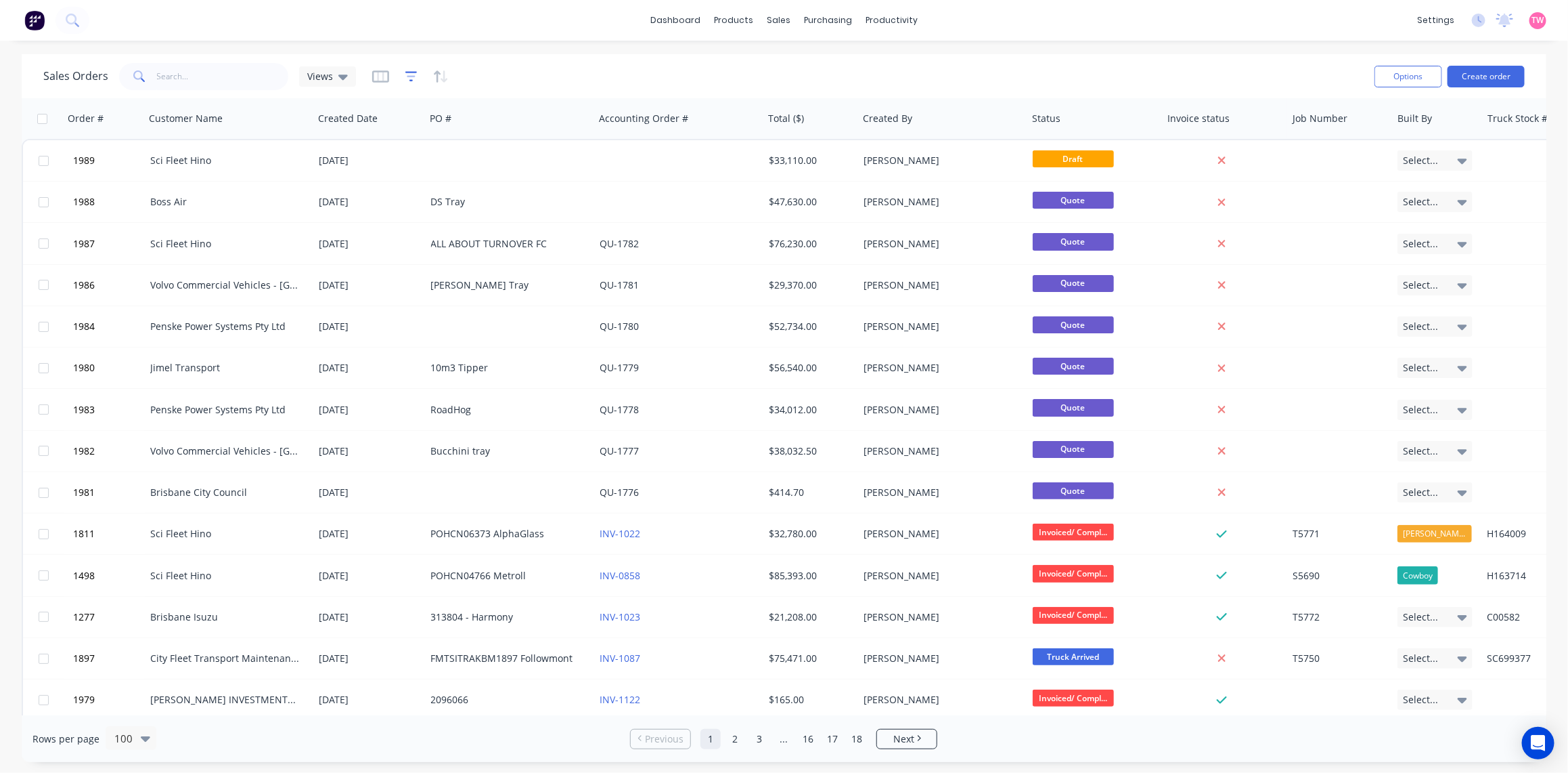
click at [405, 75] on icon "button" at bounding box center [411, 77] width 12 height 14
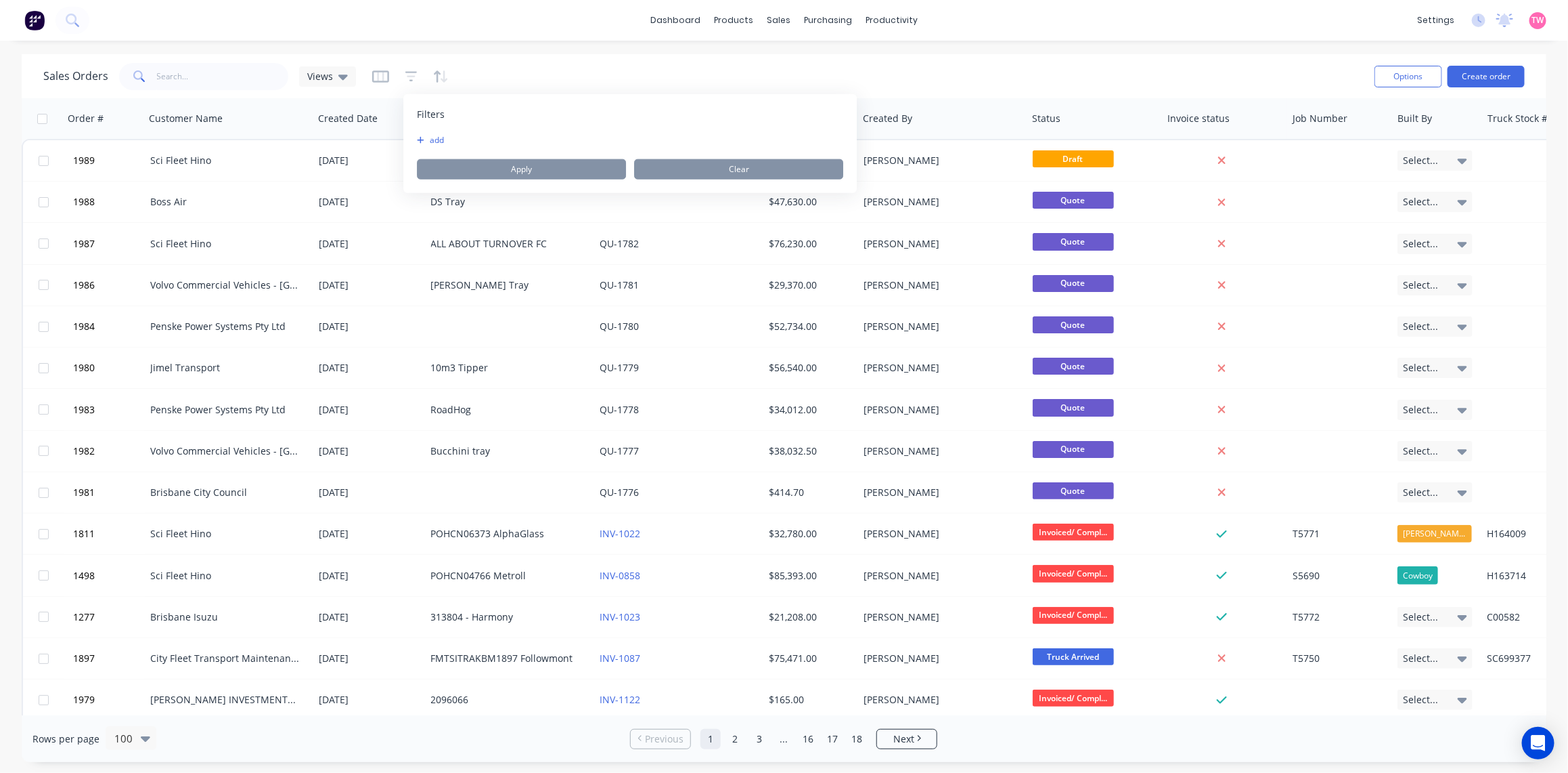
click at [427, 139] on button "add" at bounding box center [434, 140] width 34 height 11
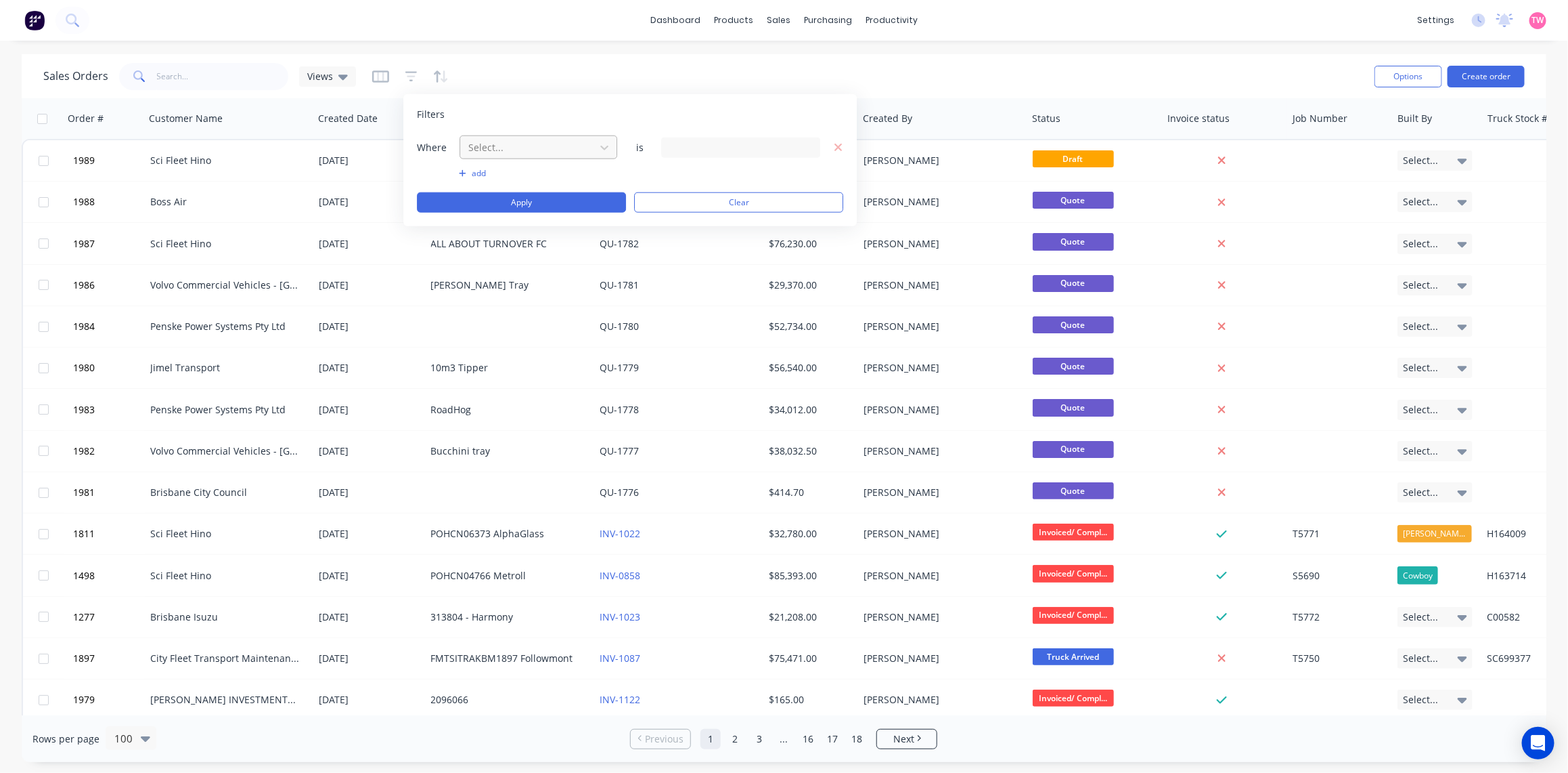
click at [530, 156] on div at bounding box center [527, 147] width 121 height 17
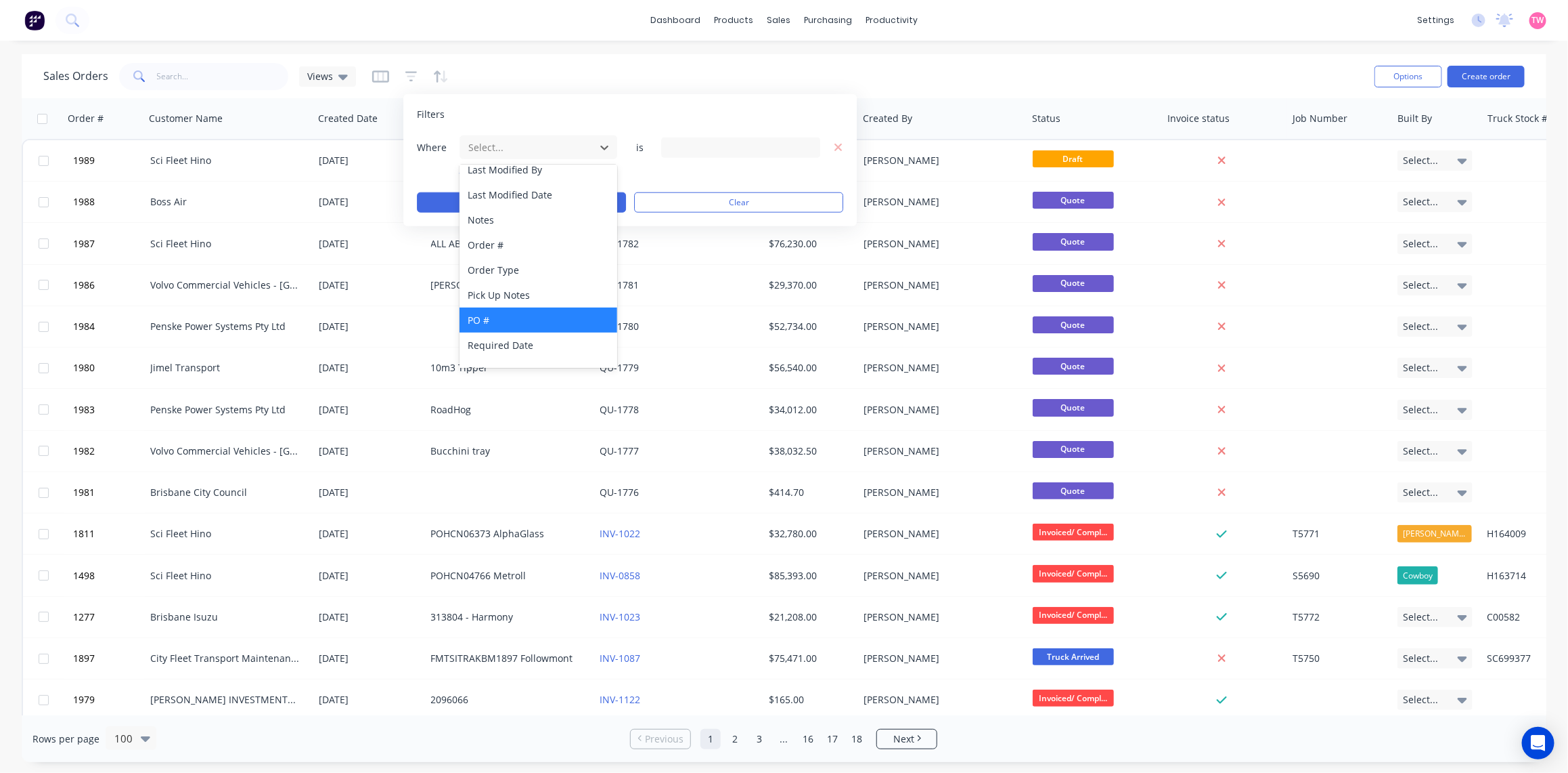
scroll to position [564, 0]
click at [502, 309] on div "Status" at bounding box center [538, 316] width 158 height 25
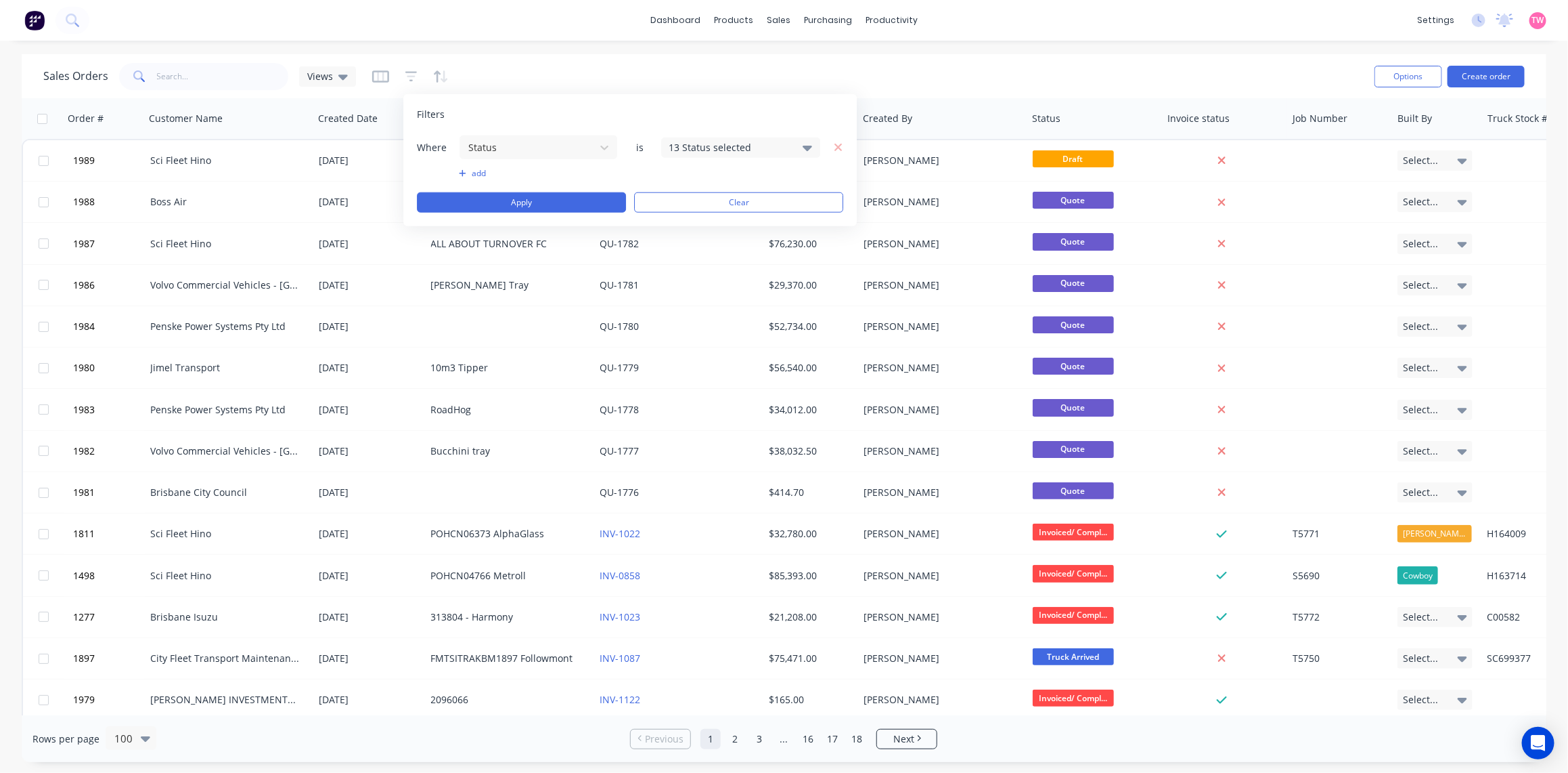
click at [802, 149] on div "13 Status selected" at bounding box center [740, 147] width 159 height 21
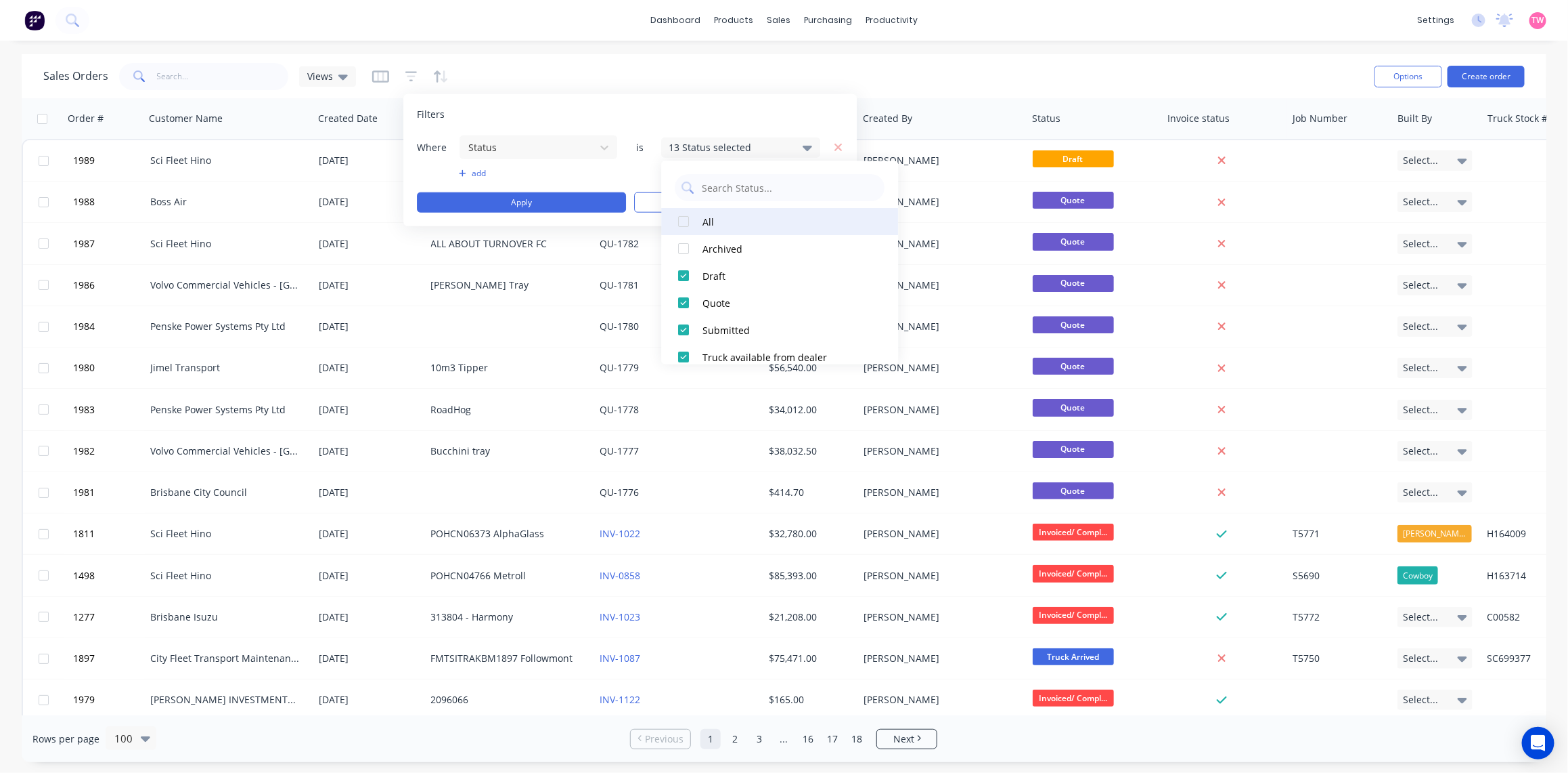
click at [687, 220] on div at bounding box center [684, 222] width 27 height 27
click at [685, 245] on div at bounding box center [684, 248] width 27 height 27
click at [573, 205] on button "Apply" at bounding box center [521, 202] width 209 height 21
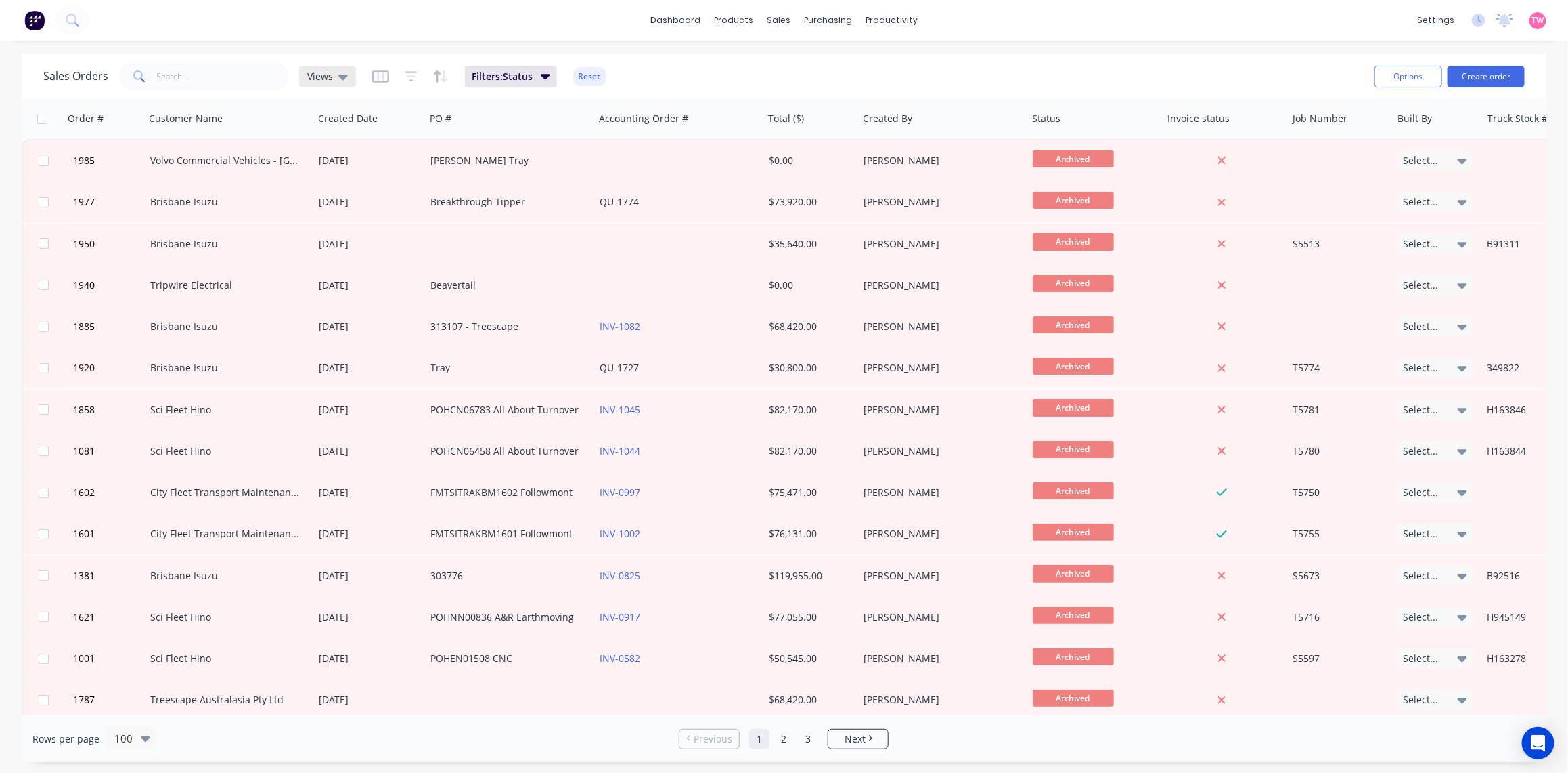
click at [343, 81] on icon at bounding box center [343, 76] width 10 height 15
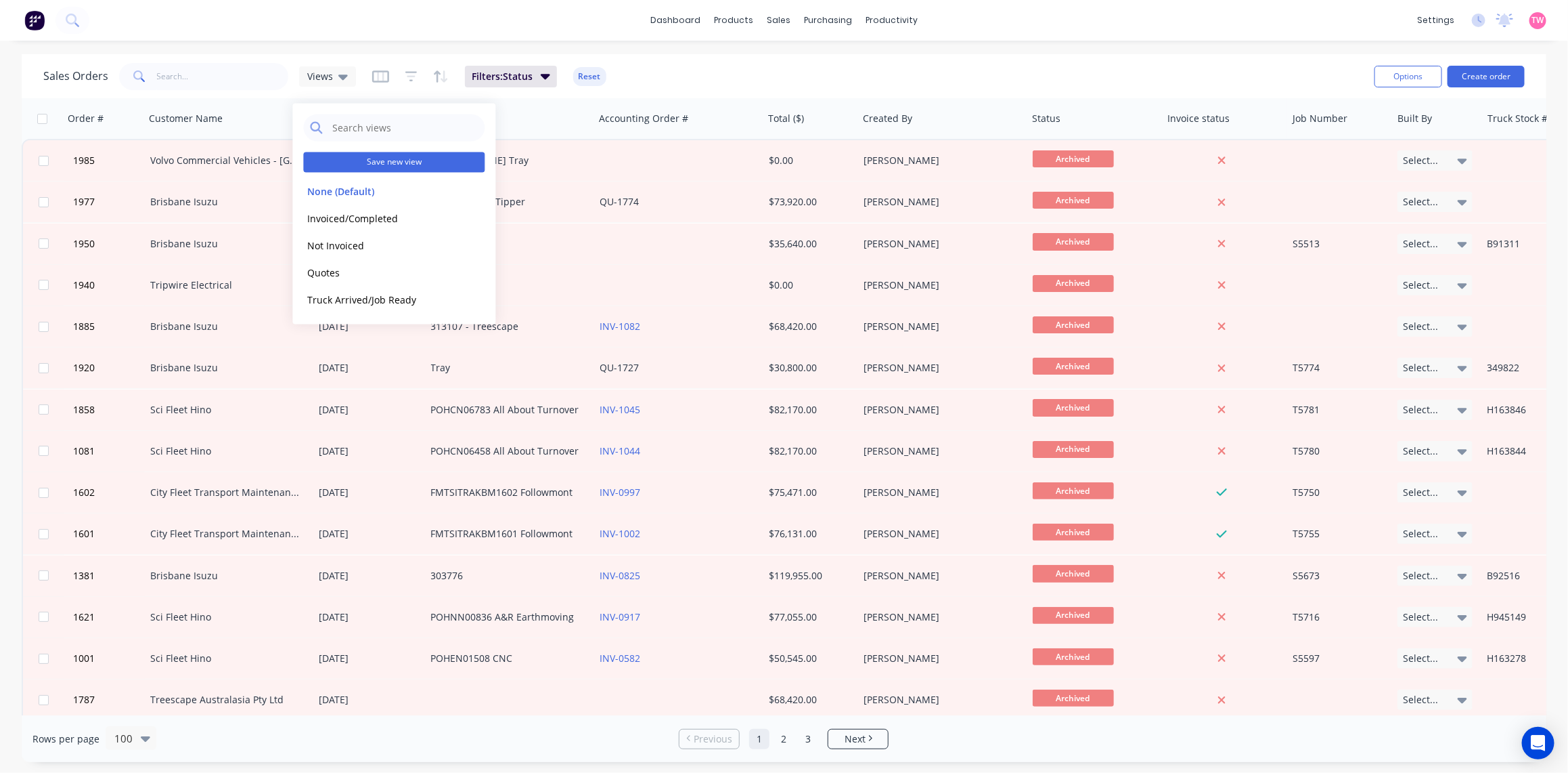
click at [371, 158] on button "Save new view" at bounding box center [394, 163] width 181 height 21
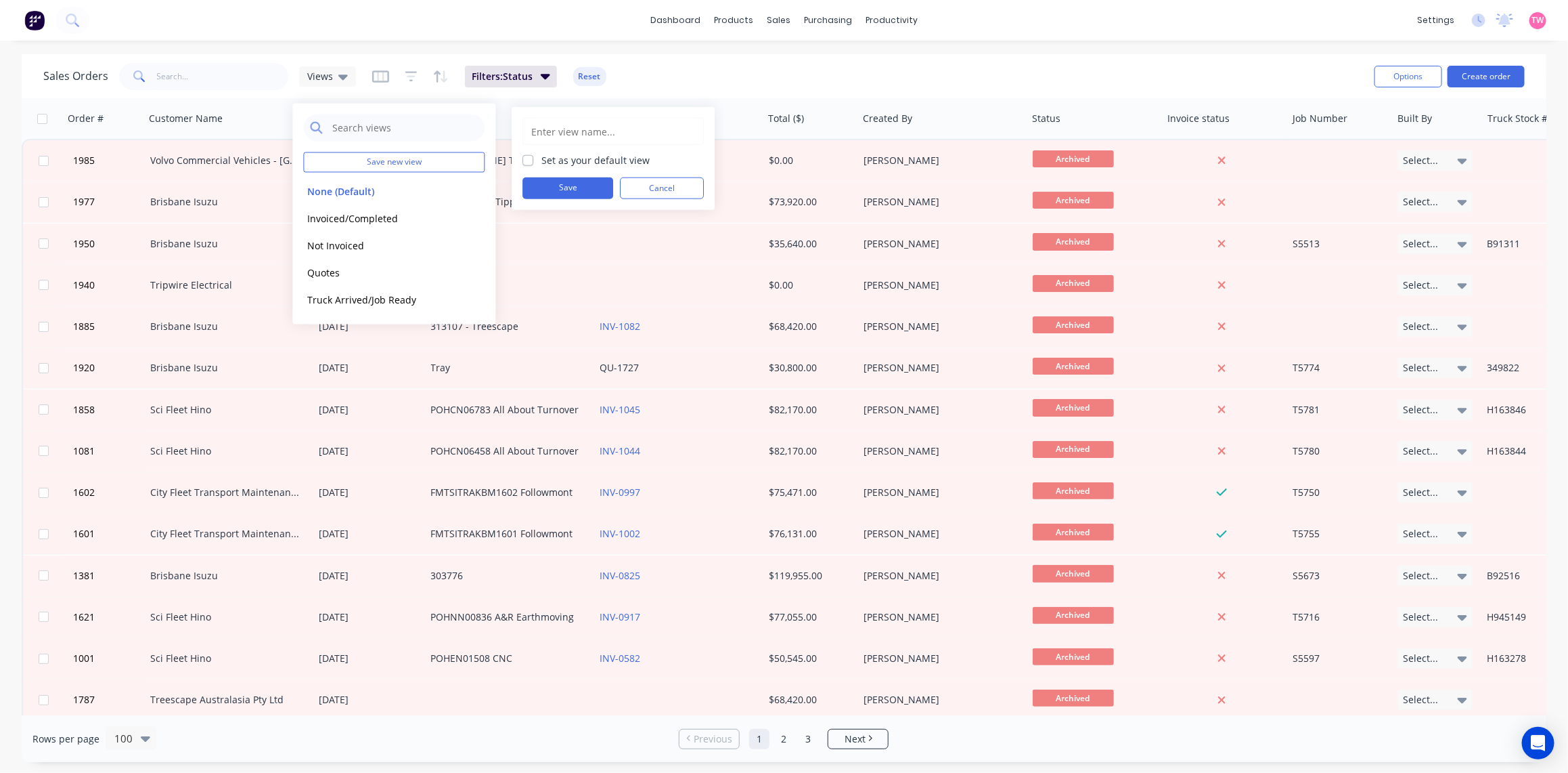
click at [571, 137] on input "text" at bounding box center [613, 131] width 167 height 26
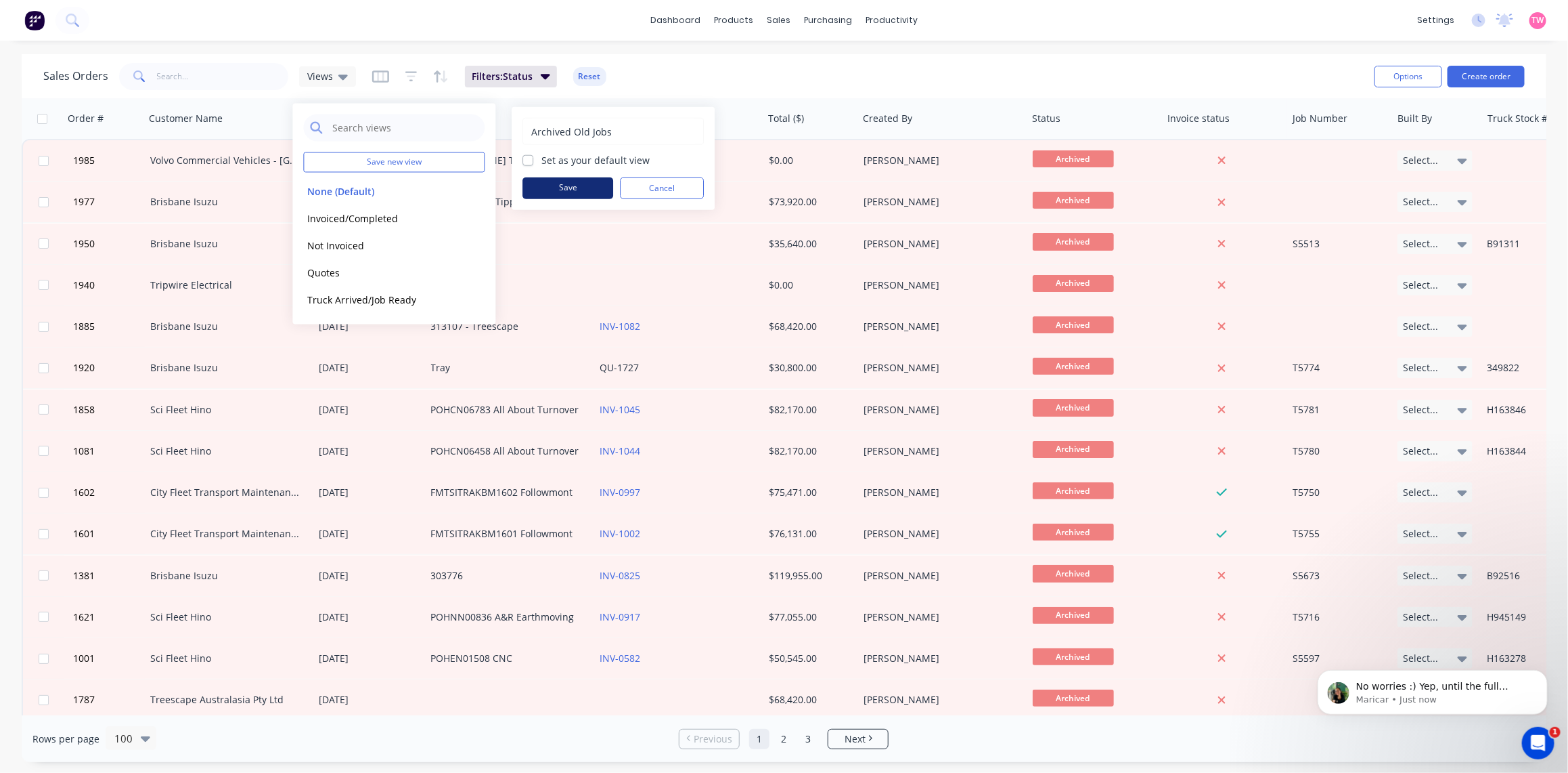
scroll to position [0, 0]
type input "Archived Old Jobs"
click at [578, 191] on button "Save" at bounding box center [568, 188] width 91 height 22
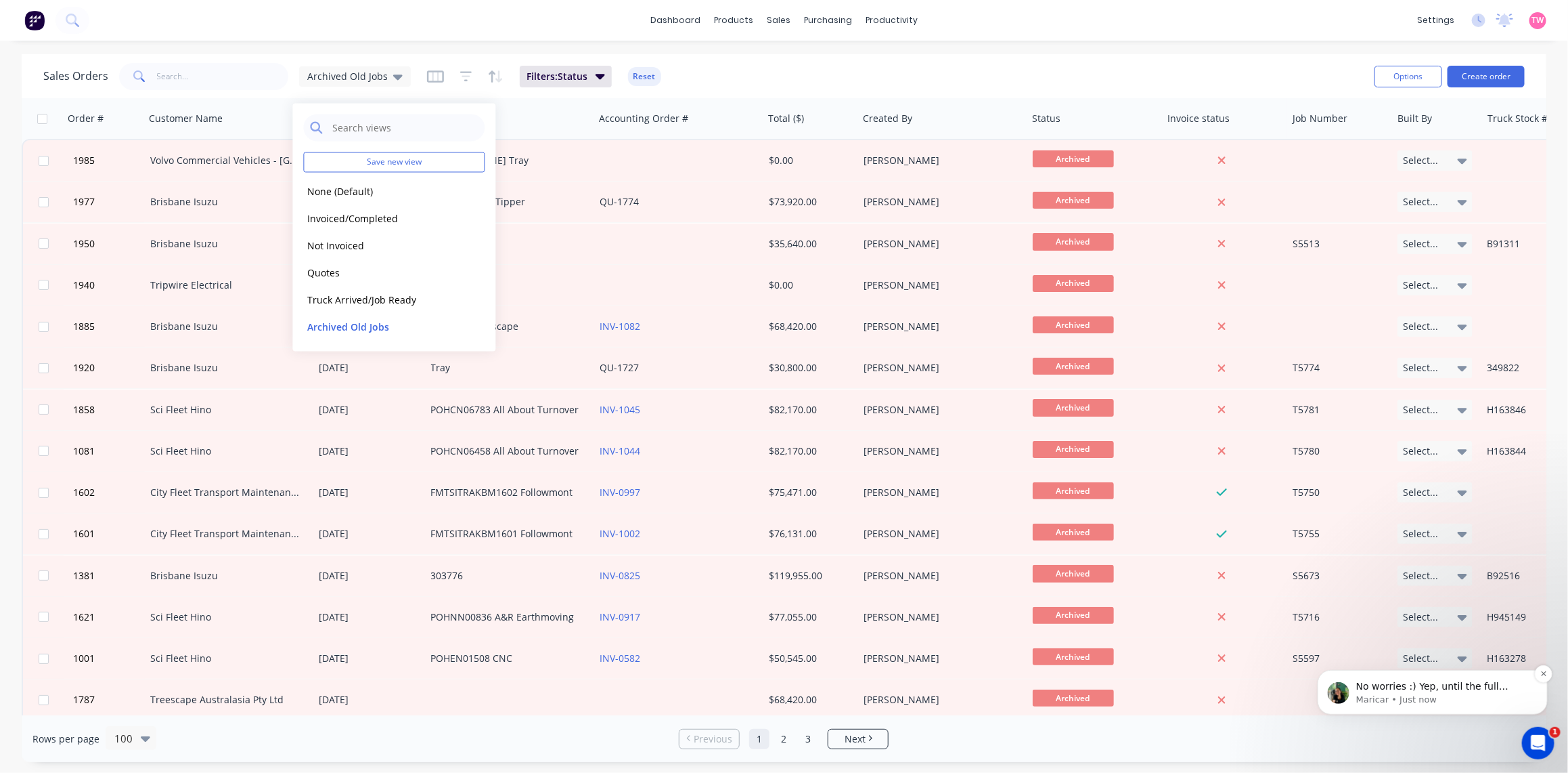
click at [1405, 693] on p "Maricar • Just now" at bounding box center [1443, 699] width 174 height 12
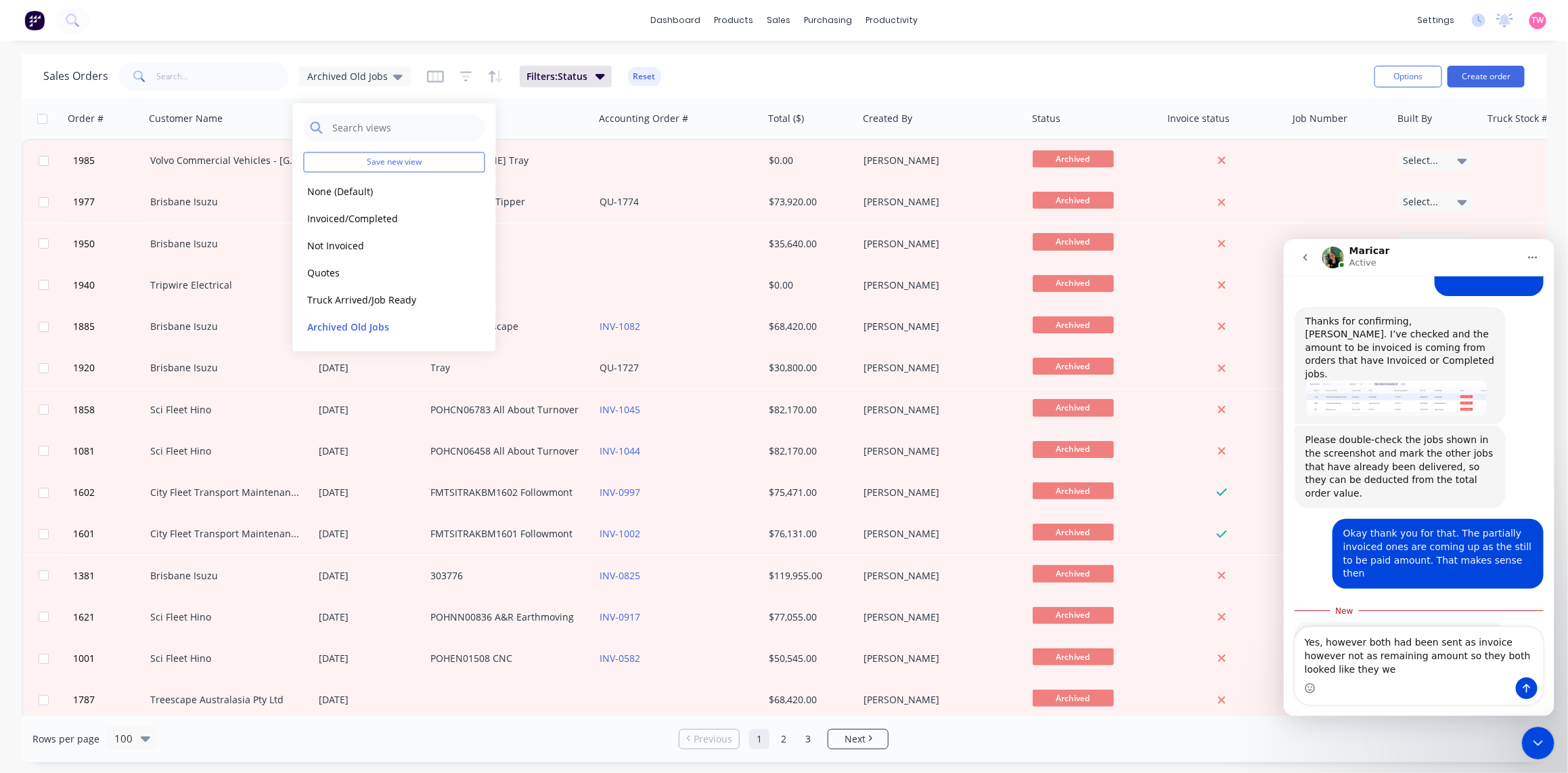
scroll to position [1154, 0]
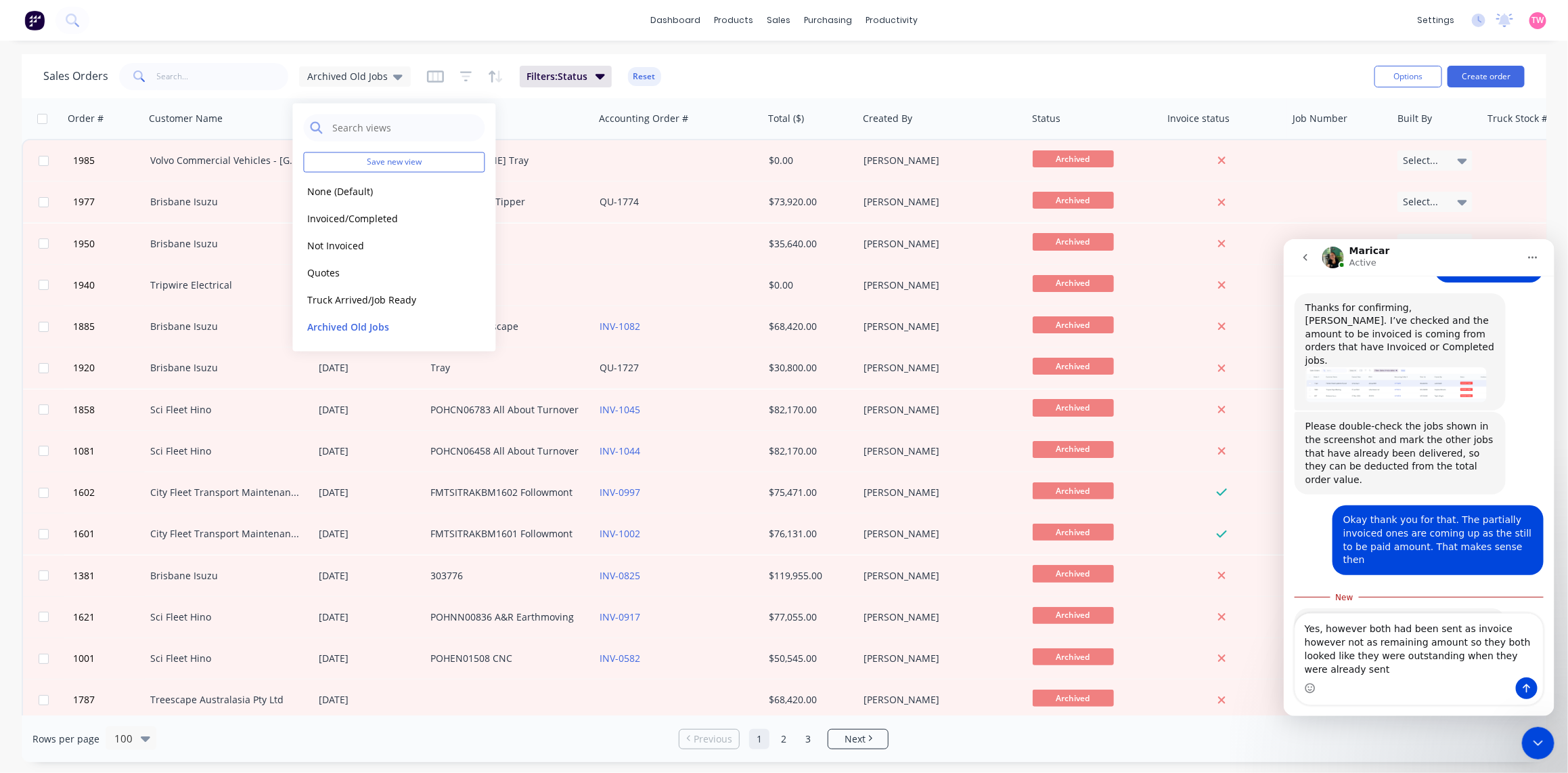
type textarea "Yes, however both had been sent as invoice however not as remaining amount so t…"
click at [1522, 683] on icon "Send a message…" at bounding box center [1526, 687] width 11 height 11
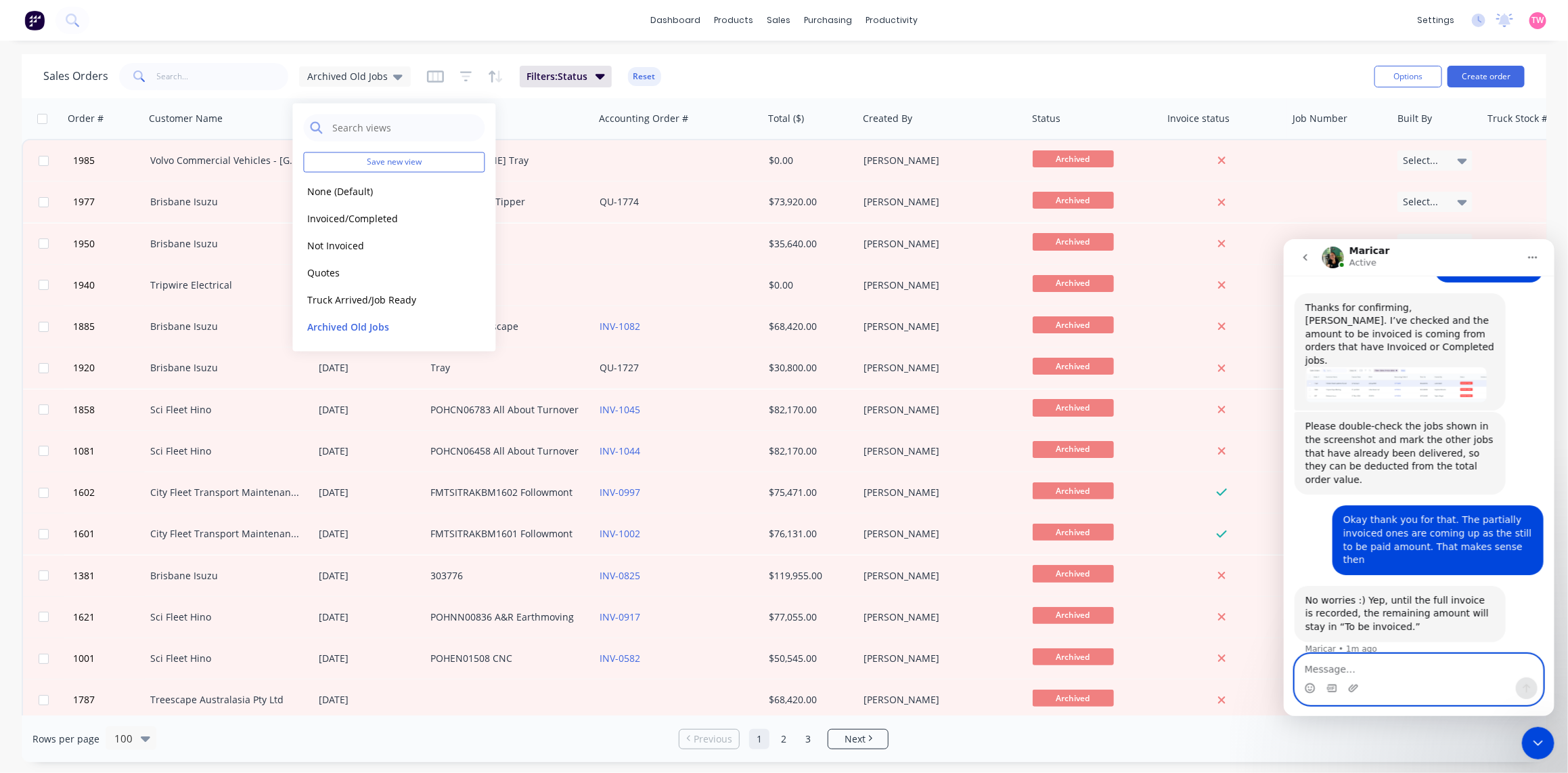
scroll to position [1184, 0]
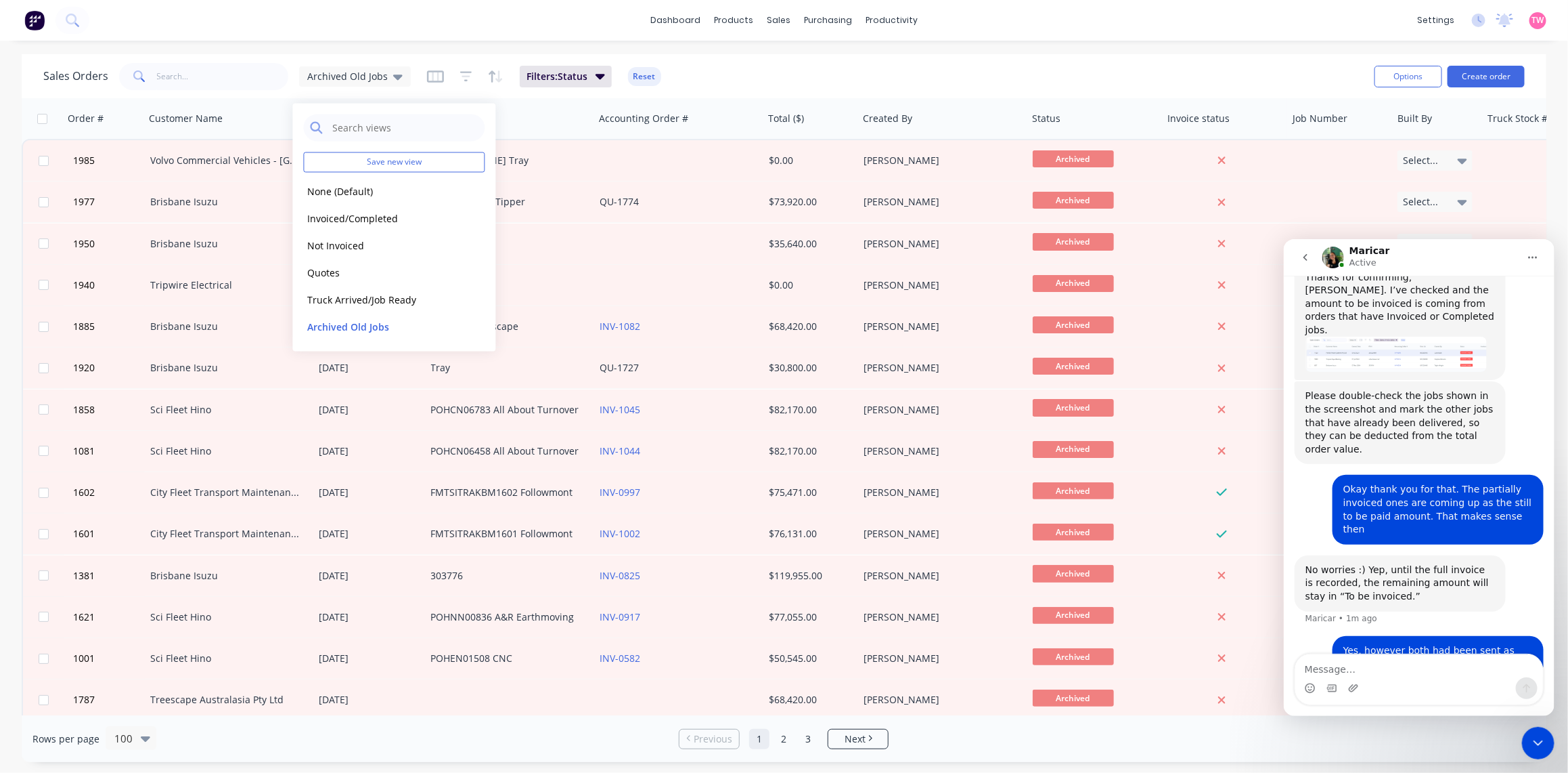
click at [1545, 744] on icon "Close Intercom Messenger" at bounding box center [1537, 742] width 16 height 16
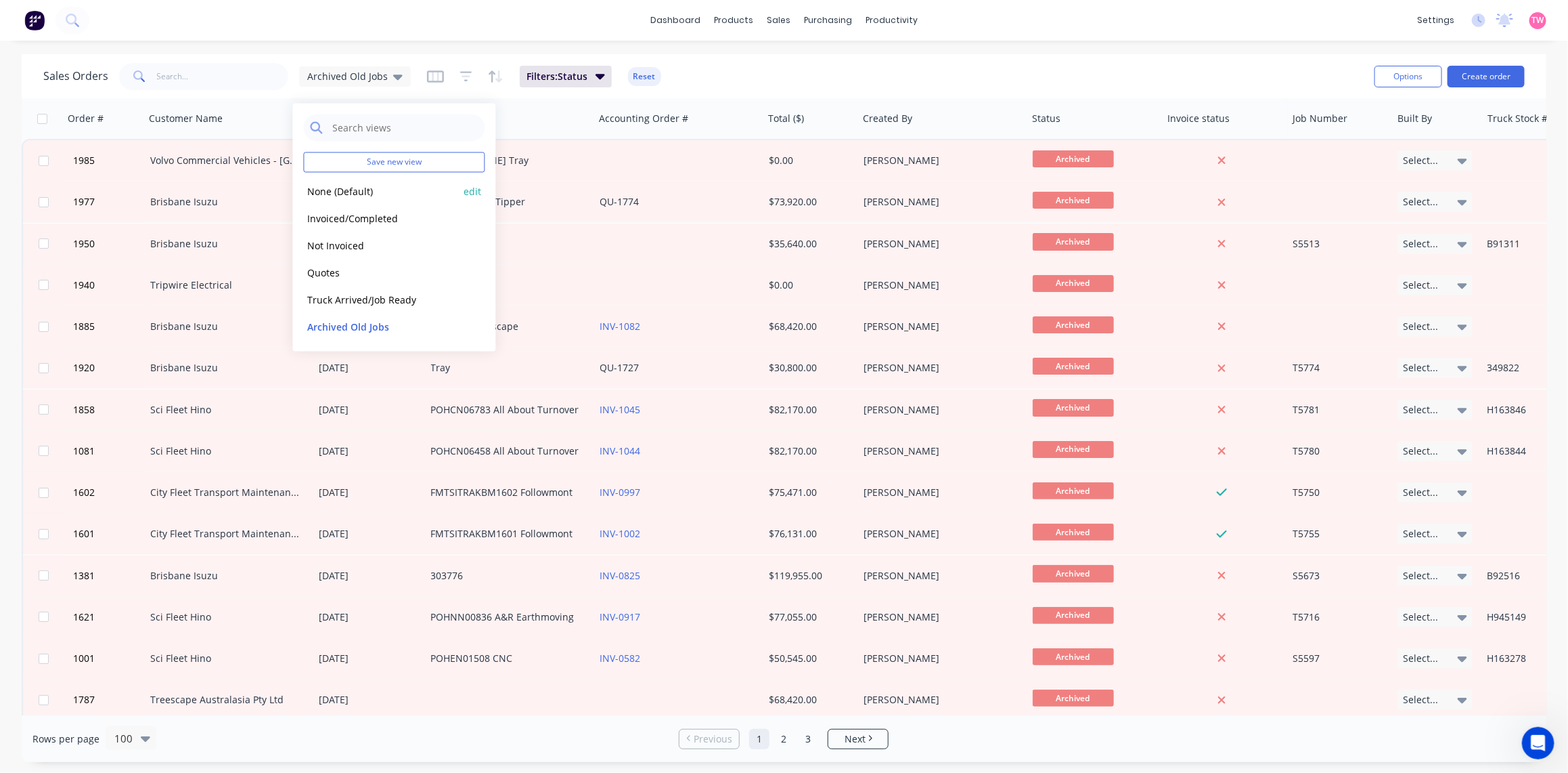
click at [365, 191] on button "None (Default)" at bounding box center [380, 191] width 155 height 16
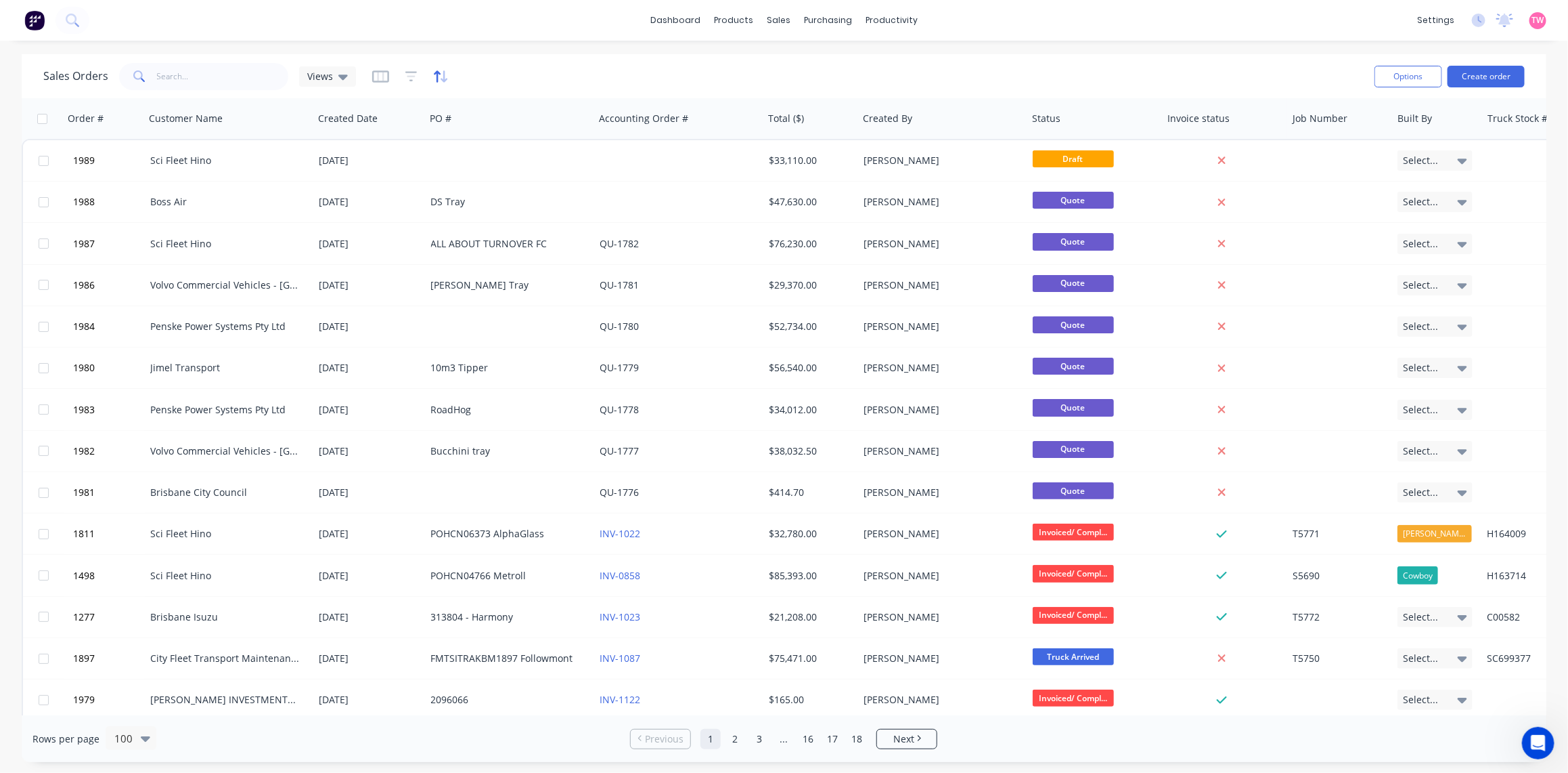
click at [443, 73] on icon "button" at bounding box center [442, 77] width 16 height 14
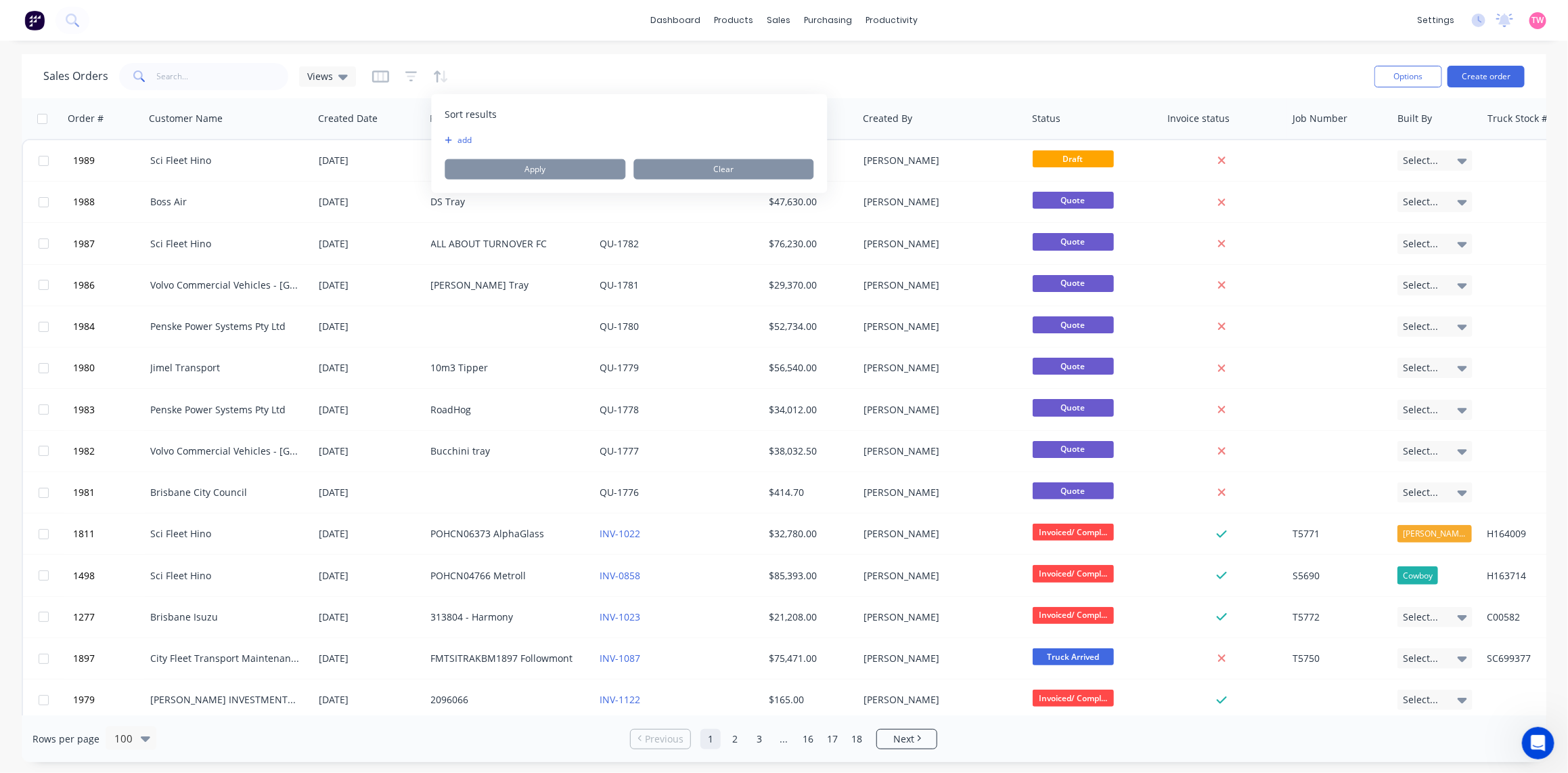
click at [462, 135] on button "add" at bounding box center [453, 140] width 17 height 11
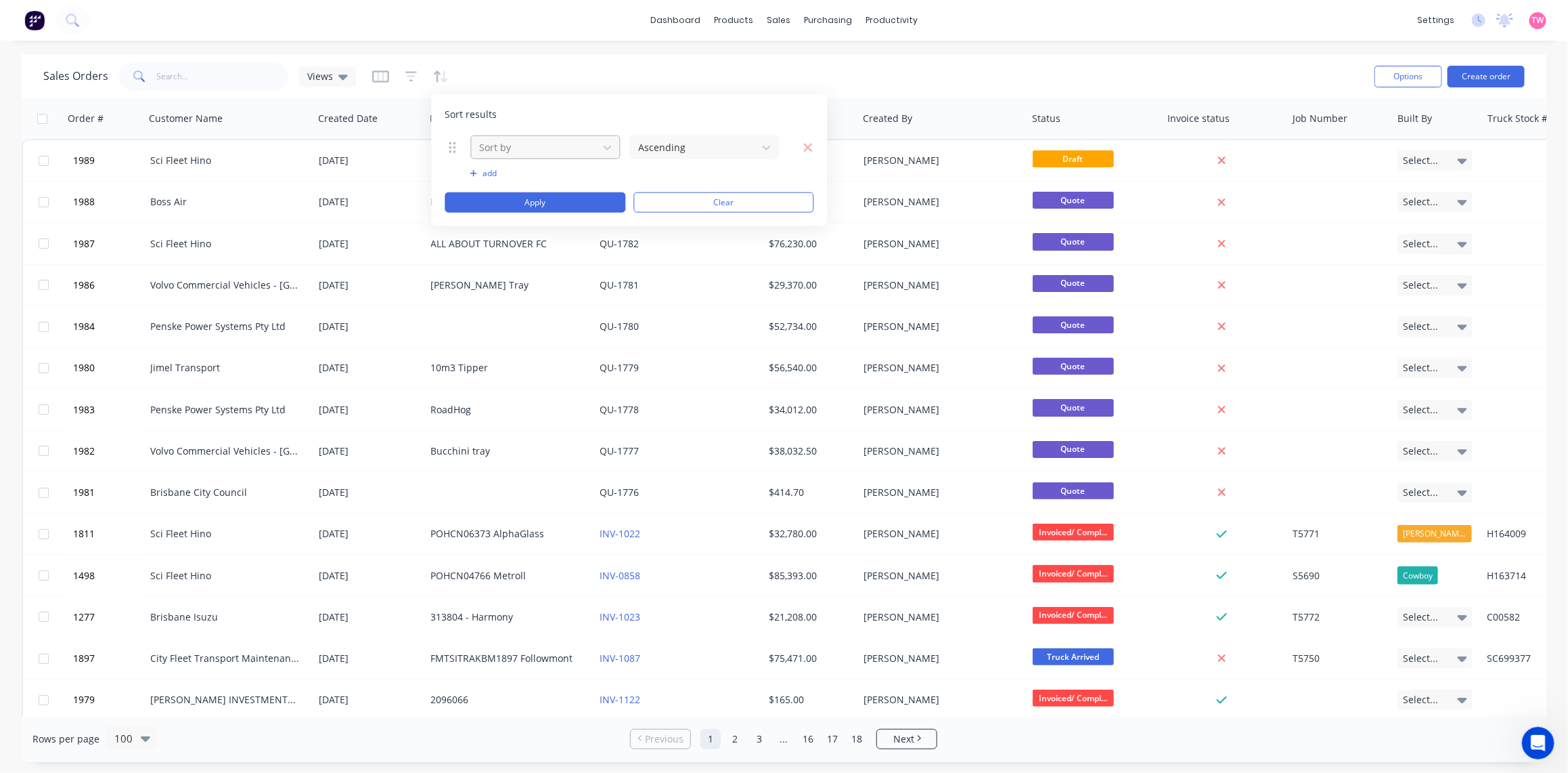
click at [514, 144] on div at bounding box center [535, 147] width 113 height 17
click at [518, 217] on div "Status" at bounding box center [545, 216] width 149 height 25
click at [719, 143] on div at bounding box center [694, 147] width 113 height 17
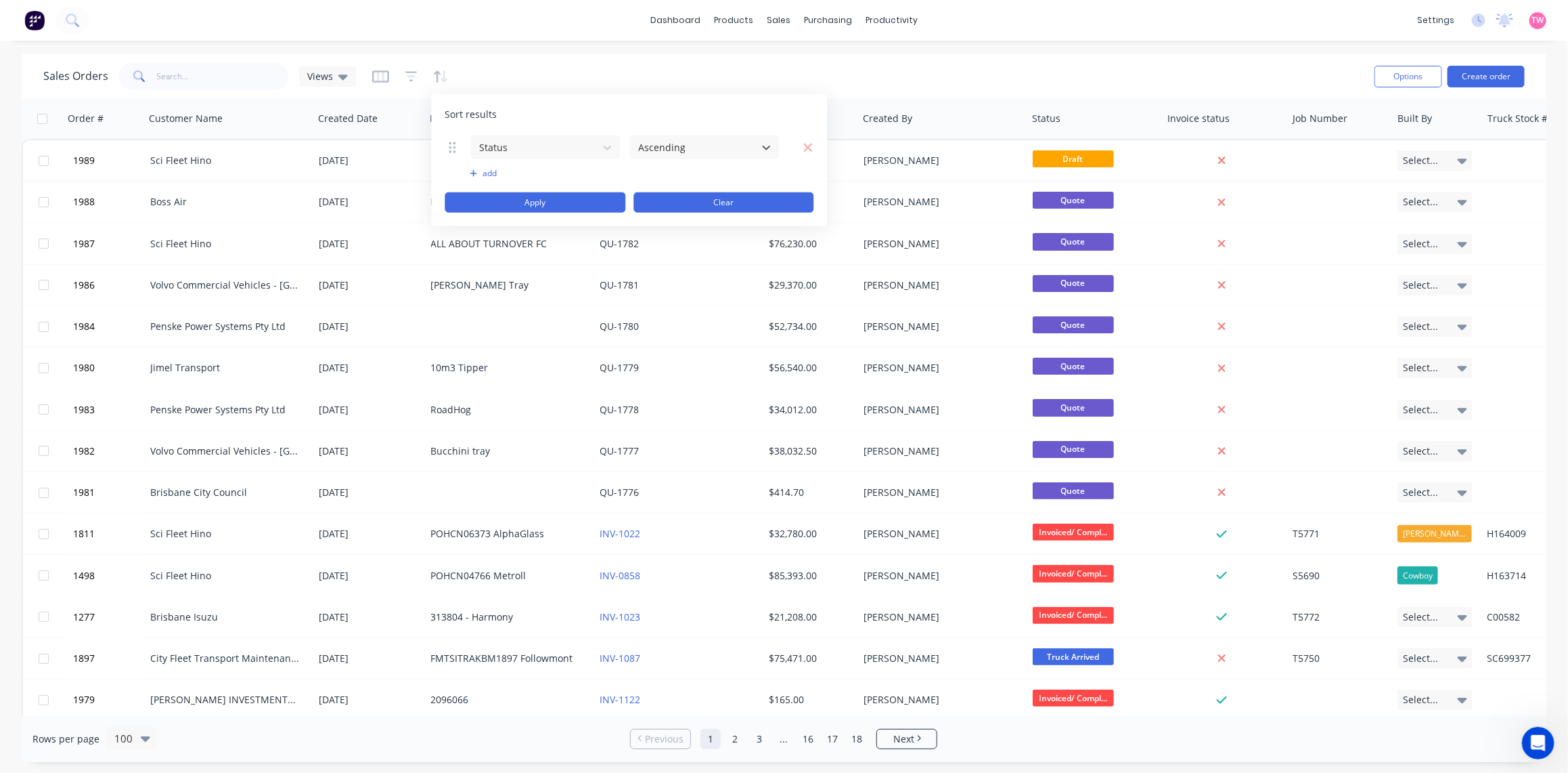
click at [671, 200] on button "Clear" at bounding box center [723, 202] width 180 height 21
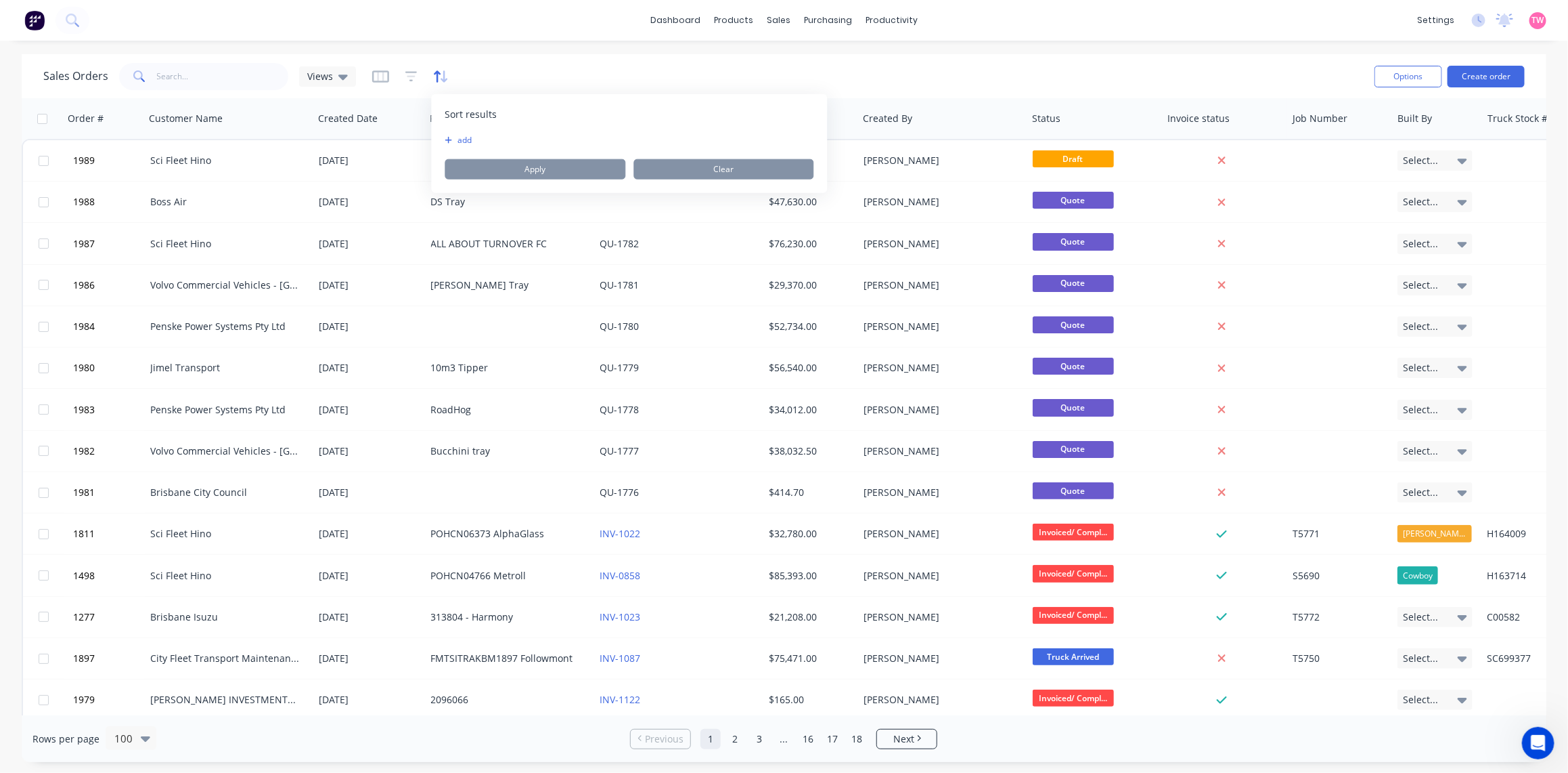
click at [436, 70] on icon "button" at bounding box center [442, 77] width 16 height 14
click at [408, 70] on icon "button" at bounding box center [411, 77] width 12 height 14
click at [431, 142] on button "add" at bounding box center [434, 140] width 34 height 11
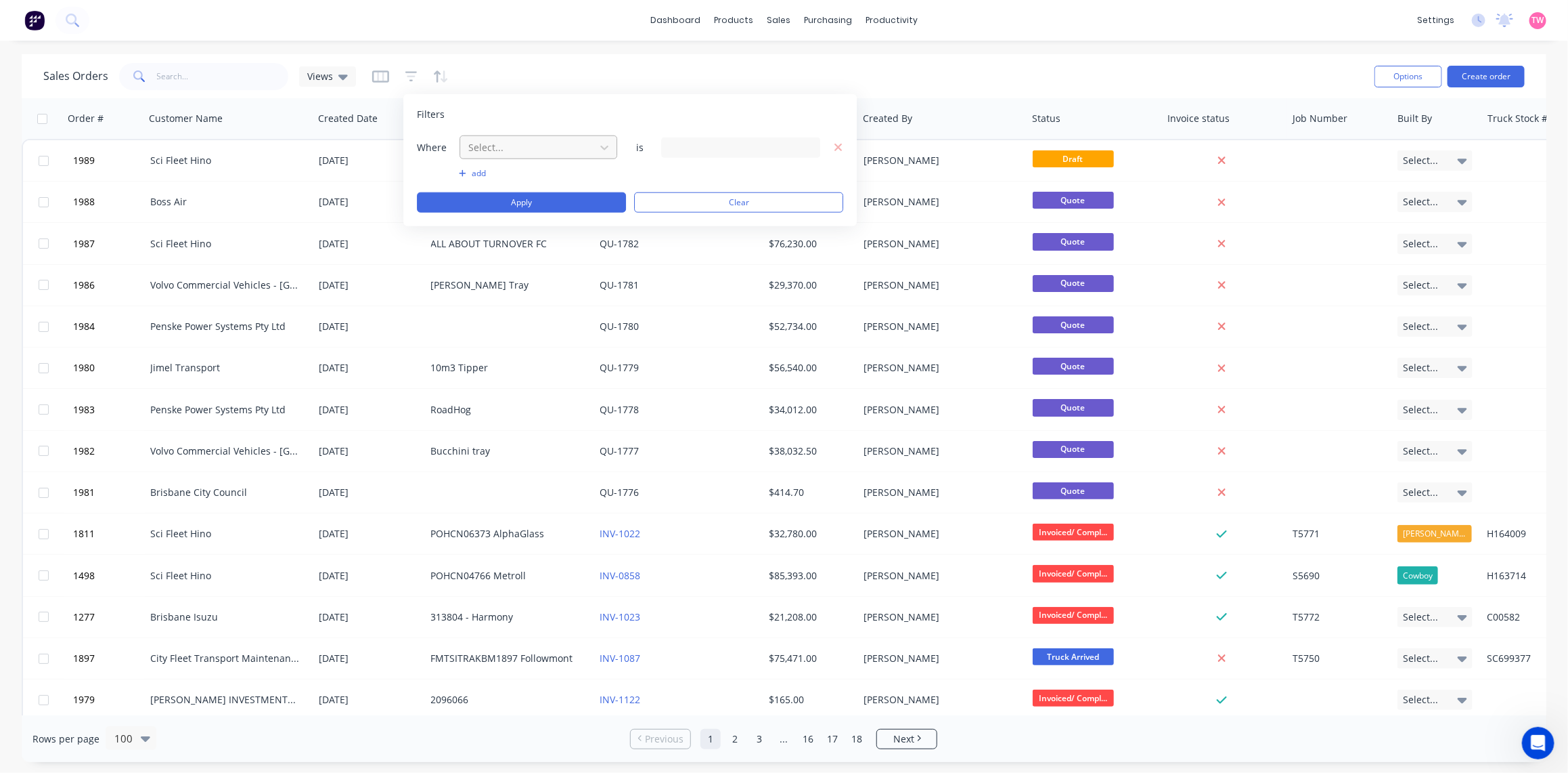
click at [509, 150] on div at bounding box center [527, 147] width 121 height 17
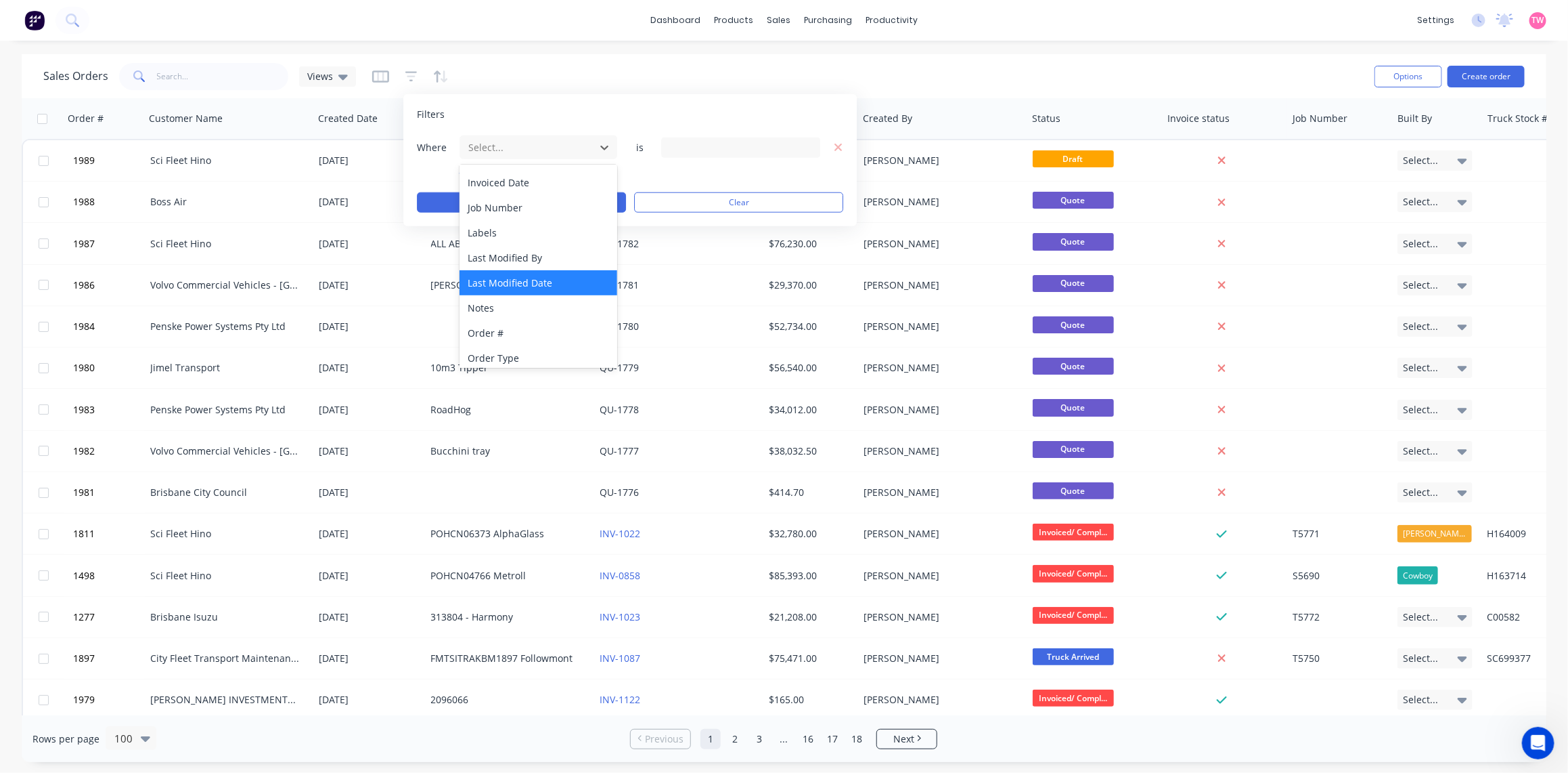
scroll to position [564, 0]
click at [502, 313] on div "Status" at bounding box center [538, 316] width 158 height 25
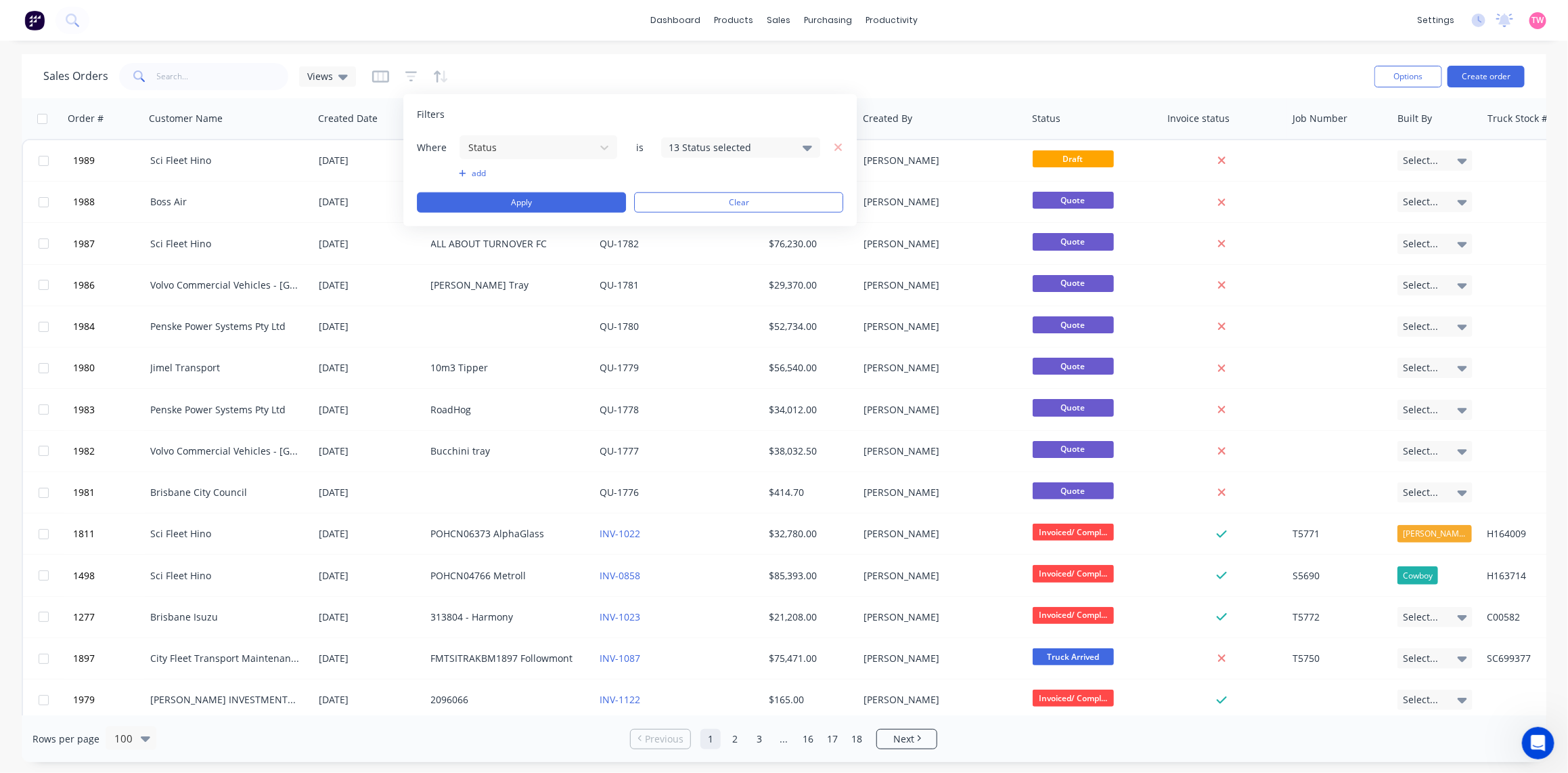
click at [811, 149] on icon at bounding box center [808, 146] width 10 height 15
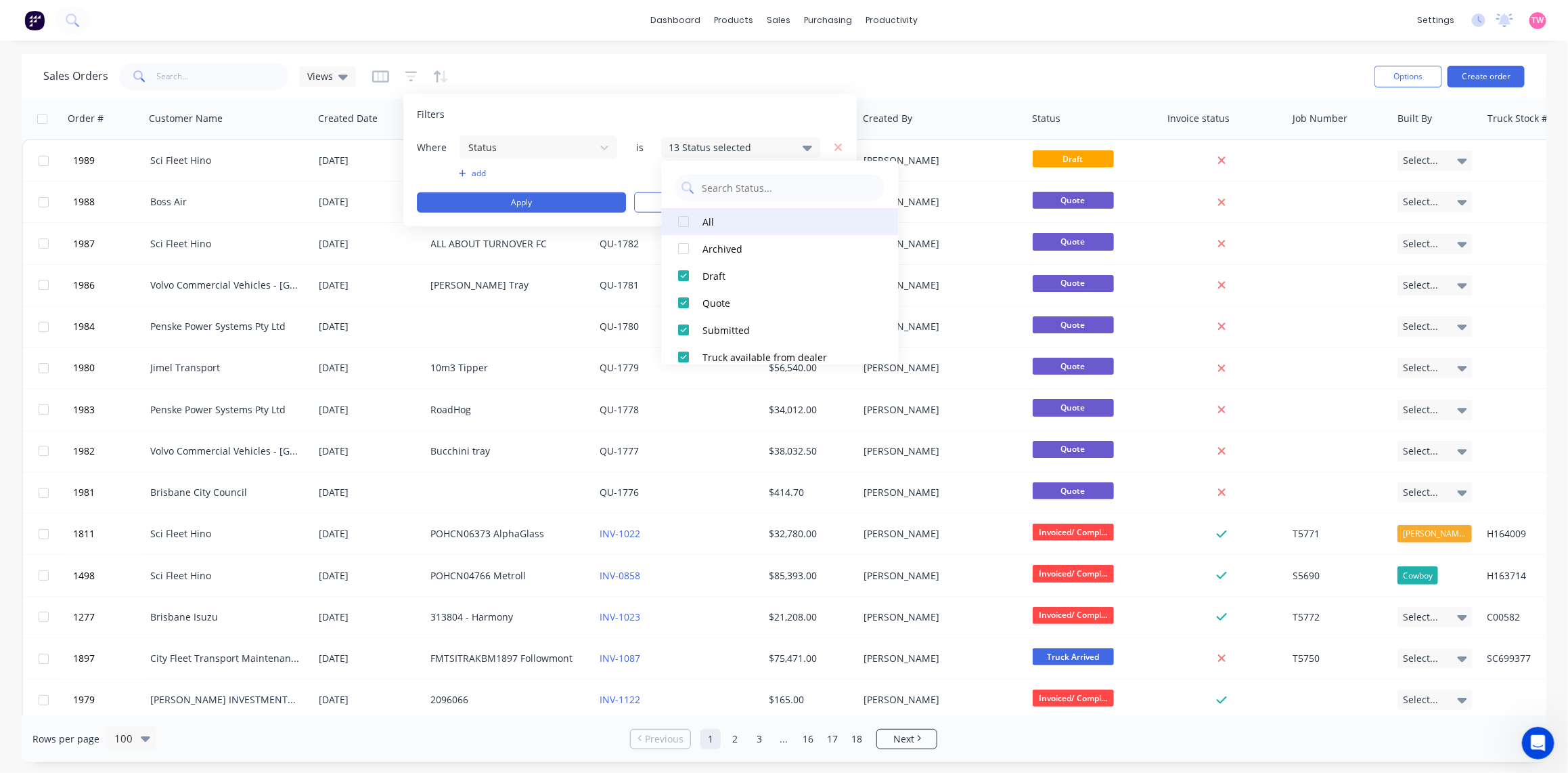
click at [682, 217] on div at bounding box center [684, 222] width 27 height 27
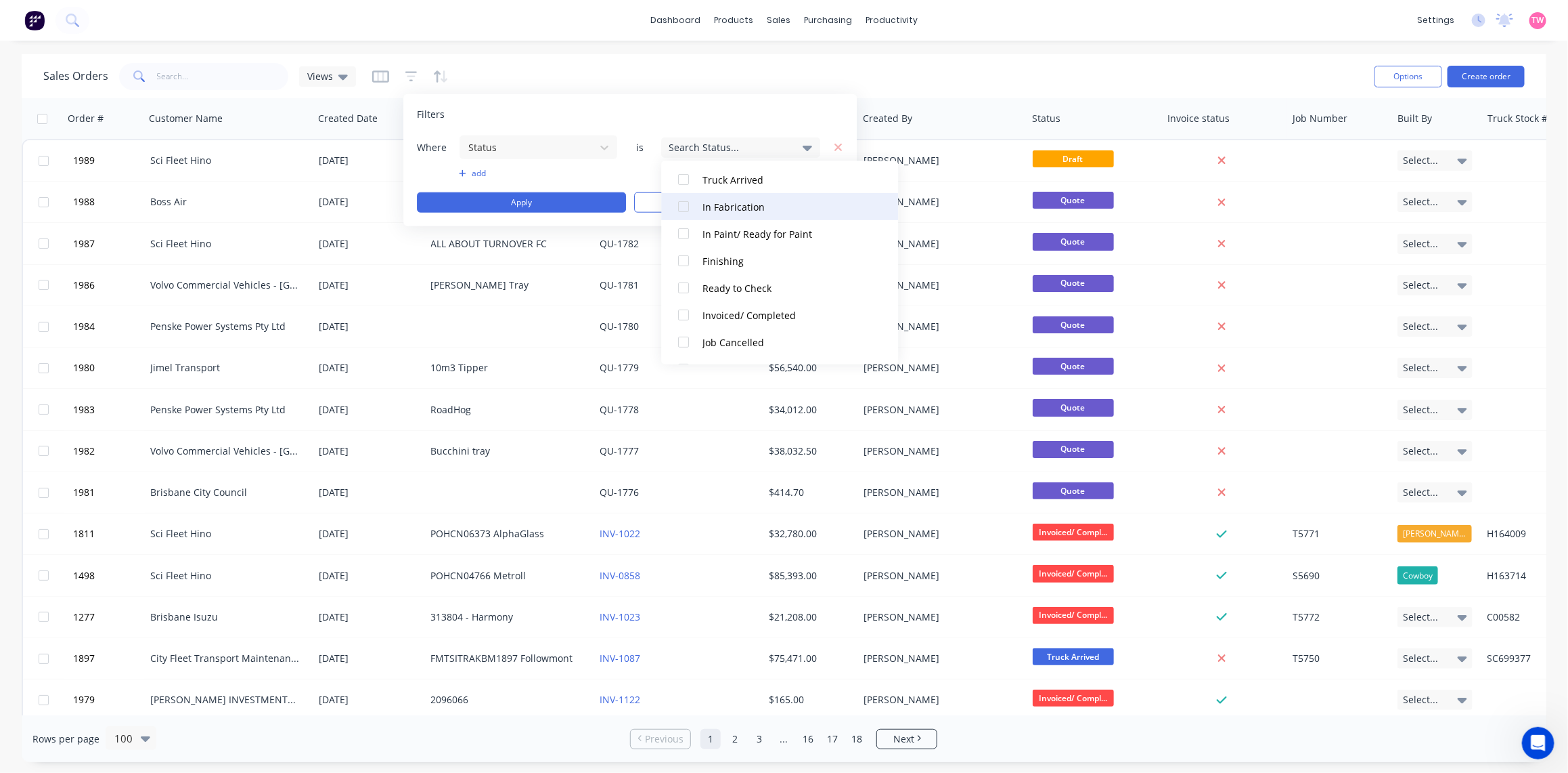
scroll to position [257, 0]
click at [682, 291] on div at bounding box center [684, 289] width 27 height 27
click at [559, 195] on button "Apply" at bounding box center [521, 202] width 209 height 21
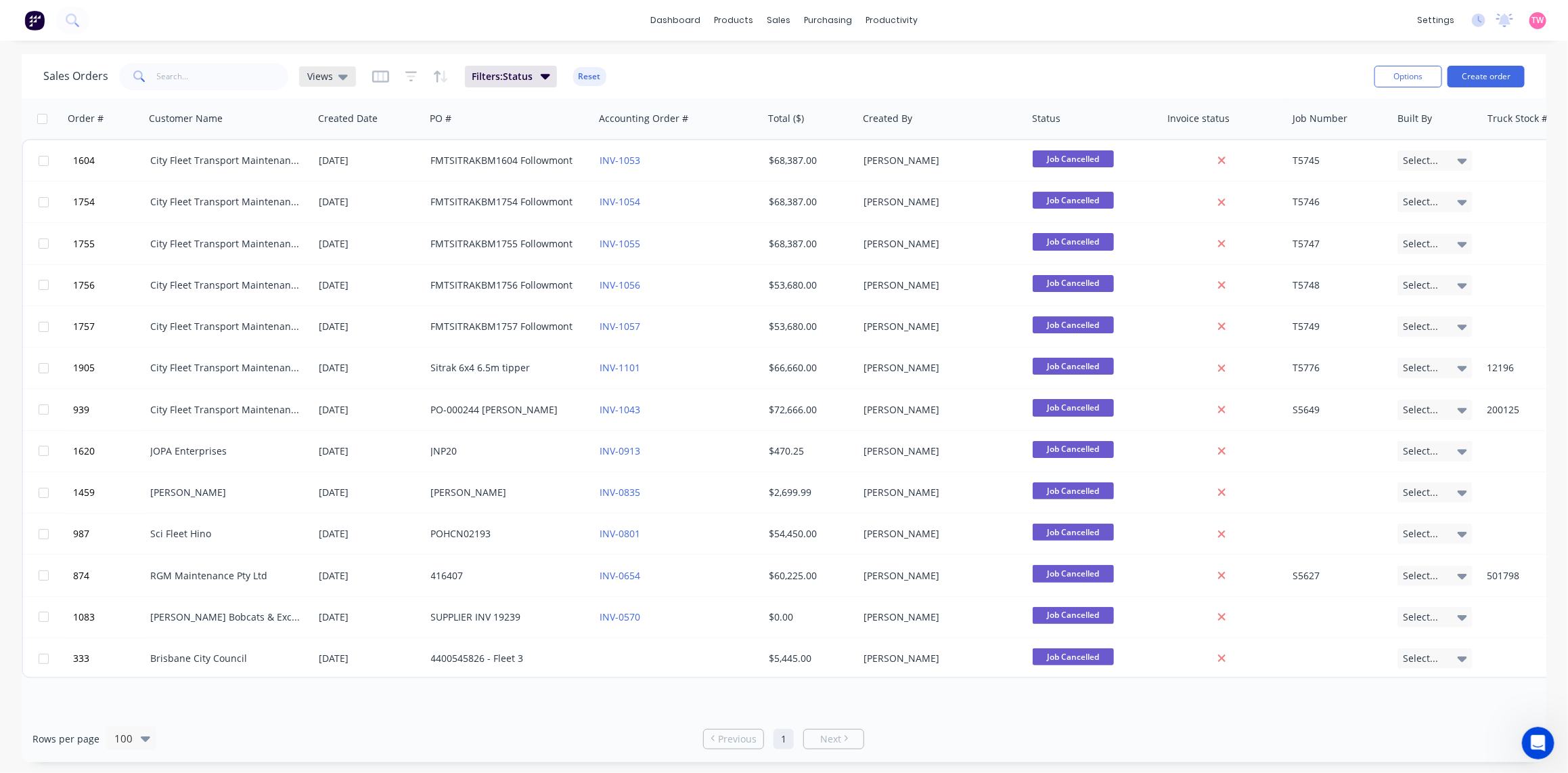
click at [343, 77] on icon at bounding box center [343, 77] width 10 height 5
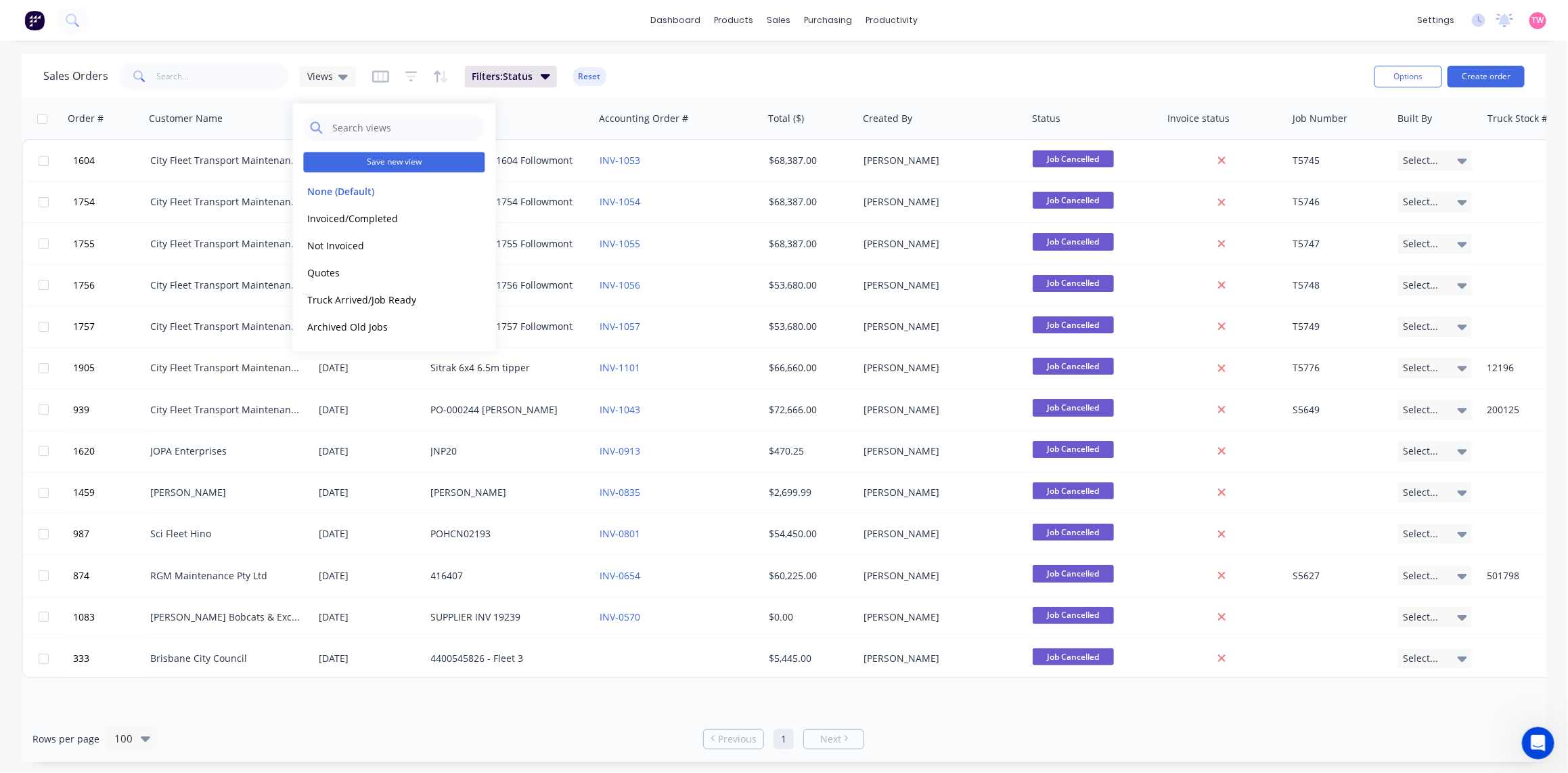
click at [358, 164] on button "Save new view" at bounding box center [394, 163] width 181 height 21
click at [566, 129] on input "text" at bounding box center [613, 131] width 167 height 26
type input "Cancelled Jobs"
click at [554, 187] on button "Save" at bounding box center [568, 188] width 91 height 22
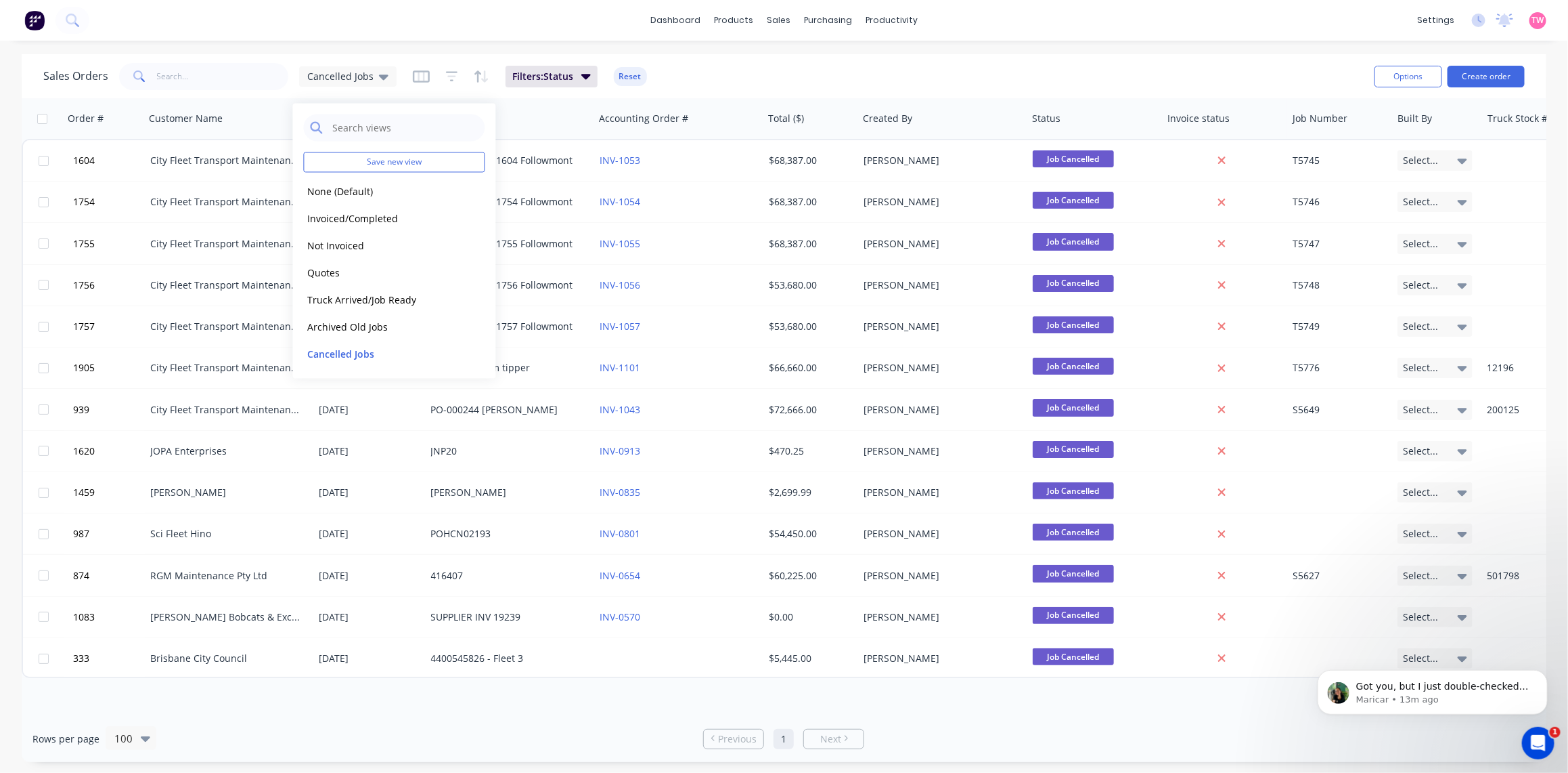
scroll to position [0, 0]
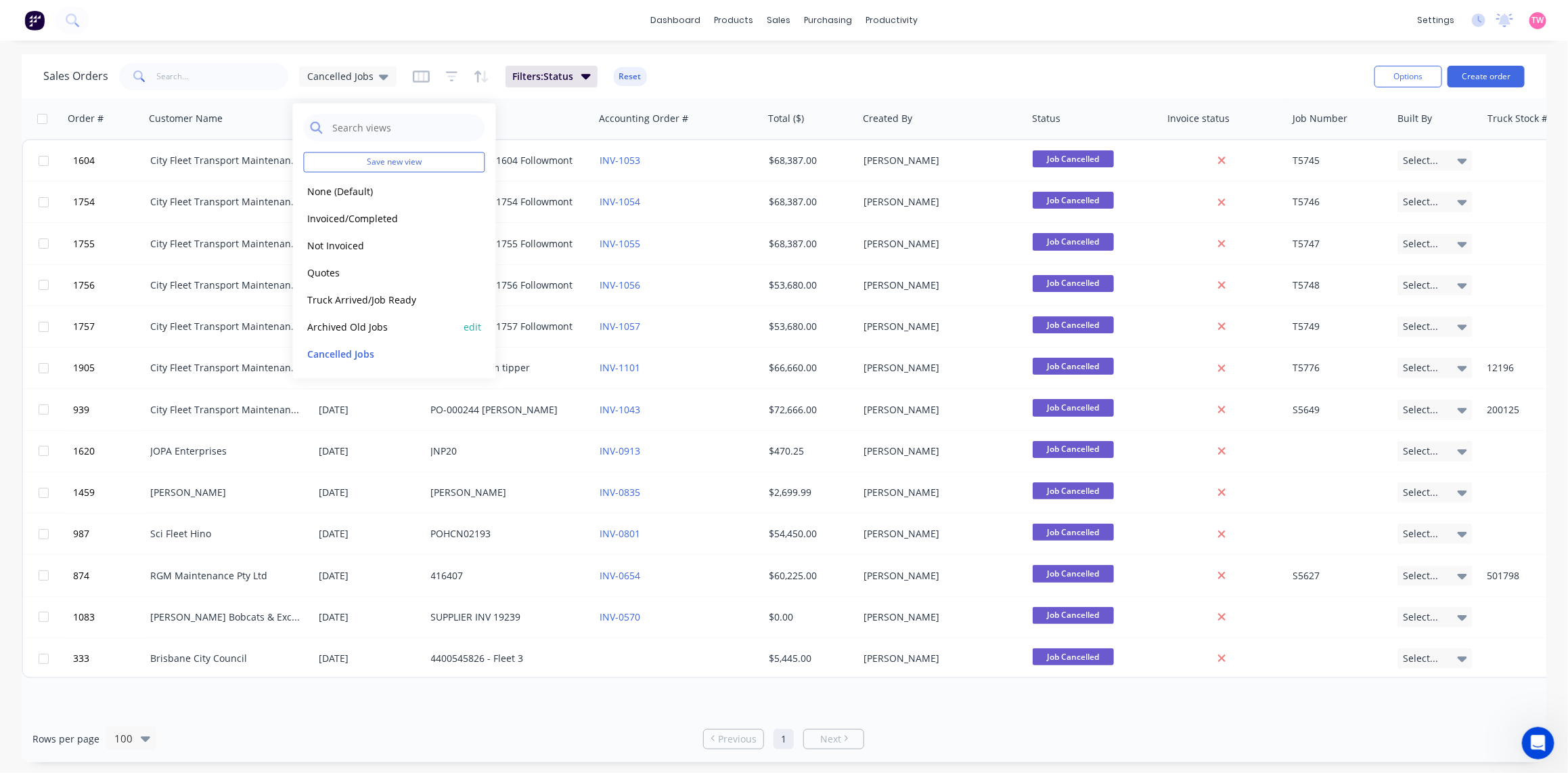
click at [351, 326] on button "Archived Old Jobs" at bounding box center [380, 327] width 155 height 16
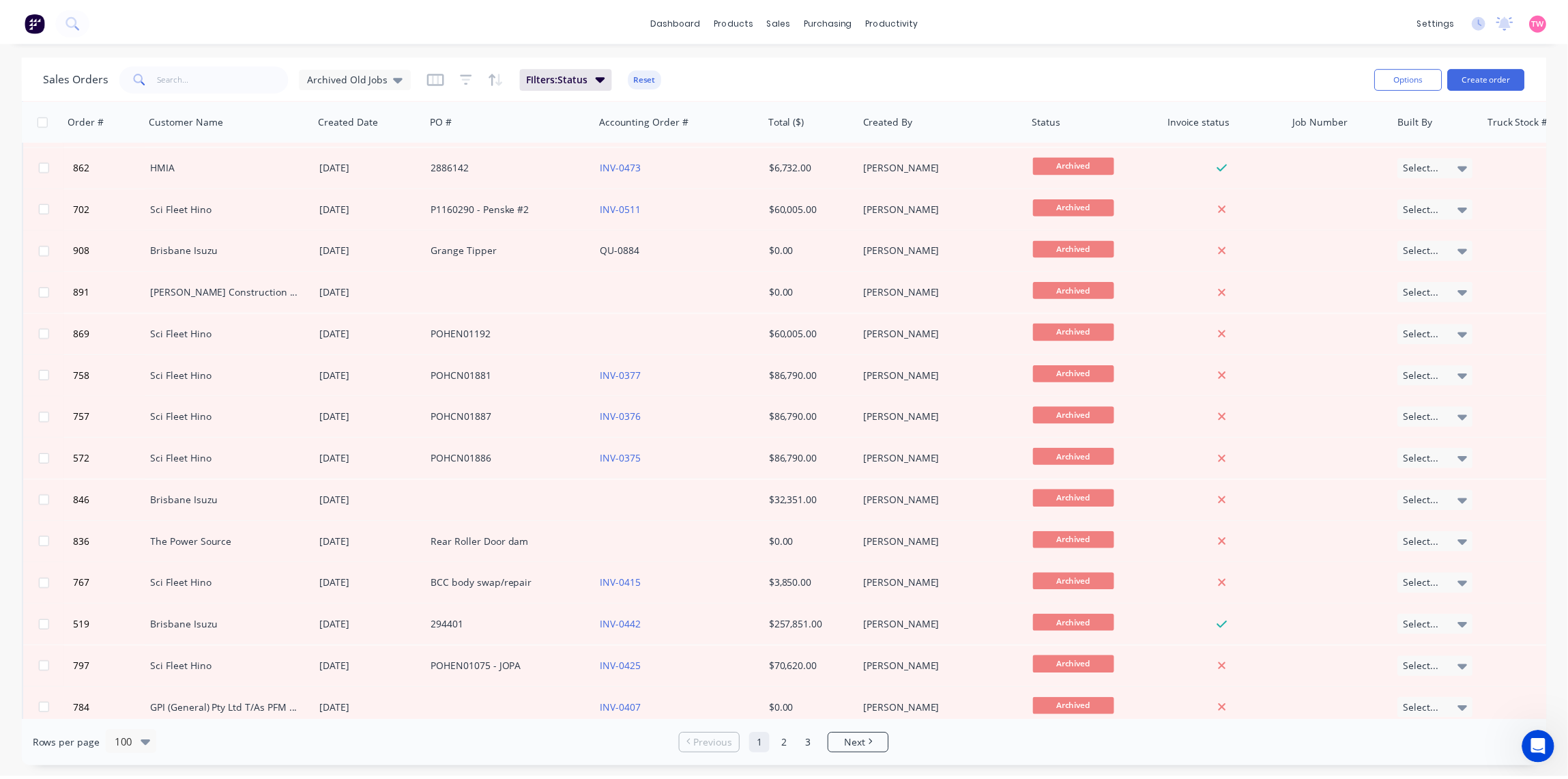
scroll to position [2560, 0]
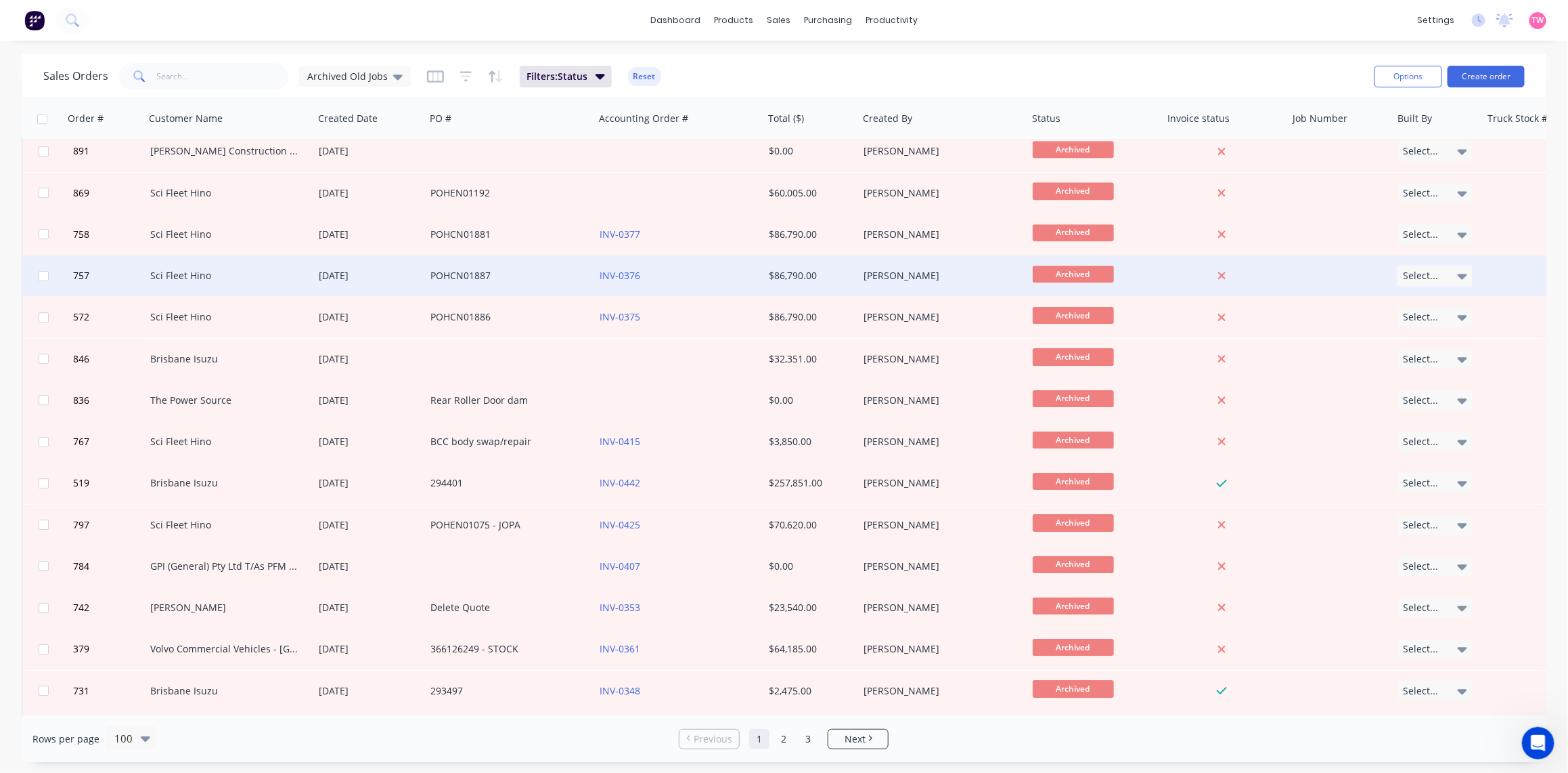
click at [892, 271] on div "[PERSON_NAME]" at bounding box center [938, 276] width 150 height 14
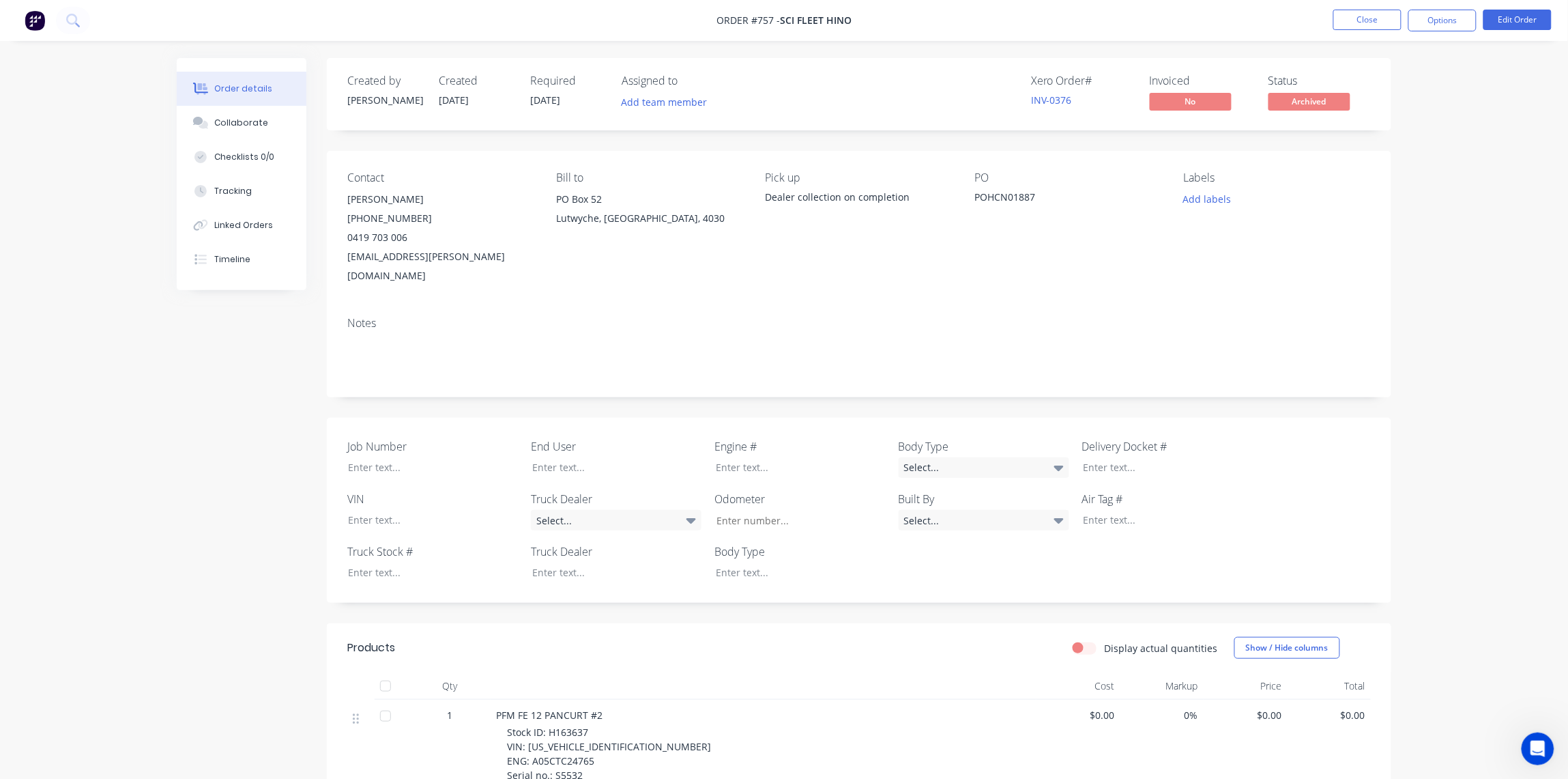
click at [1013, 196] on div "POHCN01887" at bounding box center [1060, 199] width 171 height 19
click at [215, 121] on div "Collaborate" at bounding box center [241, 122] width 54 height 12
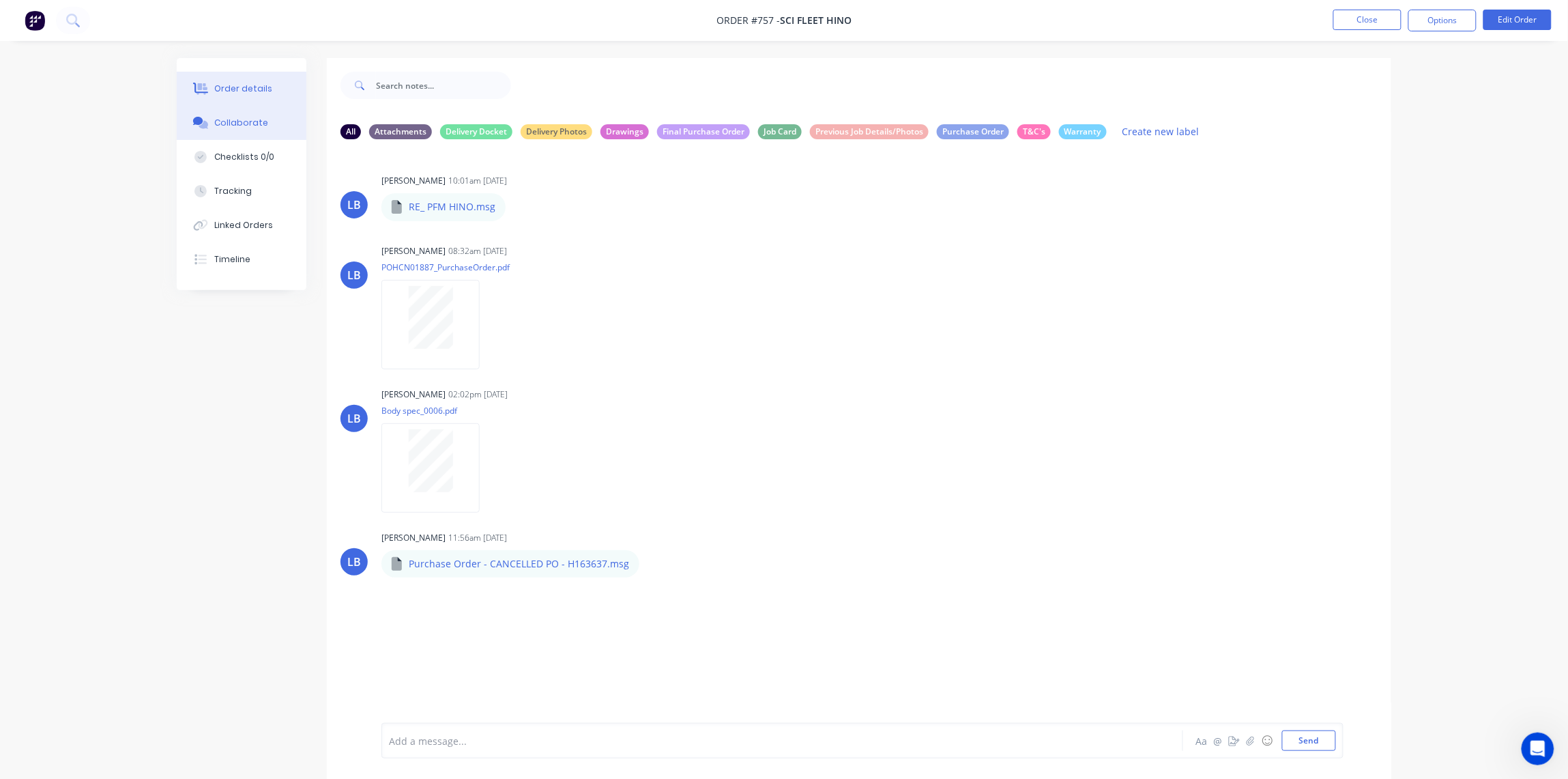
click at [231, 85] on div "Order details" at bounding box center [243, 88] width 58 height 12
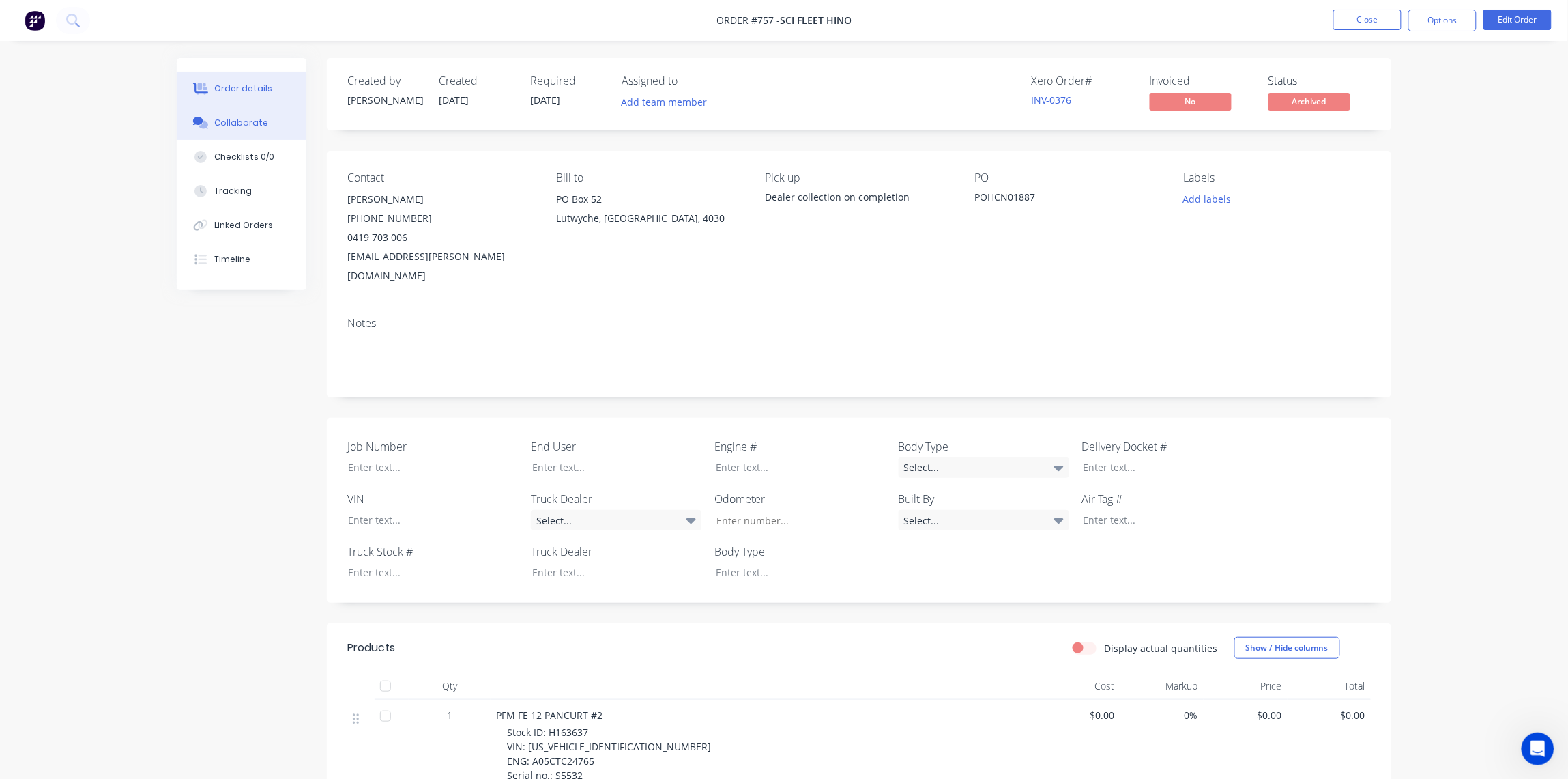
click at [240, 123] on div "Collaborate" at bounding box center [241, 122] width 54 height 12
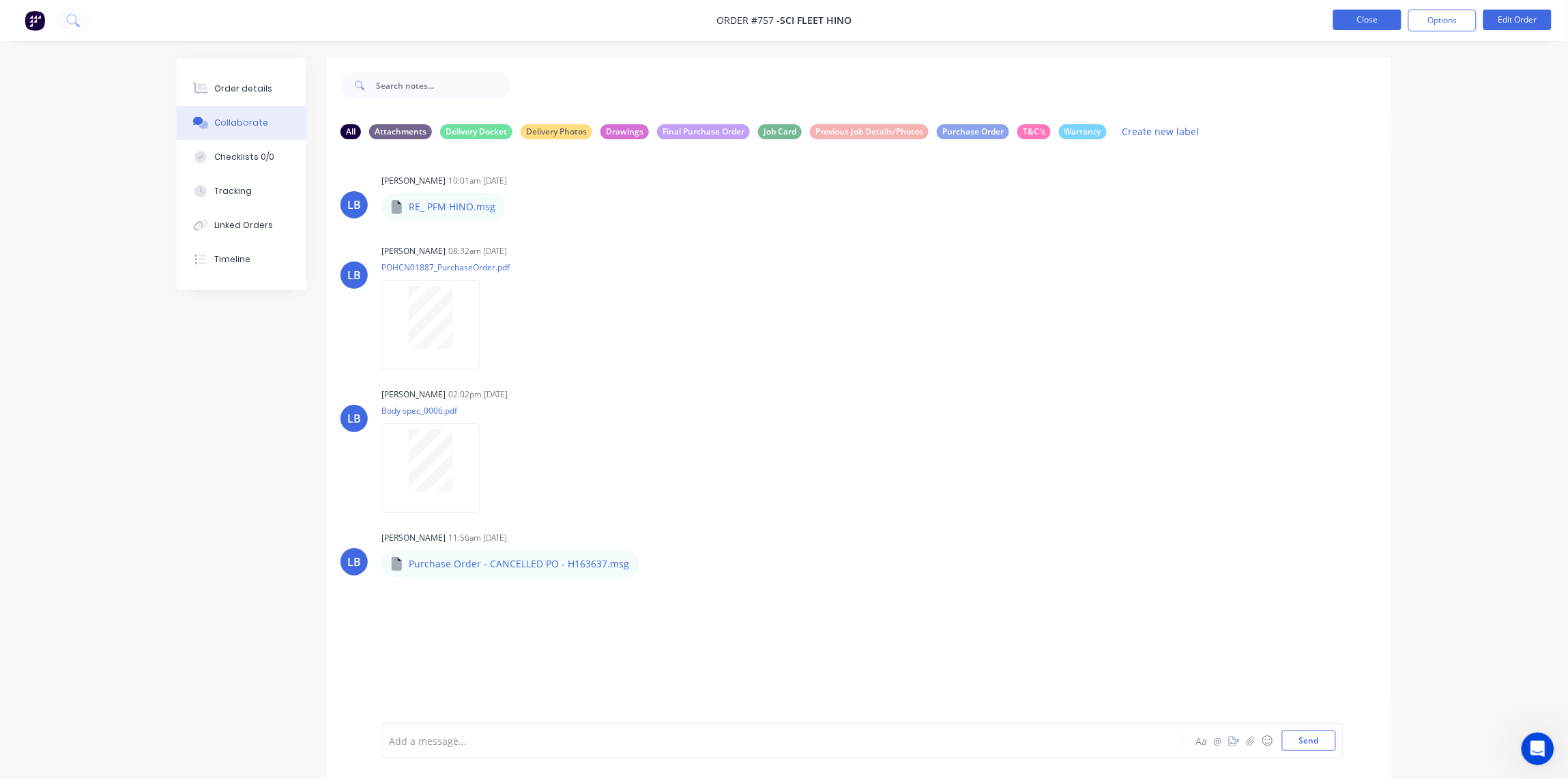
click at [1359, 23] on button "Close" at bounding box center [1367, 20] width 69 height 21
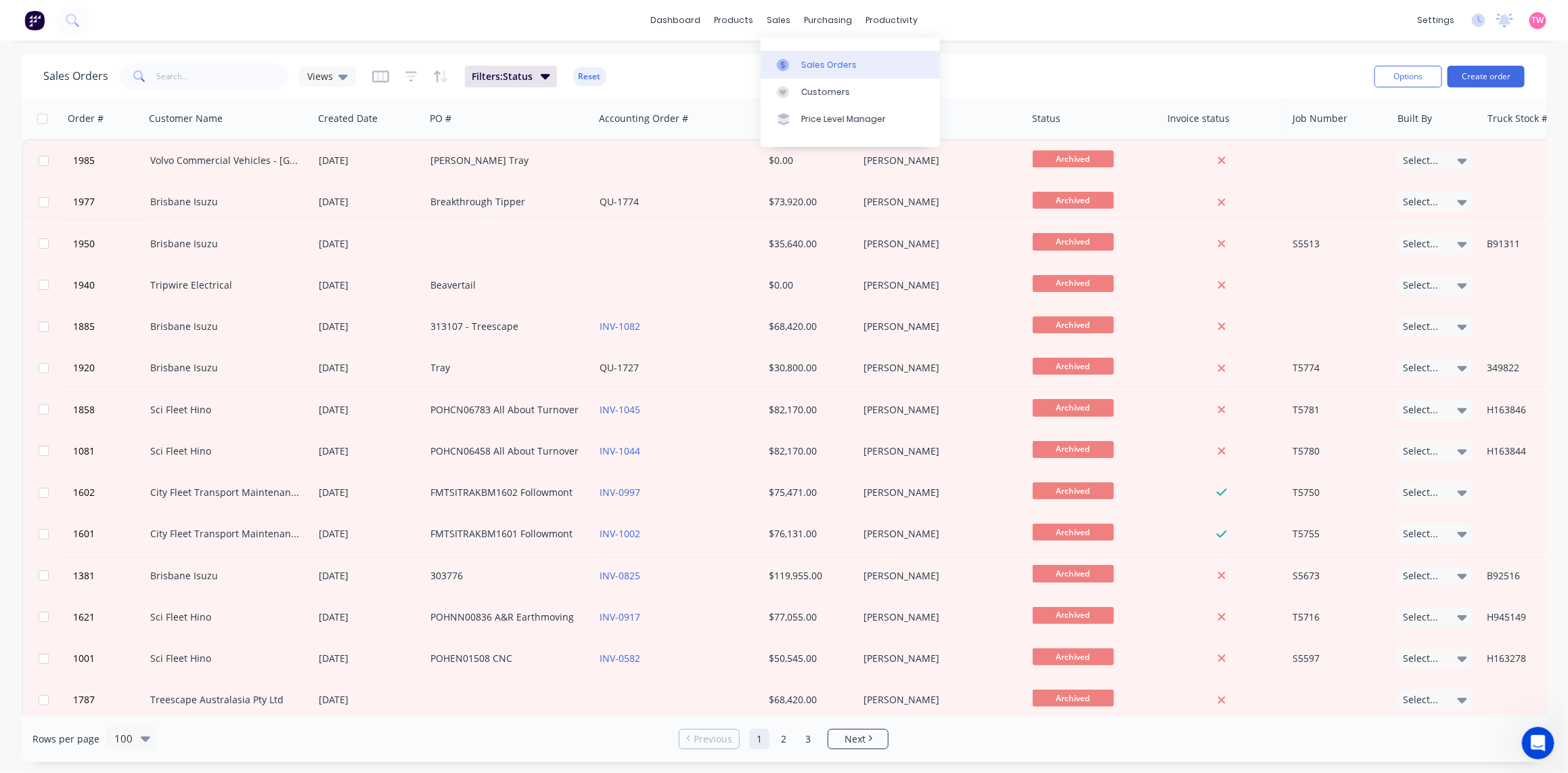
click at [827, 55] on link "Sales Orders" at bounding box center [851, 64] width 179 height 27
click at [220, 77] on input "text" at bounding box center [223, 76] width 132 height 27
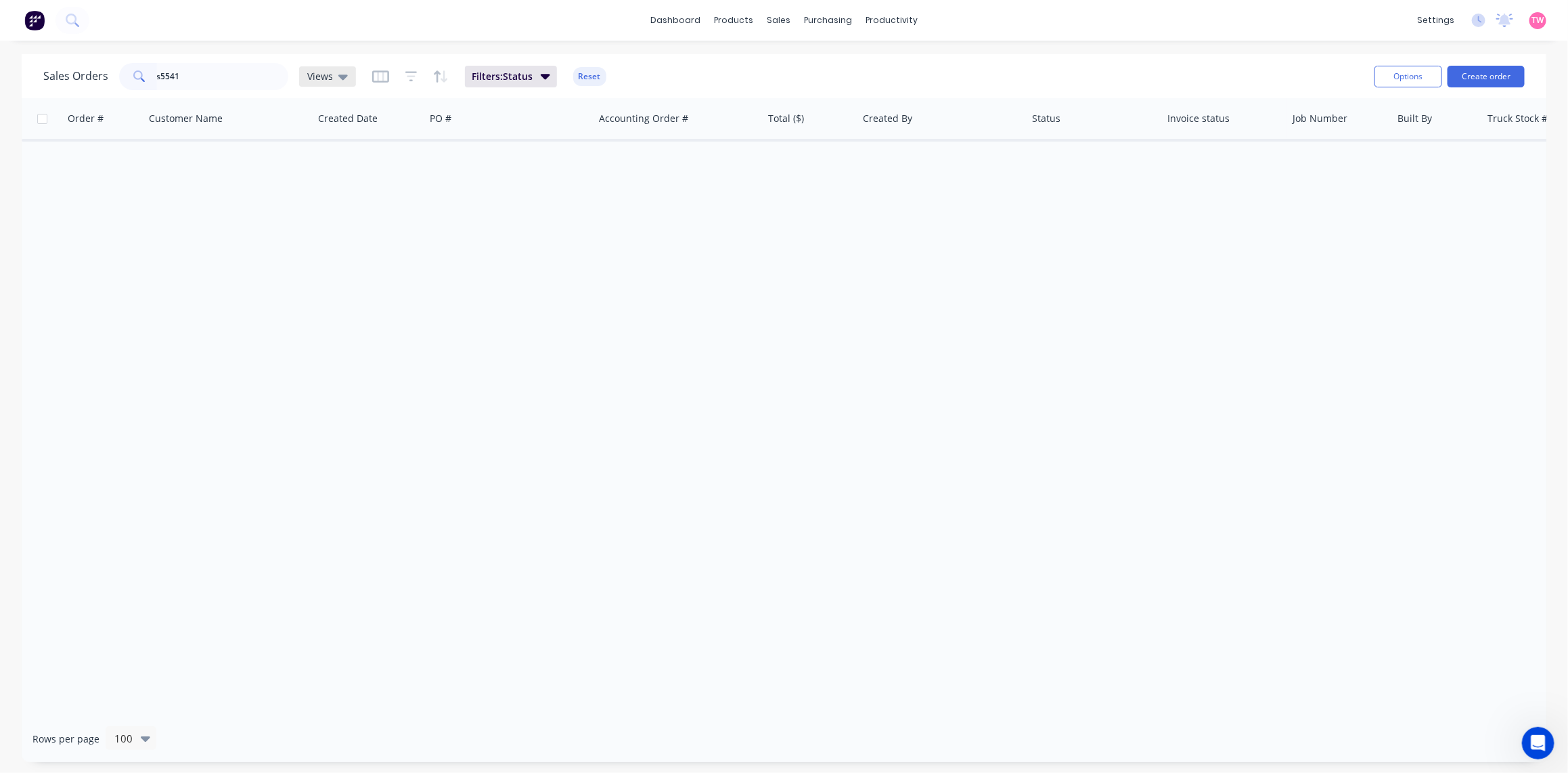
click at [343, 72] on icon at bounding box center [343, 76] width 10 height 15
click at [351, 187] on button "None (Default)" at bounding box center [380, 191] width 155 height 16
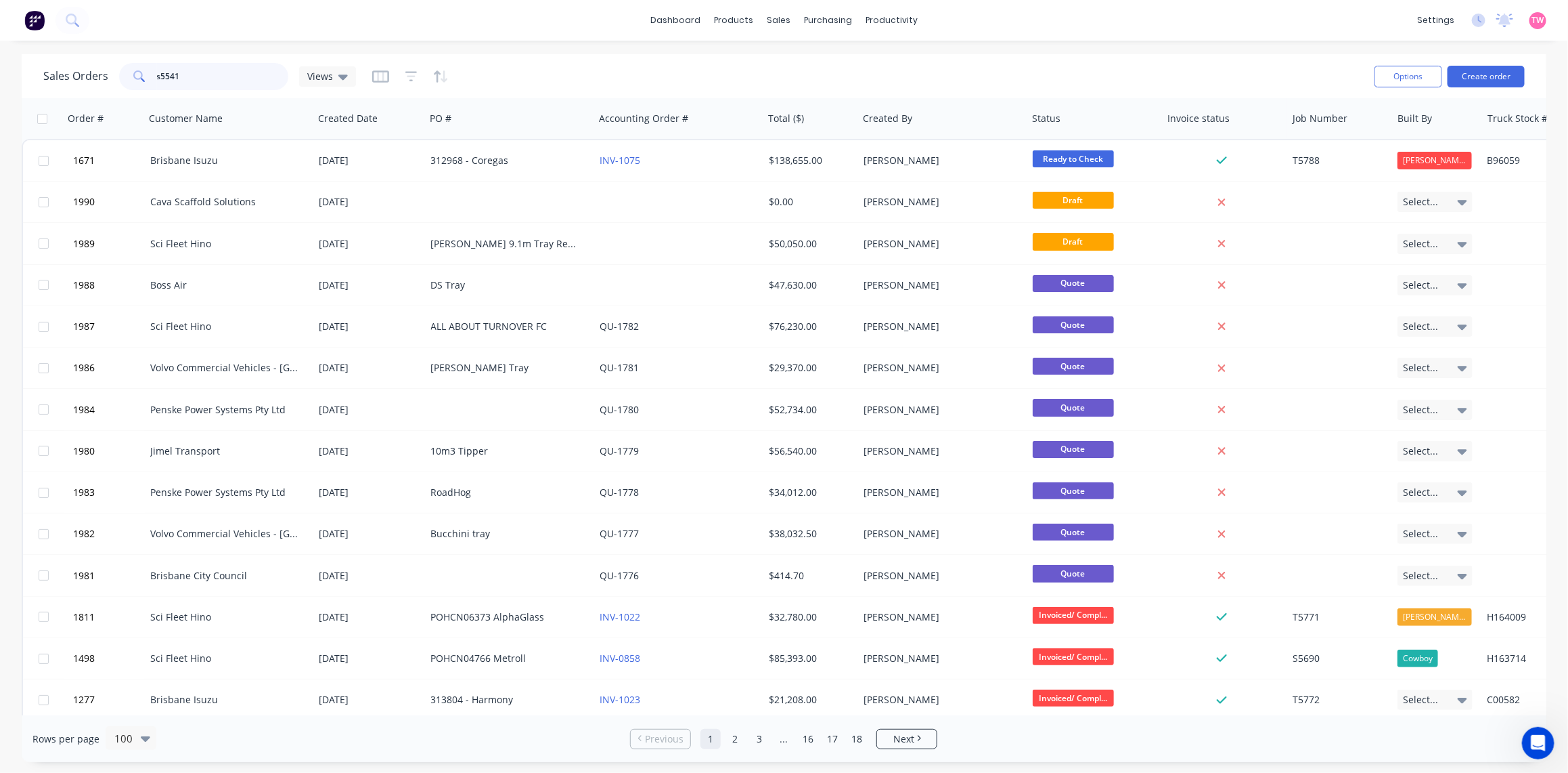
click at [195, 79] on input "s5541" at bounding box center [223, 76] width 132 height 27
click at [831, 65] on div "Sales Orders" at bounding box center [829, 65] width 55 height 12
click at [210, 76] on input "s5541" at bounding box center [223, 76] width 132 height 27
click at [161, 71] on input "s5541" at bounding box center [223, 76] width 132 height 27
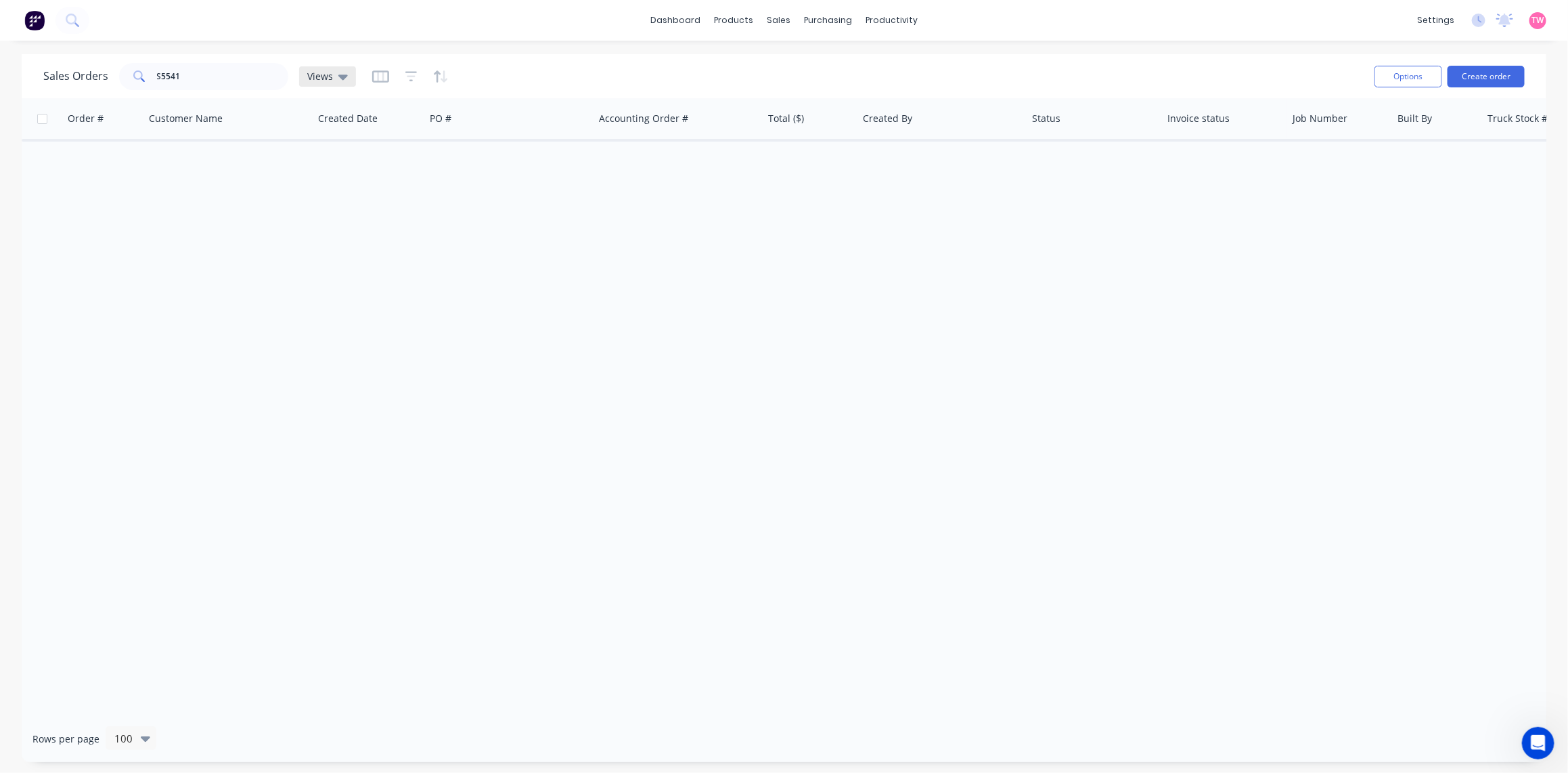
click at [346, 75] on div "Views" at bounding box center [328, 76] width 57 height 21
drag, startPoint x: 224, startPoint y: 73, endPoint x: 139, endPoint y: 72, distance: 85.0
click at [139, 72] on div "S5541" at bounding box center [204, 76] width 170 height 27
type input "3004"
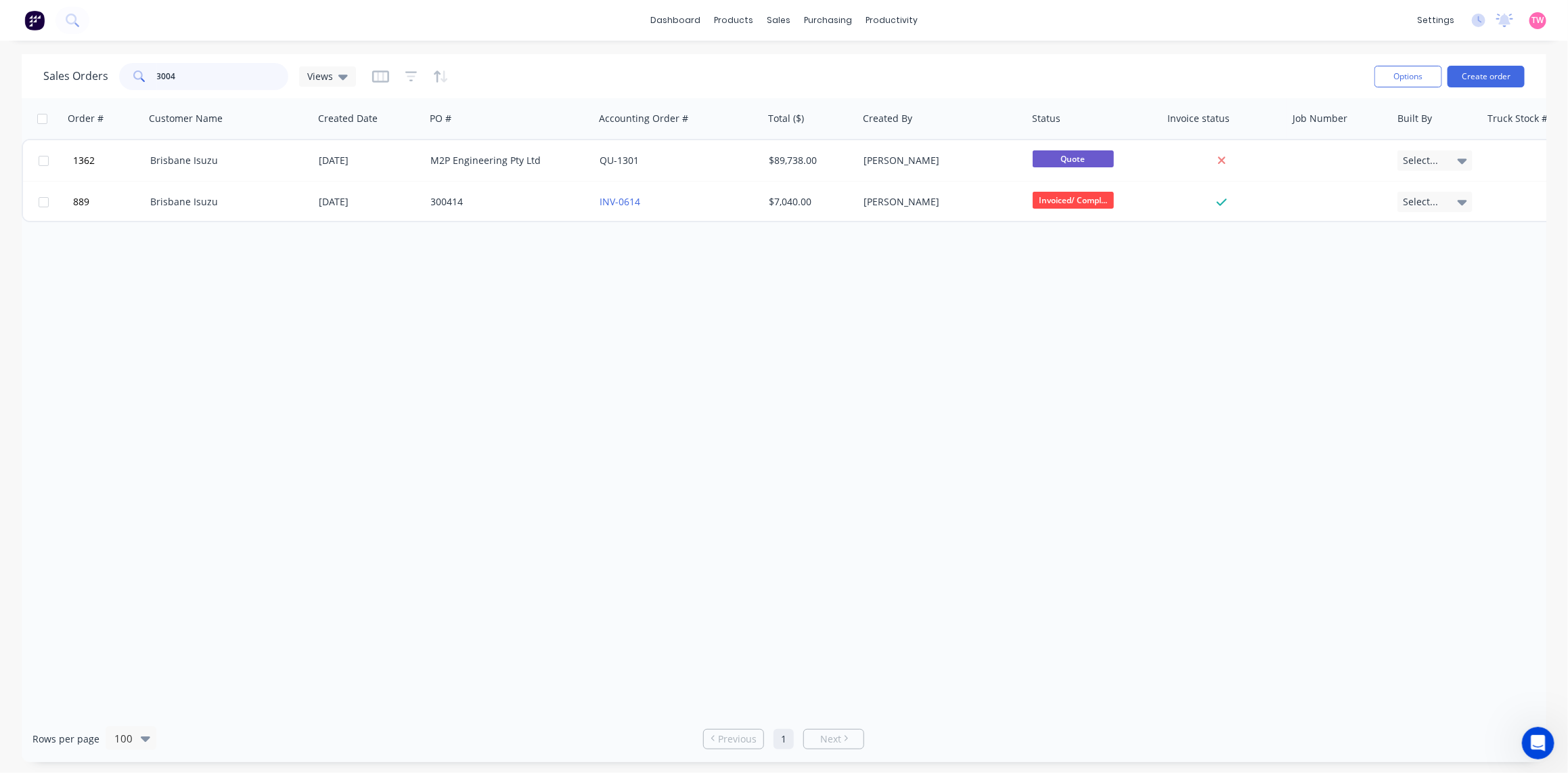
drag, startPoint x: 193, startPoint y: 73, endPoint x: 129, endPoint y: 71, distance: 64.0
click at [132, 73] on div "3004" at bounding box center [204, 76] width 170 height 27
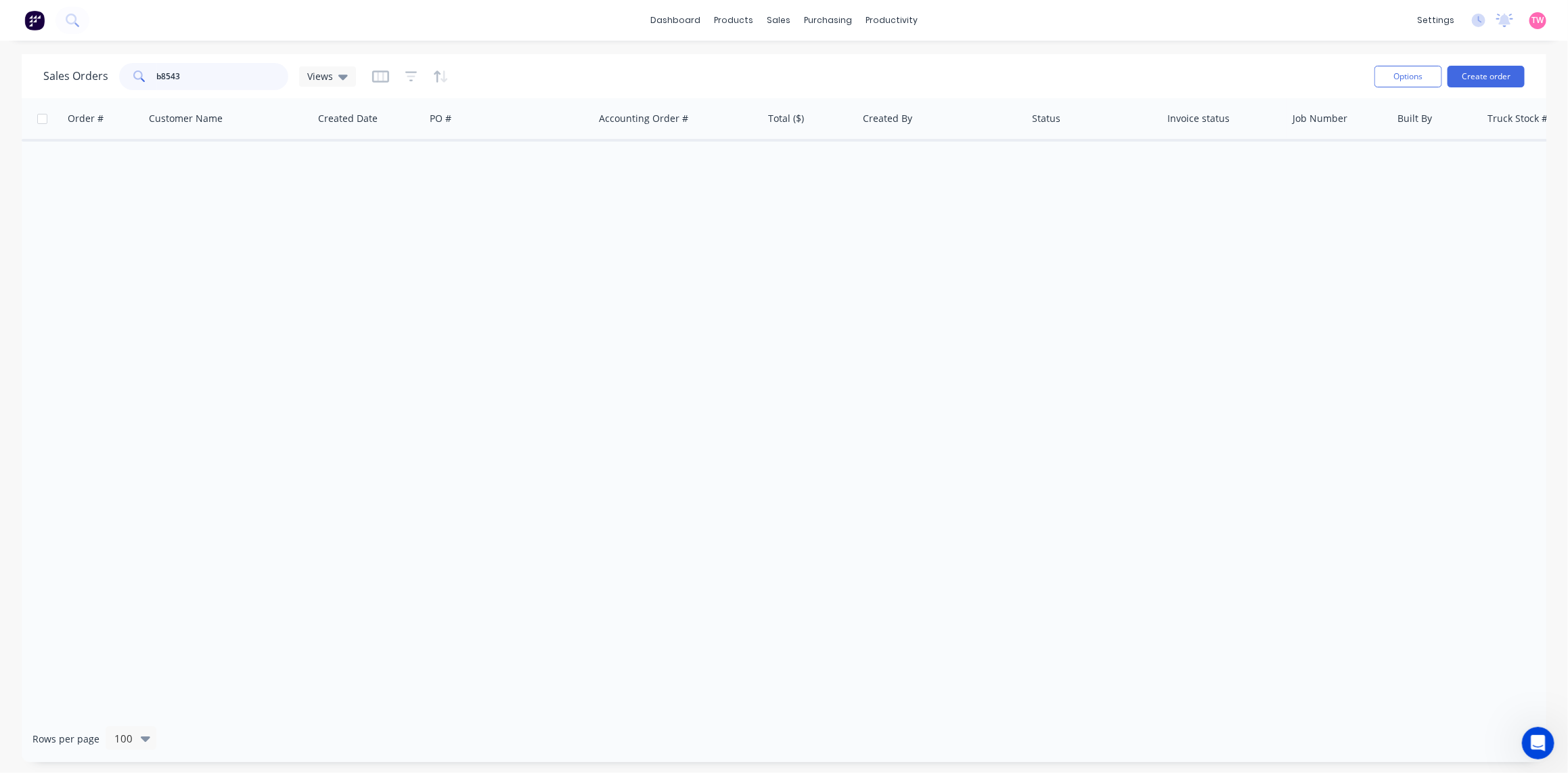
type input "b85436"
drag, startPoint x: 200, startPoint y: 78, endPoint x: 122, endPoint y: 79, distance: 78.0
click at [122, 79] on div "b85436" at bounding box center [204, 76] width 170 height 27
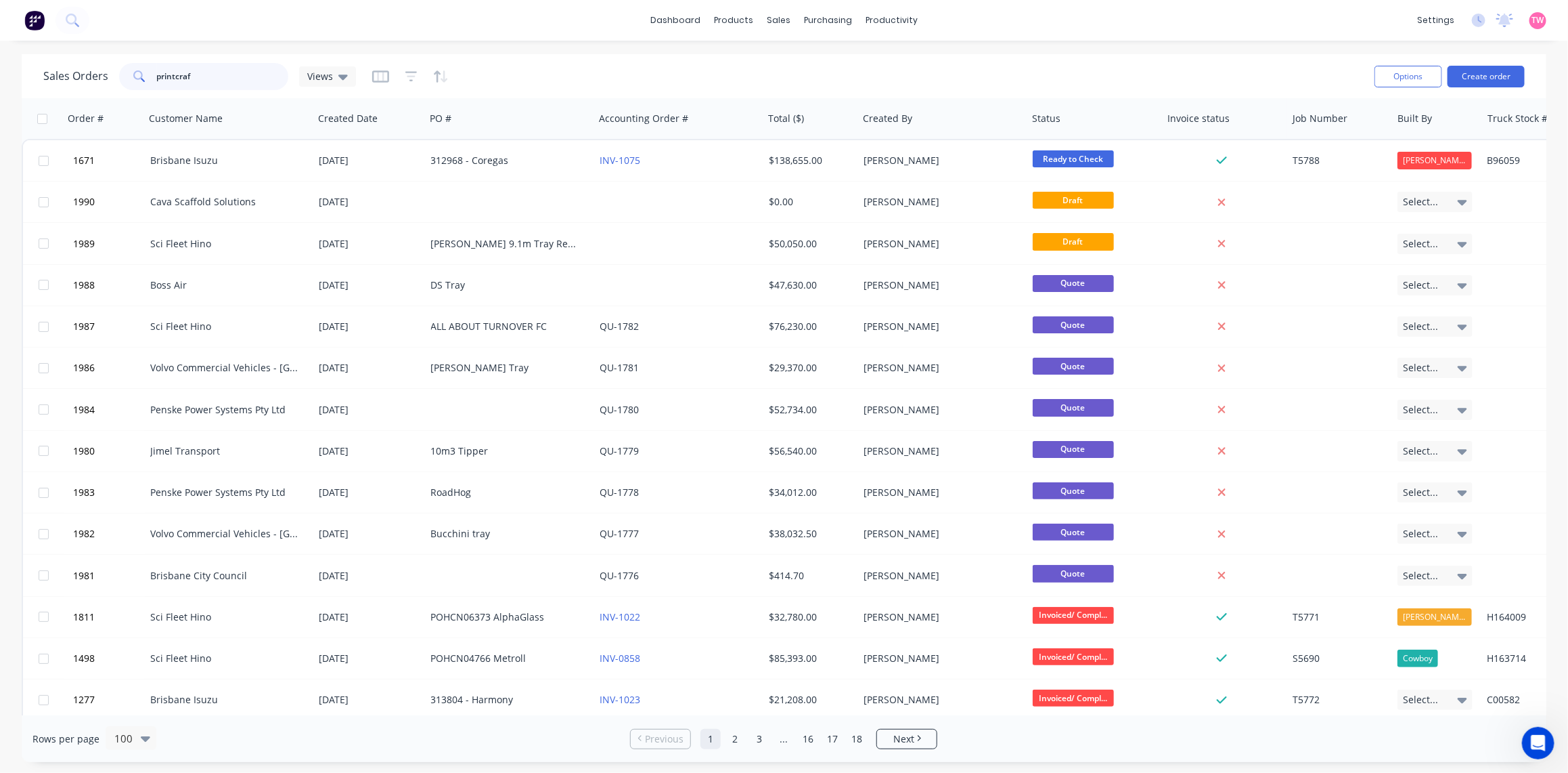
type input "printcraft"
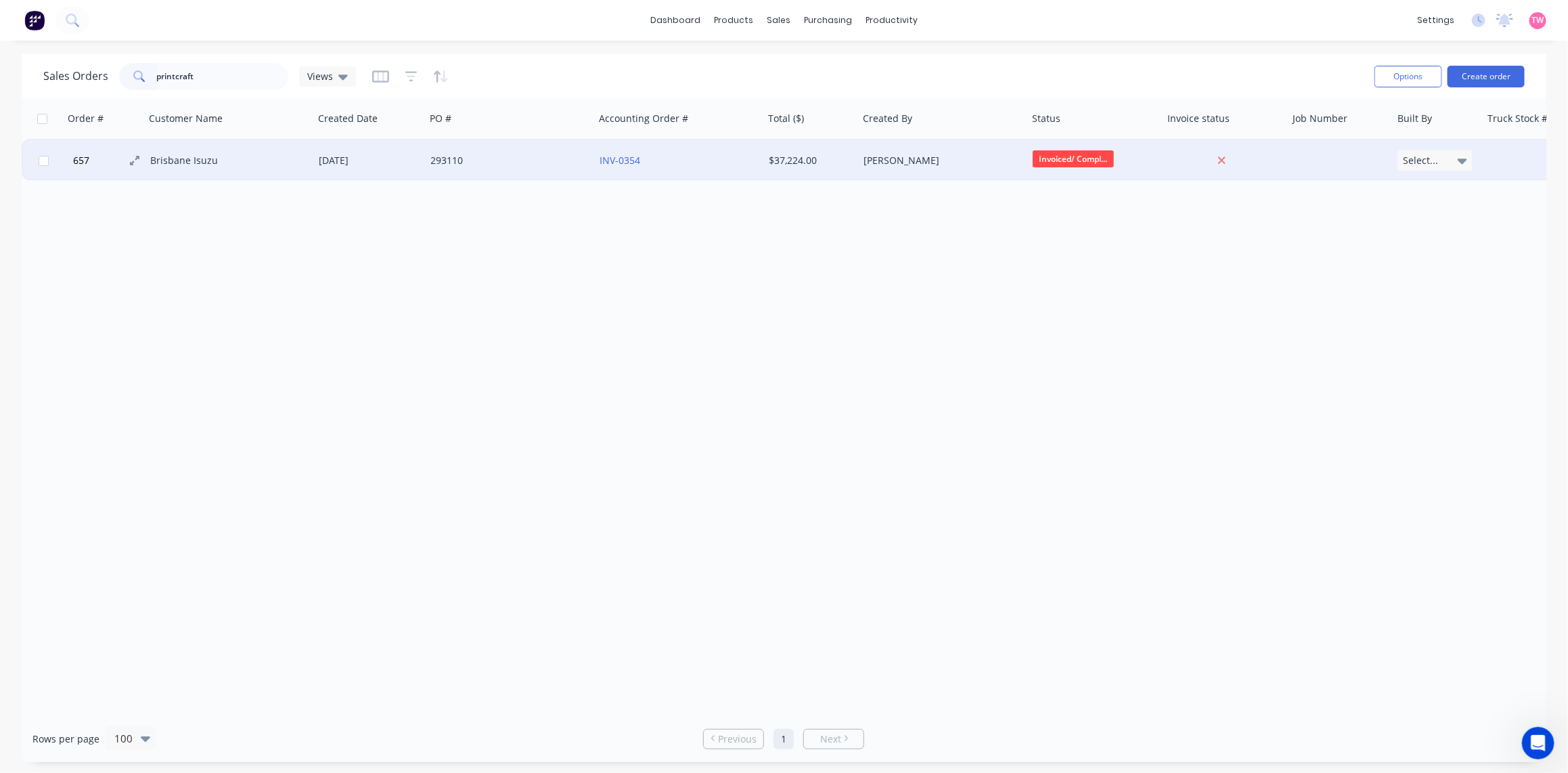
click at [94, 158] on button "657" at bounding box center [109, 160] width 81 height 40
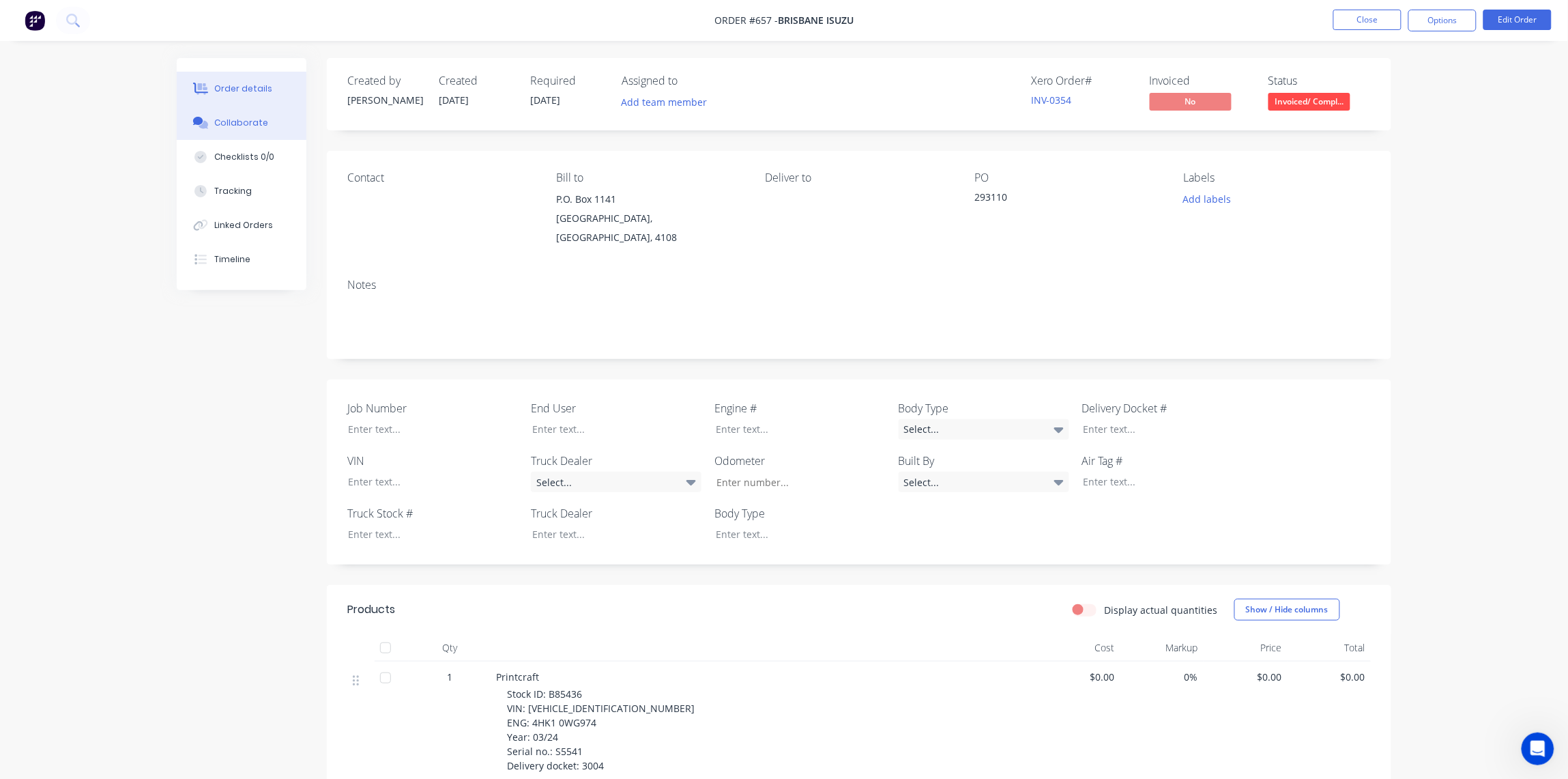
click at [233, 127] on div "Collaborate" at bounding box center [241, 122] width 54 height 12
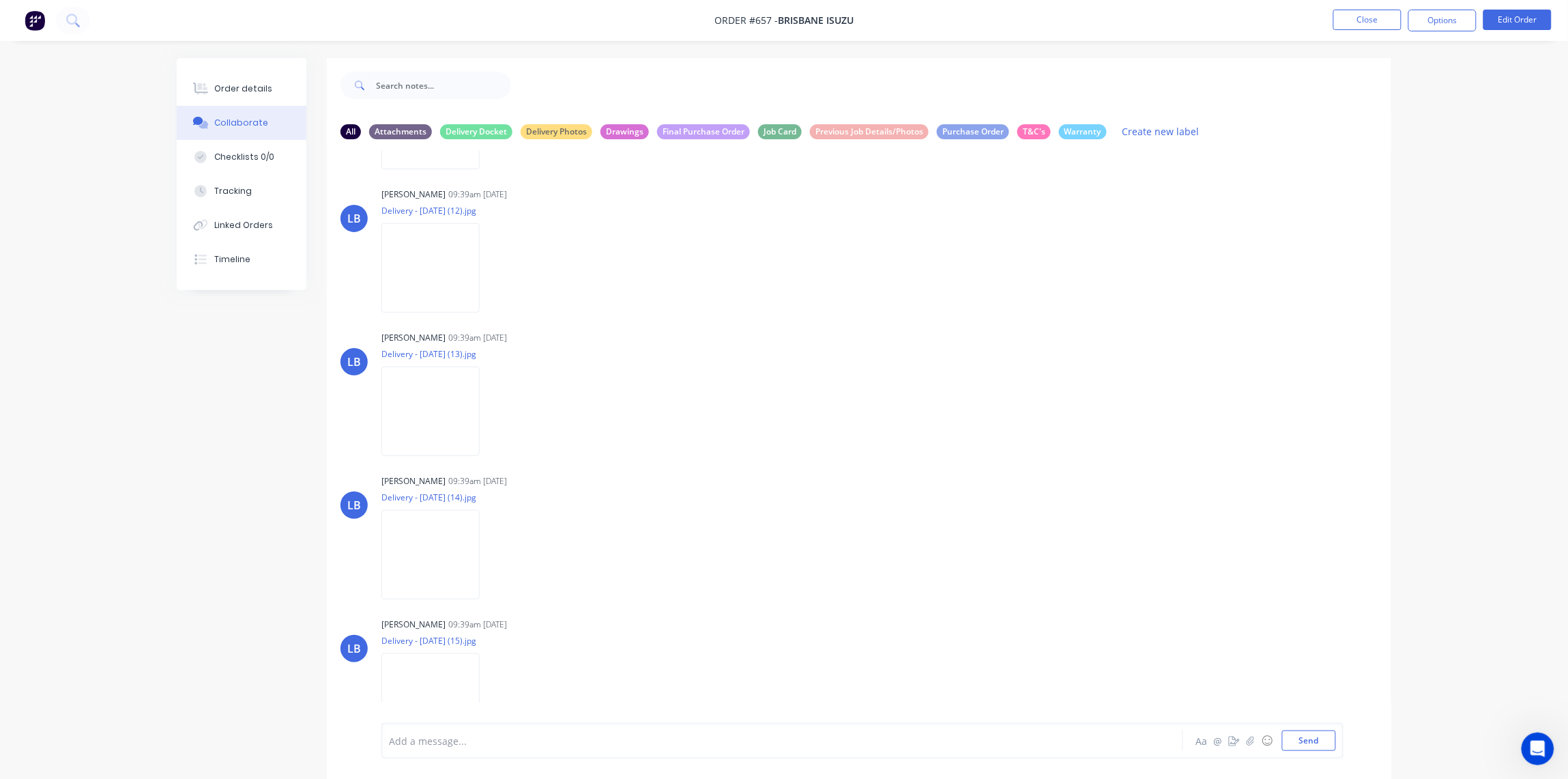
scroll to position [2560, 0]
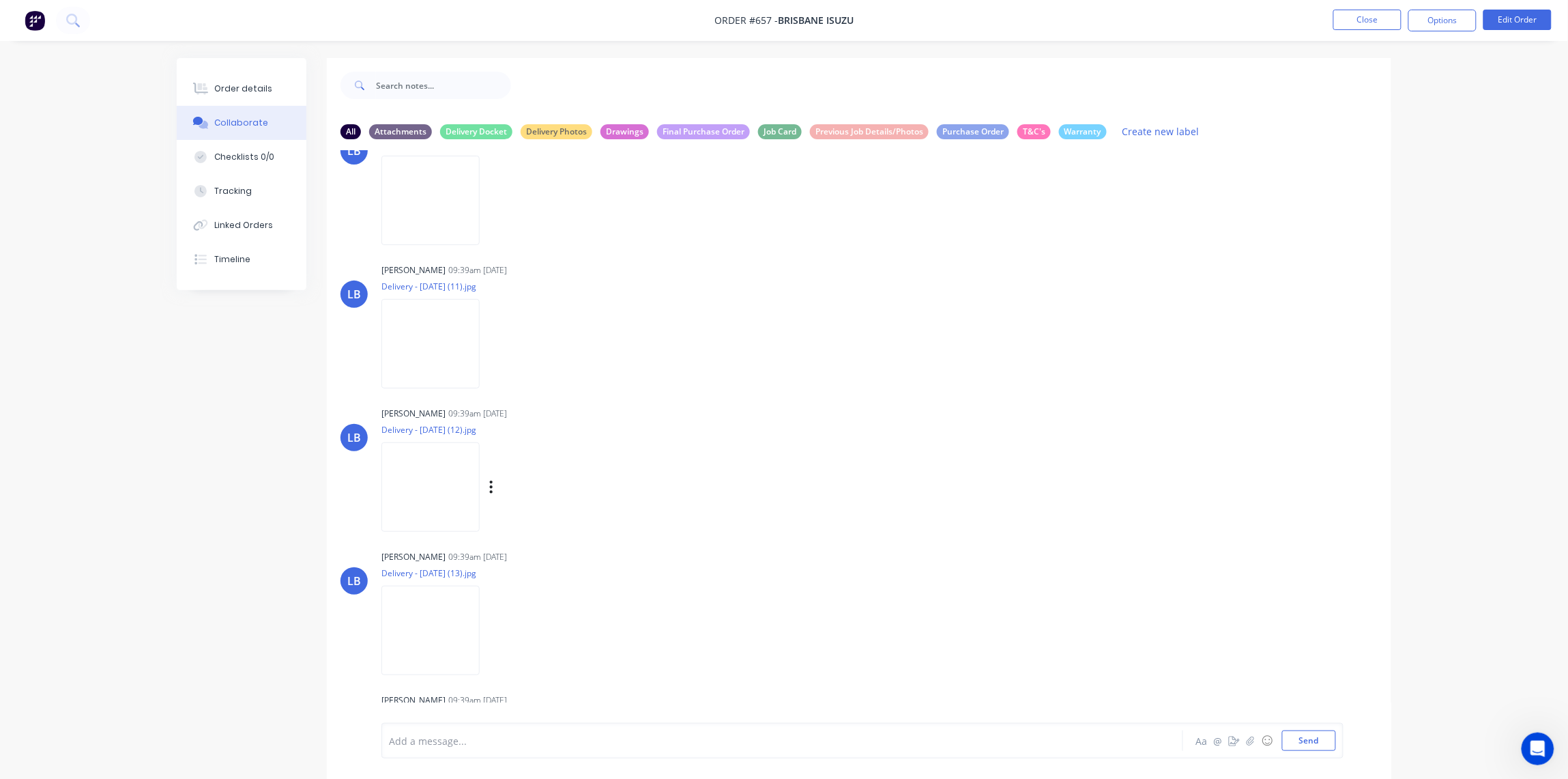
click at [420, 466] on img at bounding box center [430, 487] width 98 height 89
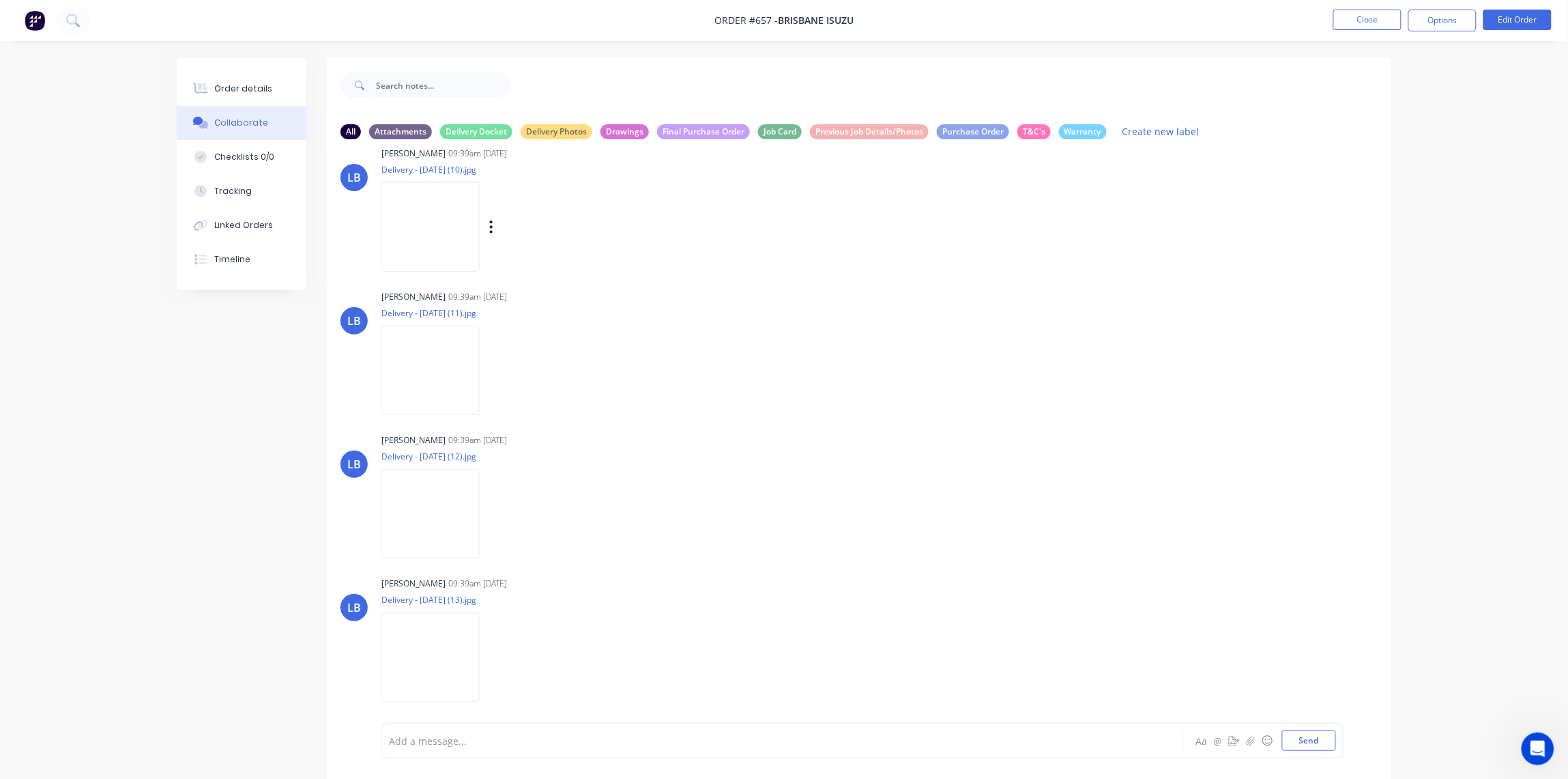
scroll to position [2702, 0]
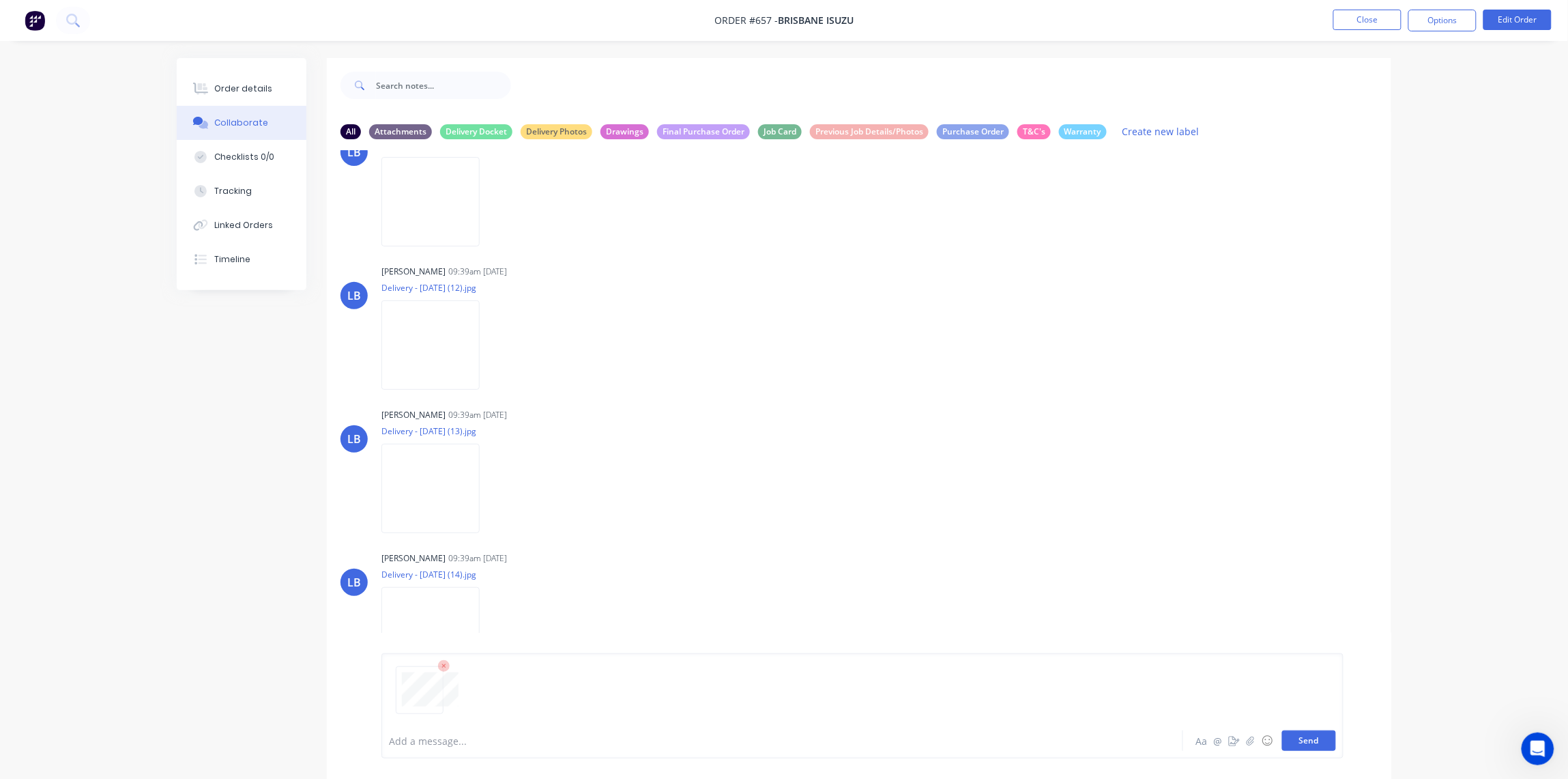
click at [1311, 740] on button "Send" at bounding box center [1310, 740] width 54 height 21
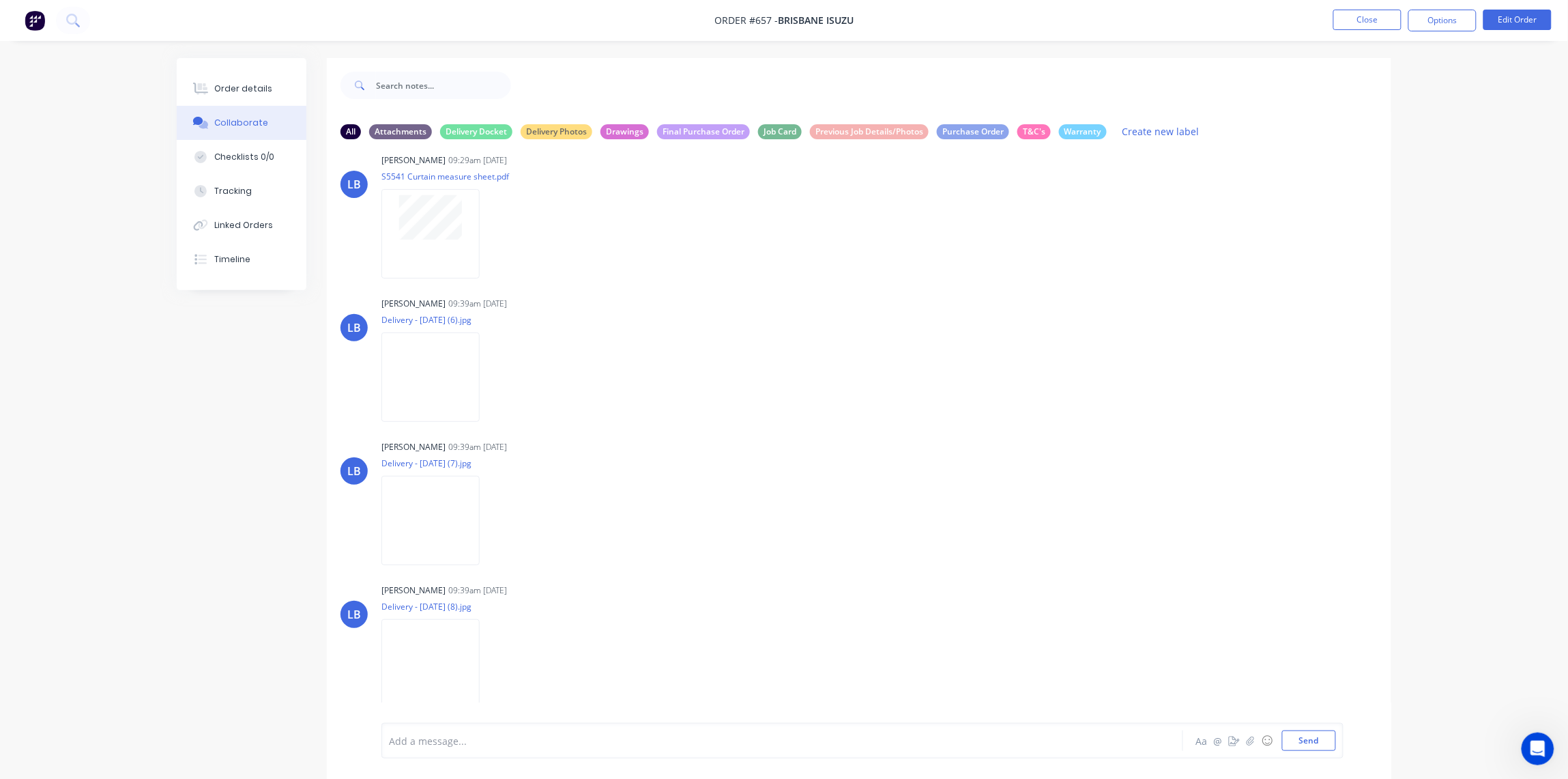
scroll to position [1848, 0]
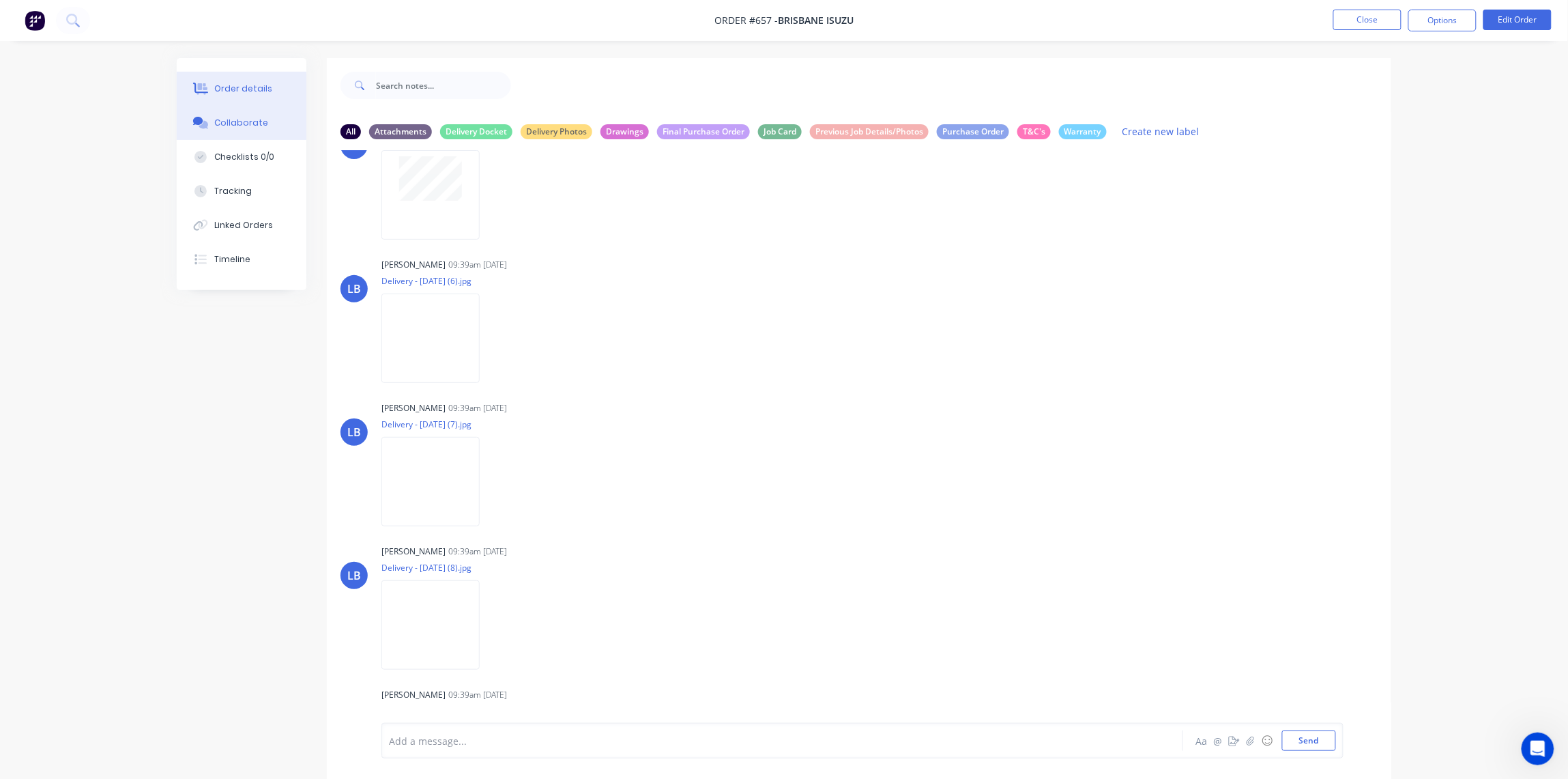
click at [261, 83] on div "Order details" at bounding box center [243, 88] width 58 height 12
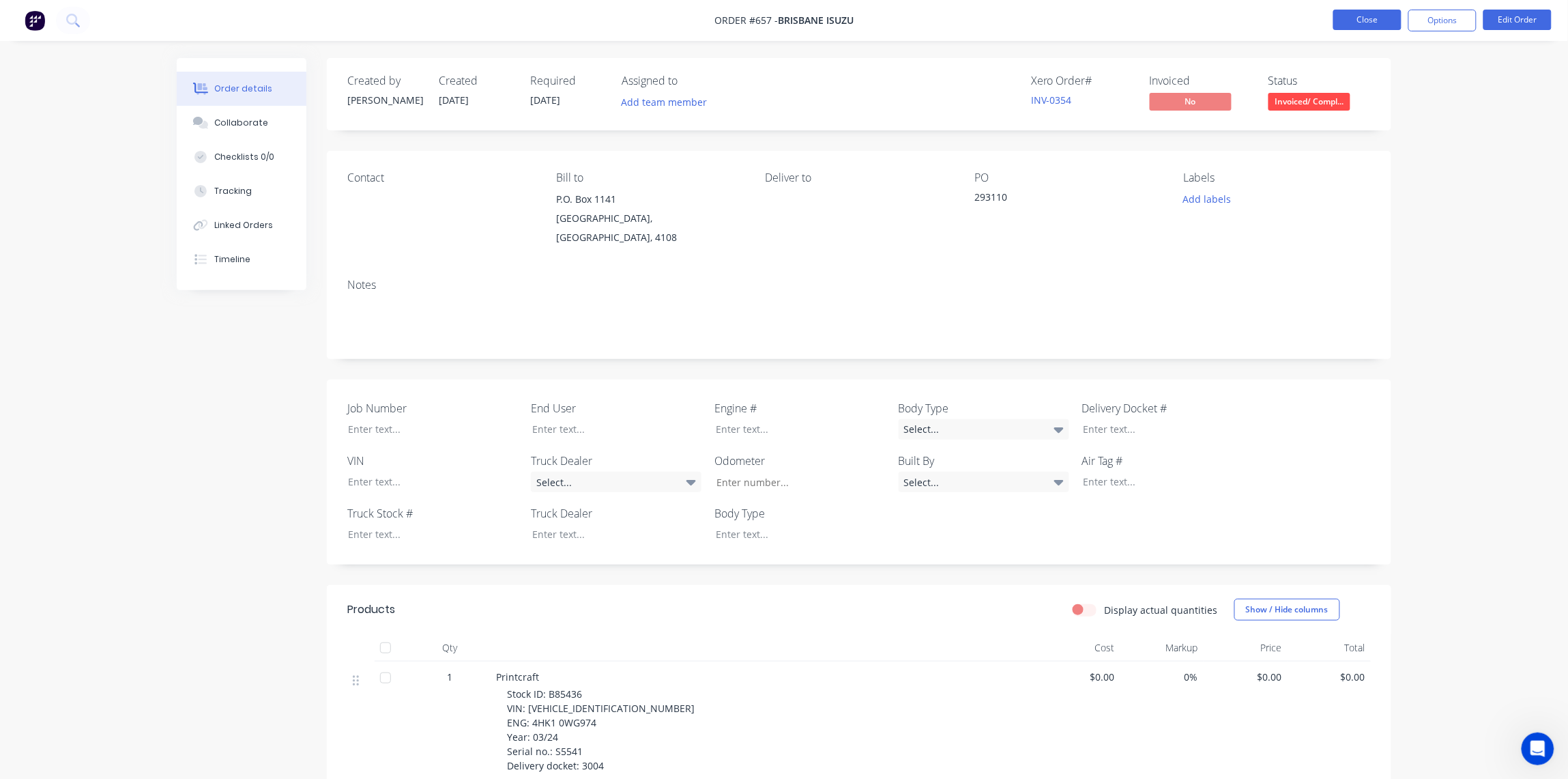
click at [1367, 17] on button "Close" at bounding box center [1367, 20] width 69 height 21
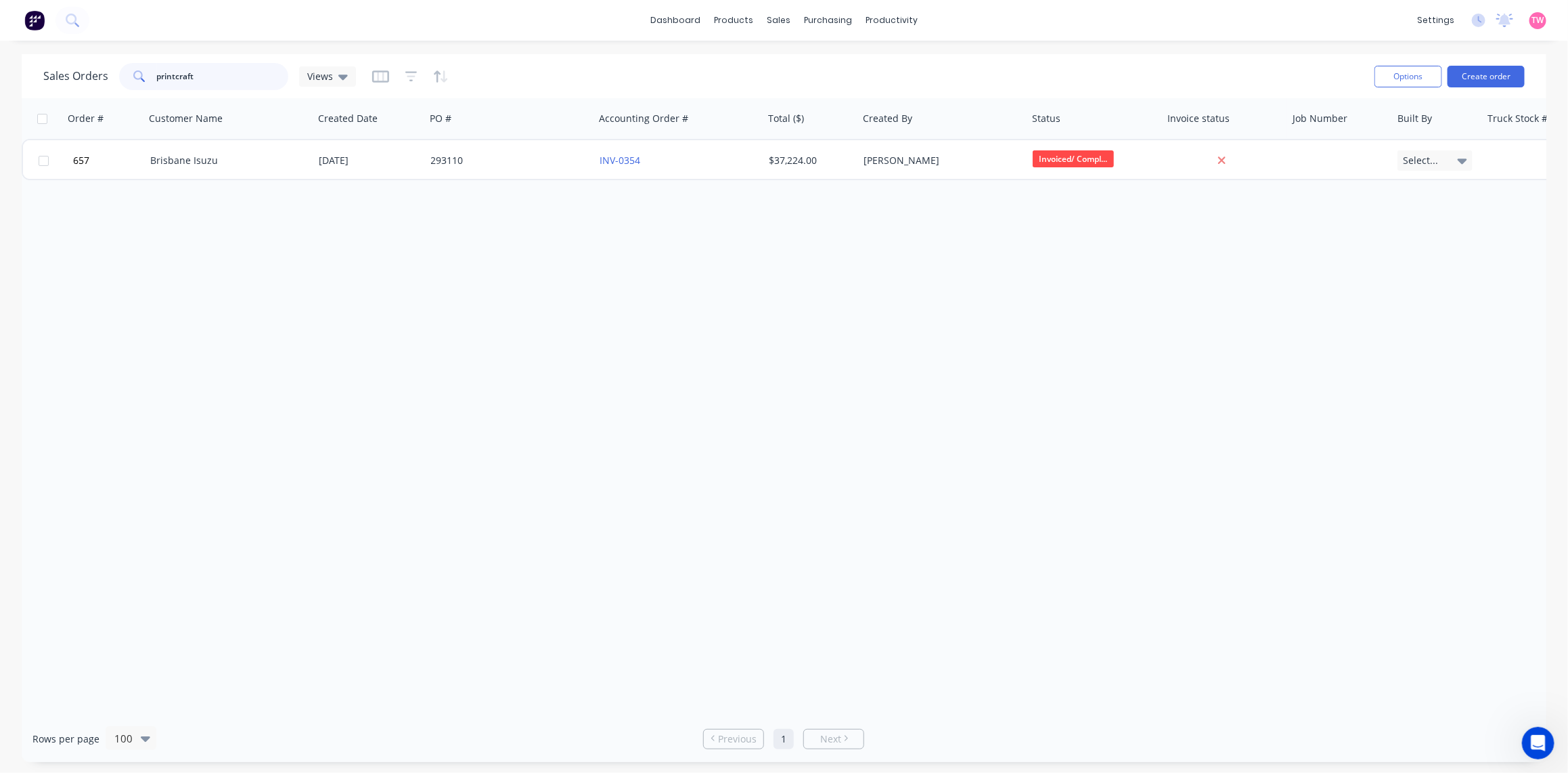
drag, startPoint x: 258, startPoint y: 79, endPoint x: 15, endPoint y: 73, distance: 243.1
click at [32, 73] on div "Sales Orders printcraft Views Options Create order" at bounding box center [784, 76] width 1525 height 44
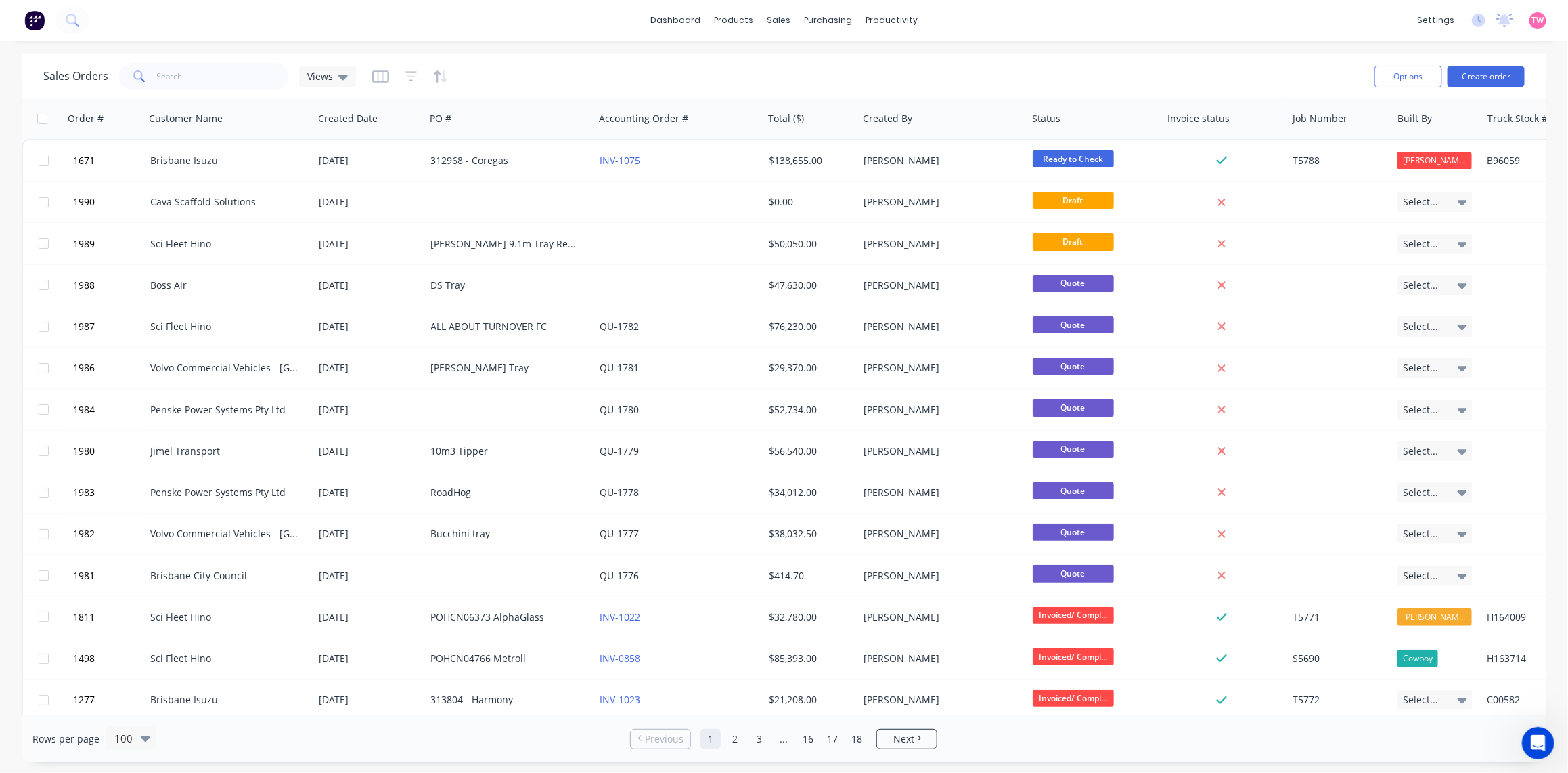
click at [30, 19] on img at bounding box center [34, 20] width 21 height 21
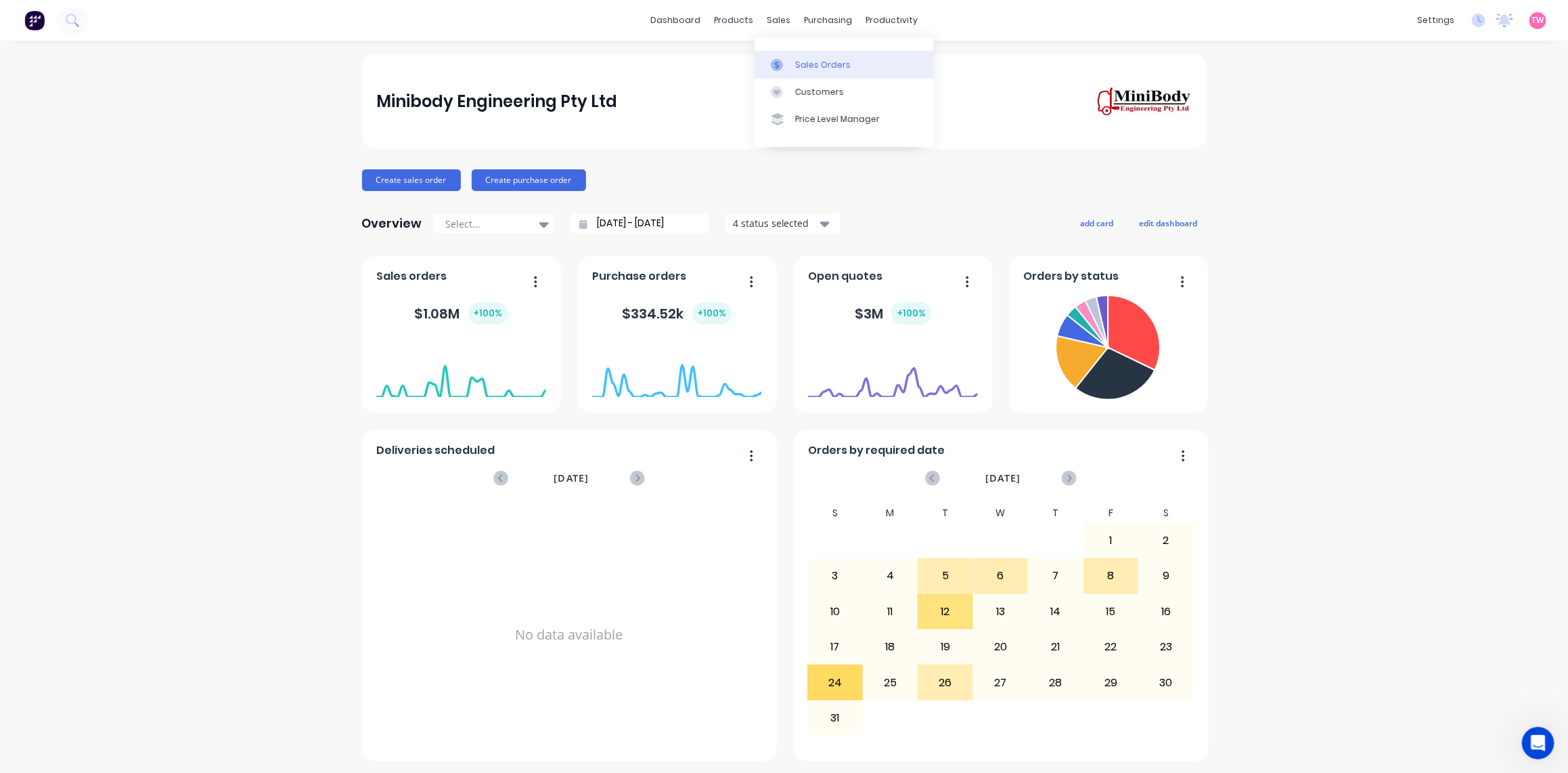
click at [800, 59] on div "Sales Orders" at bounding box center [823, 65] width 55 height 12
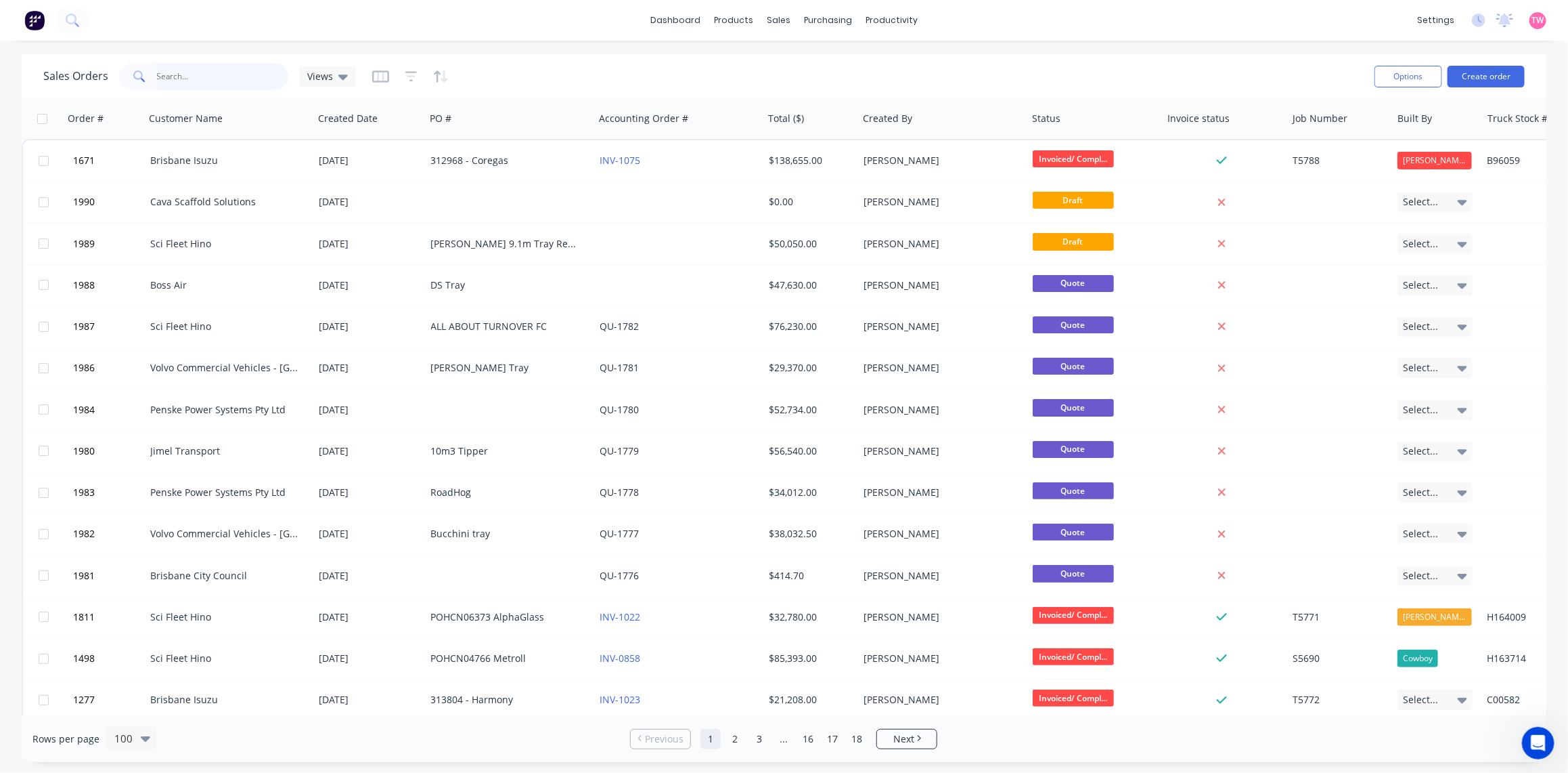
click at [198, 83] on input "text" at bounding box center [223, 76] width 132 height 27
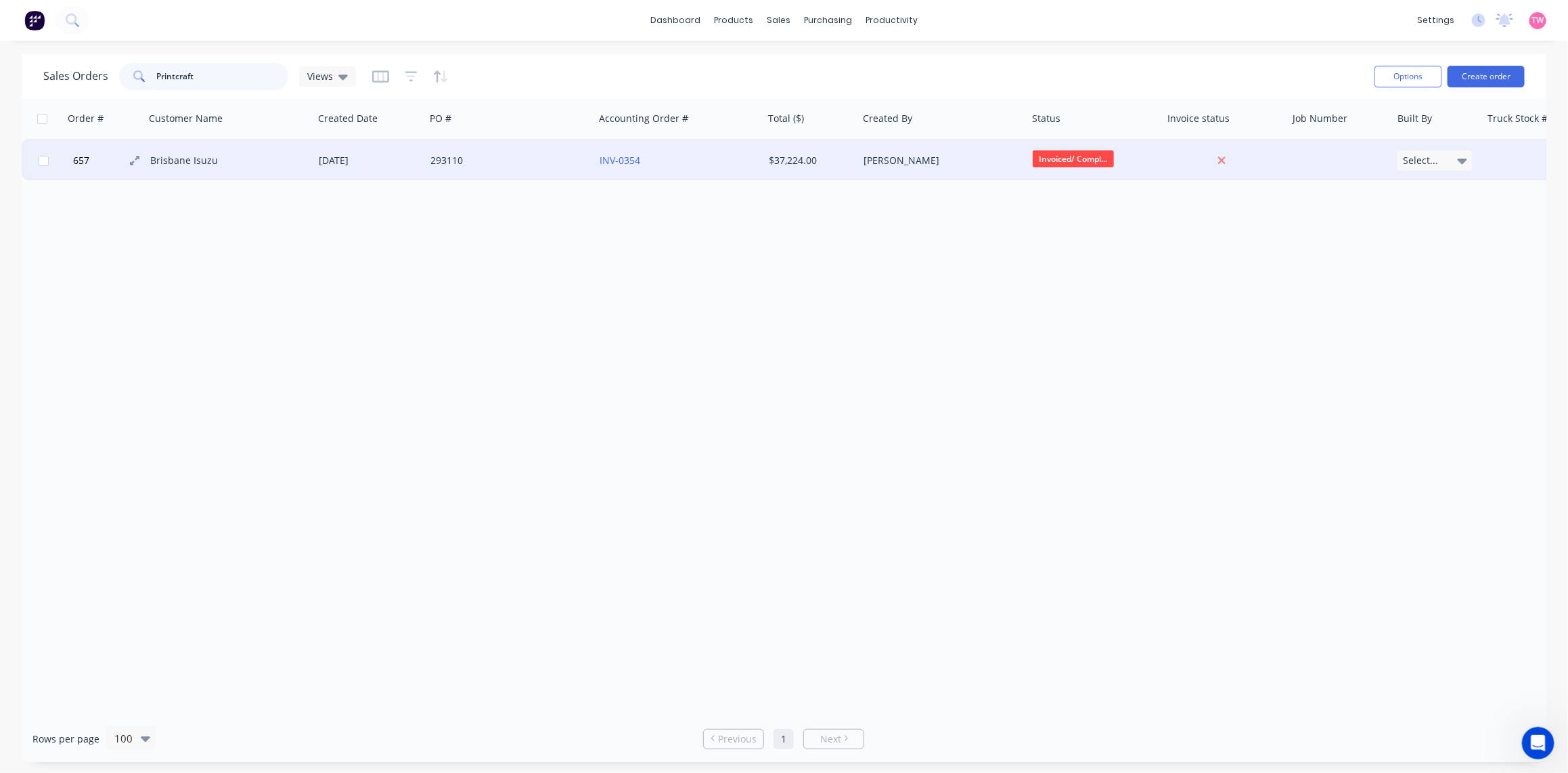
type input "Printcraft"
click at [88, 160] on span "657" at bounding box center [81, 161] width 16 height 14
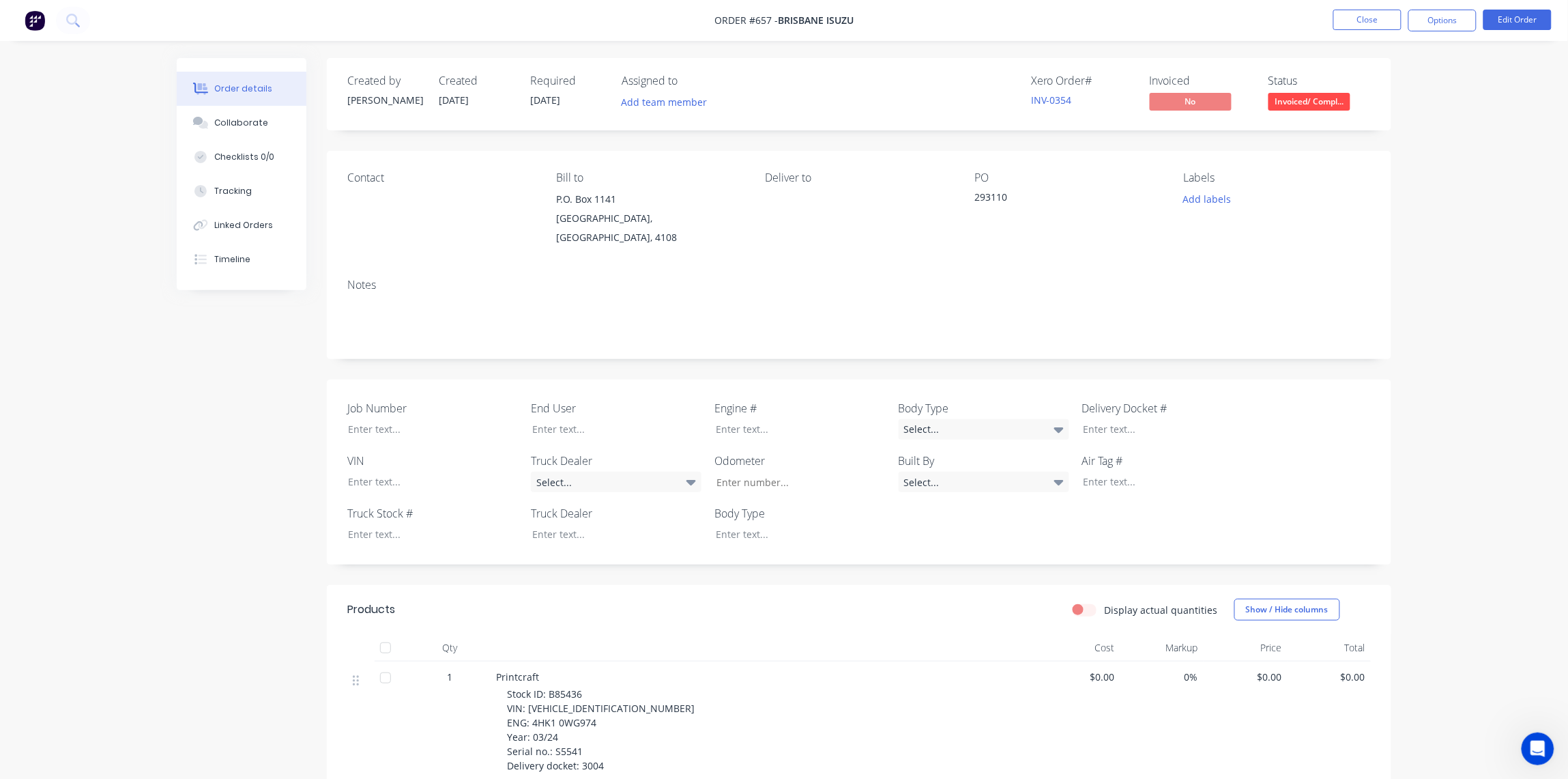
click at [34, 23] on img at bounding box center [35, 20] width 21 height 21
